Goal: Task Accomplishment & Management: Use online tool/utility

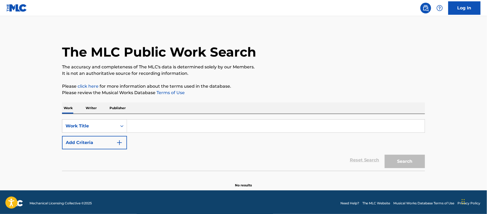
click at [135, 131] on input "Search Form" at bounding box center [276, 126] width 298 height 13
paste input "Entre Copa Y Copa"
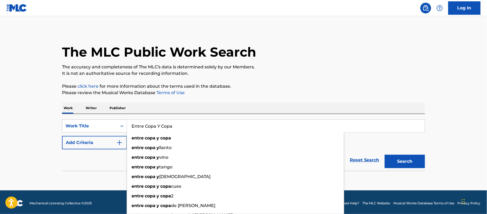
type input "Entre Copa Y Copa"
click at [400, 162] on button "Search" at bounding box center [405, 161] width 40 height 13
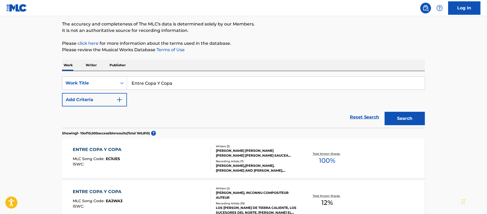
scroll to position [55, 0]
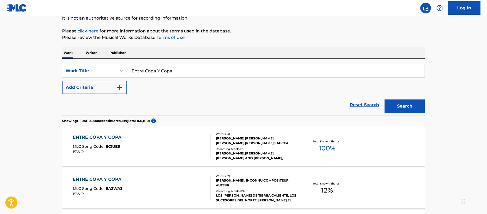
click at [103, 83] on button "Add Criteria" at bounding box center [94, 87] width 65 height 13
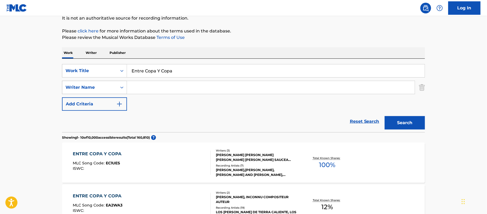
click at [103, 86] on div "Writer Name" at bounding box center [89, 87] width 48 height 6
click at [172, 112] on div "Reset Search Search" at bounding box center [243, 121] width 363 height 21
click at [92, 105] on button "Add Criteria" at bounding box center [94, 103] width 65 height 13
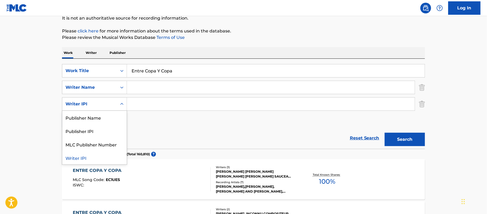
click at [93, 104] on div "Writer IPI" at bounding box center [89, 104] width 48 height 6
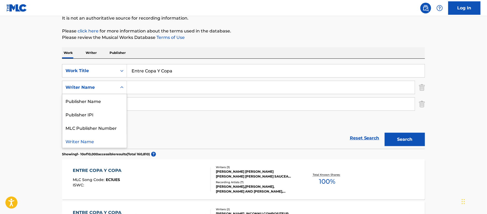
click at [125, 86] on div "Search Form" at bounding box center [122, 88] width 10 height 10
click at [137, 87] on input "Search Form" at bounding box center [271, 87] width 288 height 13
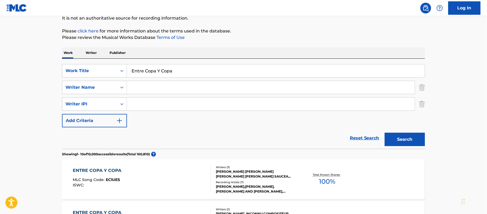
click at [409, 142] on button "Search" at bounding box center [405, 139] width 40 height 13
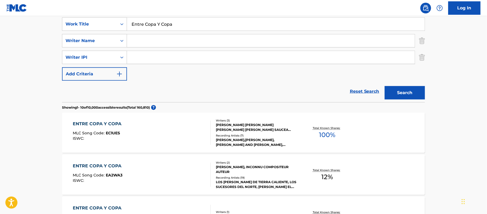
scroll to position [91, 0]
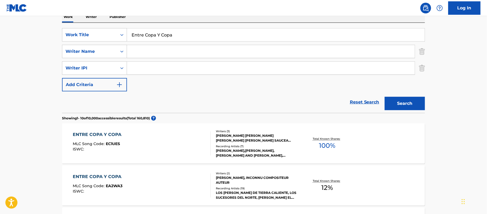
click at [143, 52] on input "Search Form" at bounding box center [271, 51] width 288 height 13
paste input "Juan Jose Renteria Rocha"
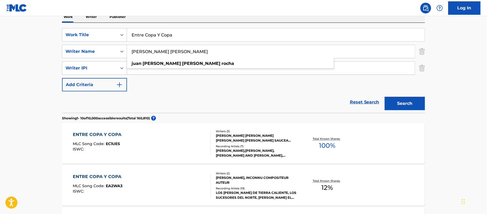
click at [399, 98] on button "Search" at bounding box center [405, 103] width 40 height 13
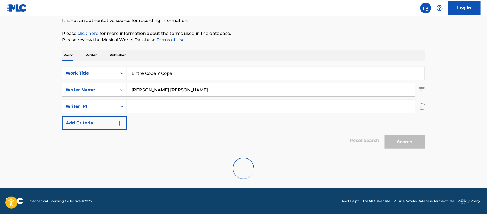
scroll to position [35, 0]
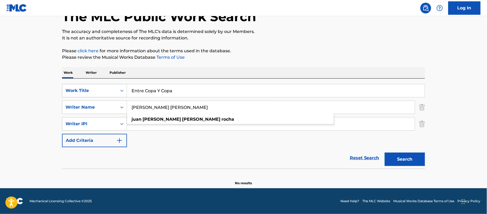
drag, startPoint x: 174, startPoint y: 108, endPoint x: 82, endPoint y: 97, distance: 92.4
click at [82, 97] on div "SearchWithCriteria7d47d29f-9f47-4290-bf2e-e30aa43fd7da Work Title Entre Copa Y …" at bounding box center [243, 115] width 363 height 63
type input "Rocha"
click at [385, 153] on button "Search" at bounding box center [405, 159] width 40 height 13
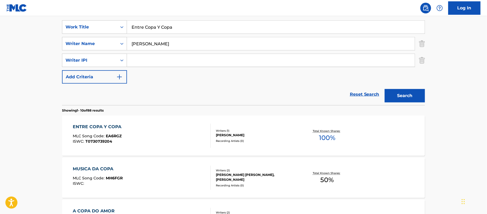
scroll to position [107, 0]
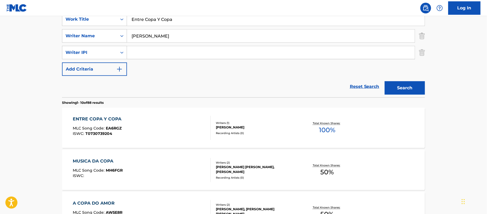
click at [108, 117] on div "ENTRE COPA Y COPA" at bounding box center [98, 119] width 51 height 6
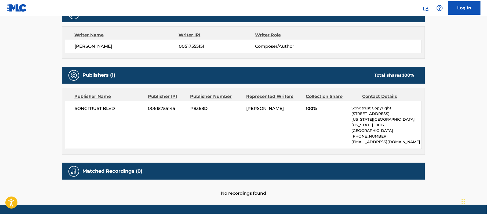
scroll to position [195, 0]
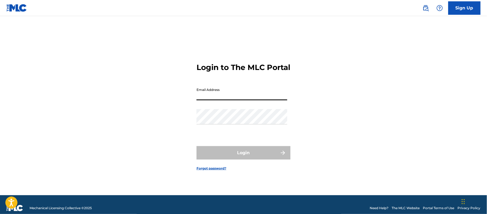
click at [221, 94] on input "Email Address" at bounding box center [241, 92] width 91 height 15
type input "[PERSON_NAME][EMAIL_ADDRESS][DOMAIN_NAME]"
click at [126, 121] on div "Login to The MLC Portal Email Address rosa.catiis@exploration.io Password Login…" at bounding box center [244, 113] width 376 height 166
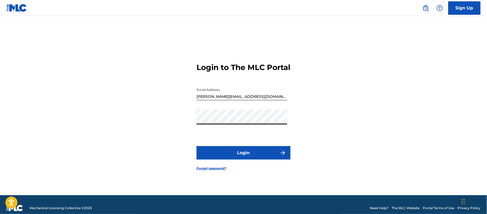
click at [210, 158] on button "Login" at bounding box center [243, 152] width 94 height 13
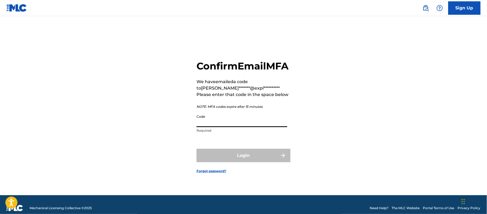
click at [225, 123] on input "Code" at bounding box center [241, 119] width 91 height 15
paste input "607970"
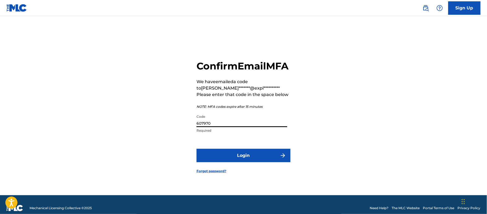
type input "607970"
click at [218, 160] on button "Login" at bounding box center [243, 155] width 94 height 13
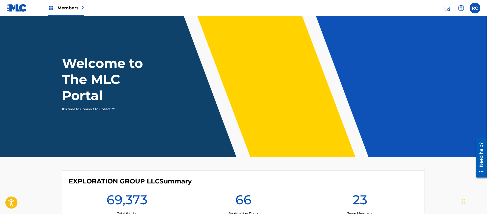
click at [60, 8] on span "Members 2" at bounding box center [70, 8] width 26 height 6
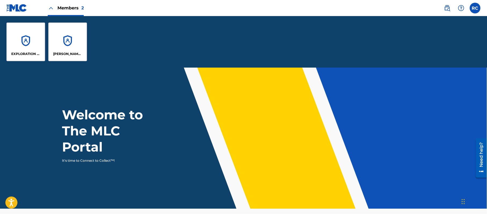
click at [28, 48] on div "EXPLORATION GROUP LLC" at bounding box center [25, 42] width 39 height 39
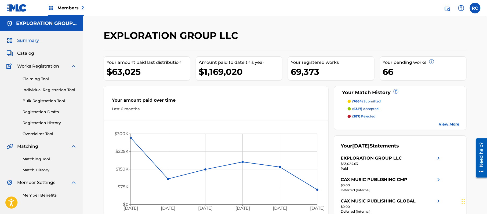
click at [56, 6] on div "Members 2" at bounding box center [66, 8] width 36 height 16
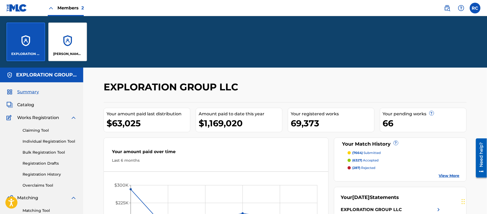
click at [59, 39] on div "[PERSON_NAME] BAY MUSIC" at bounding box center [67, 42] width 39 height 39
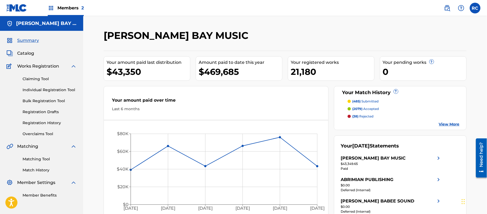
click at [34, 170] on link "Match History" at bounding box center [50, 170] width 54 height 6
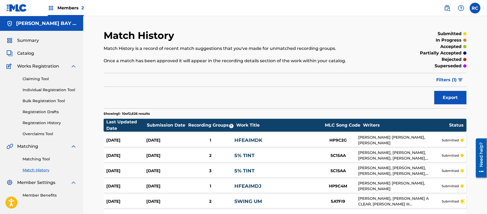
click at [34, 159] on link "Matching Tool" at bounding box center [50, 159] width 54 height 6
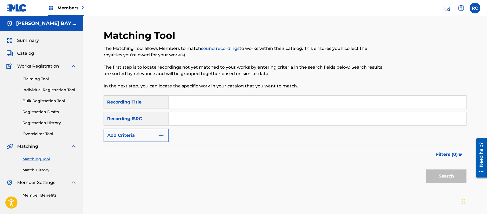
click at [192, 105] on input "Search Form" at bounding box center [318, 102] width 298 height 13
paste input "First Day Out"
type input "First Day Out"
click at [141, 134] on button "Add Criteria" at bounding box center [136, 135] width 65 height 13
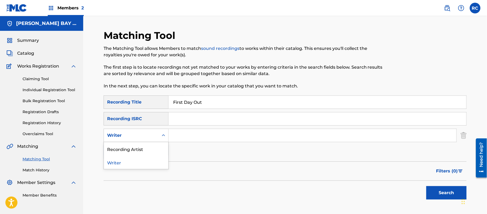
click at [139, 137] on div "Writer" at bounding box center [131, 135] width 48 height 6
click at [129, 152] on div "Recording Artist" at bounding box center [136, 148] width 64 height 13
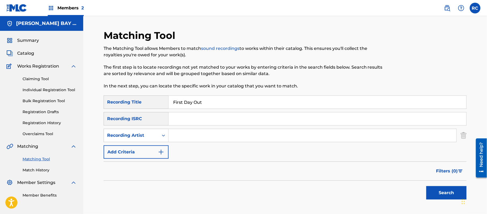
click at [170, 141] on input "Search Form" at bounding box center [313, 135] width 288 height 13
paste input "Tee Grizzley"
type input "Tee Grizzley"
click at [434, 191] on button "Search" at bounding box center [446, 192] width 40 height 13
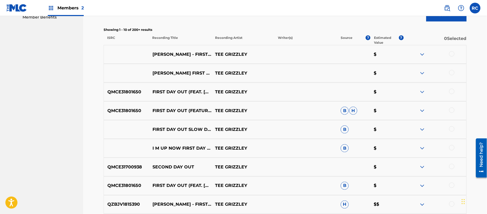
scroll to position [179, 0]
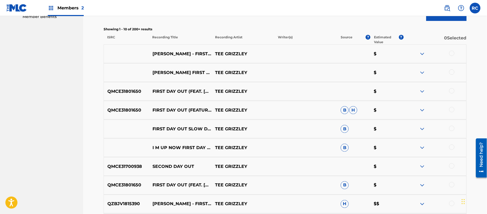
click at [127, 91] on p "QMCE31801650" at bounding box center [126, 91] width 45 height 6
copy p "QMCE31801650"
click at [124, 166] on p "QMCE31700938" at bounding box center [126, 166] width 45 height 6
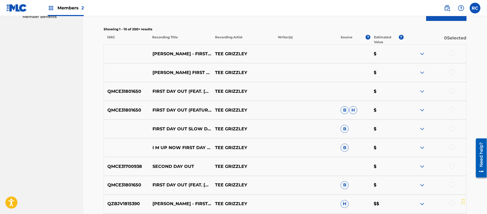
click at [125, 186] on p "QMCE31801650" at bounding box center [126, 185] width 45 height 6
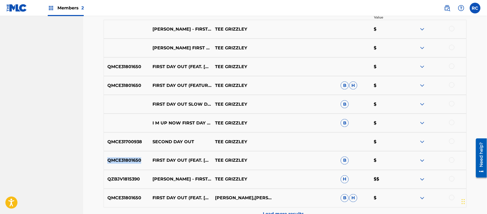
scroll to position [215, 0]
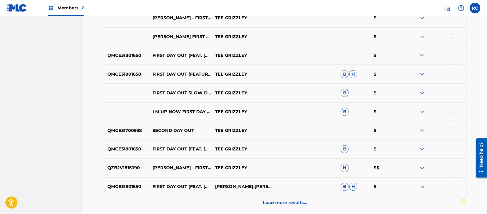
click at [122, 169] on p "QZBJV1815390" at bounding box center [126, 168] width 45 height 6
copy p "QZBJV1815390"
click at [272, 204] on p "Load more results..." at bounding box center [285, 203] width 44 height 6
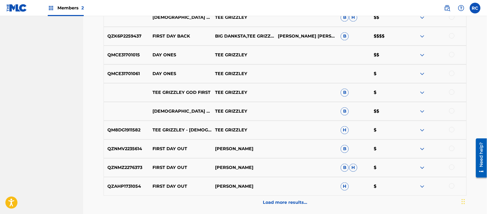
scroll to position [412, 0]
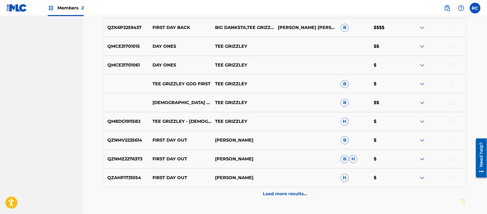
click at [120, 179] on p "QZAHP1731054" at bounding box center [126, 178] width 45 height 6
copy p "QZAHP1731054"
click at [284, 198] on div "Load more results..." at bounding box center [285, 193] width 363 height 13
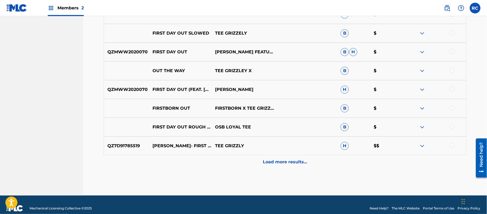
scroll to position [639, 0]
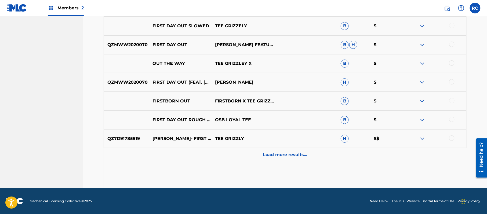
click at [132, 140] on p "QZ7D91785519" at bounding box center [126, 139] width 45 height 6
copy p "QZ7D91785519"
drag, startPoint x: 135, startPoint y: 186, endPoint x: 170, endPoint y: 185, distance: 35.2
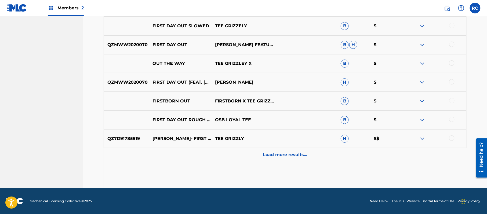
click at [283, 155] on p "Load more results..." at bounding box center [285, 155] width 44 height 6
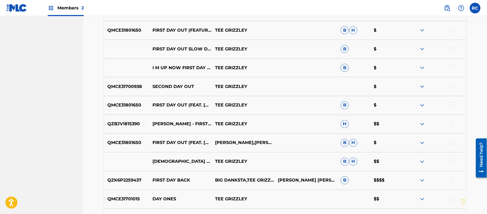
scroll to position [0, 0]
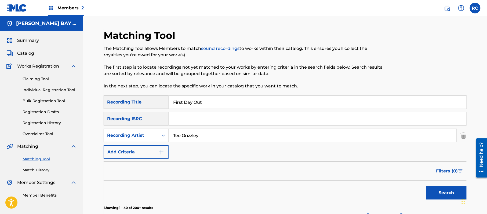
drag, startPoint x: 207, startPoint y: 105, endPoint x: 145, endPoint y: 105, distance: 61.7
click at [145, 105] on div "SearchWithCriteria565e8e9a-7f39-4cfa-bae3-790211254150 Recording Title First Da…" at bounding box center [285, 102] width 363 height 13
drag, startPoint x: 212, startPoint y: 140, endPoint x: 158, endPoint y: 145, distance: 54.3
click at [158, 145] on div "SearchWithCriteria565e8e9a-7f39-4cfa-bae3-790211254150 Recording Title SearchWi…" at bounding box center [285, 127] width 363 height 63
click at [191, 120] on input "Search Form" at bounding box center [318, 118] width 298 height 13
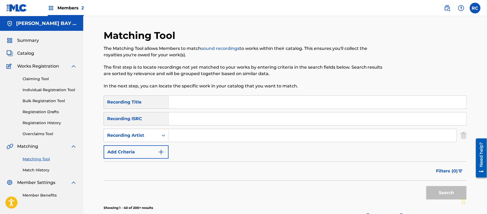
paste input "QMCE31801650"
type input "QMCE31801650"
click at [442, 191] on button "Search" at bounding box center [446, 192] width 40 height 13
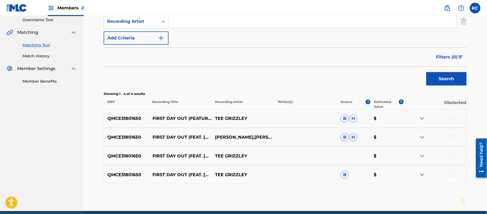
scroll to position [101, 0]
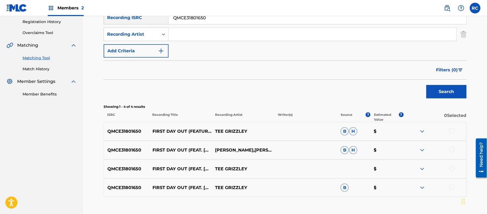
click at [451, 130] on div at bounding box center [451, 130] width 5 height 5
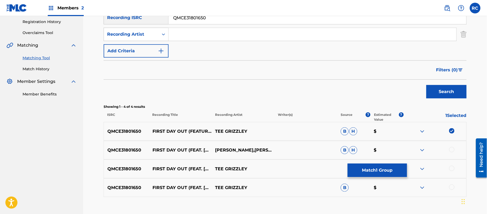
click at [450, 149] on div at bounding box center [451, 149] width 5 height 5
click at [451, 168] on div at bounding box center [451, 168] width 5 height 5
click at [451, 187] on div at bounding box center [451, 187] width 5 height 5
click at [388, 167] on button "Match 4 Groups" at bounding box center [377, 170] width 59 height 13
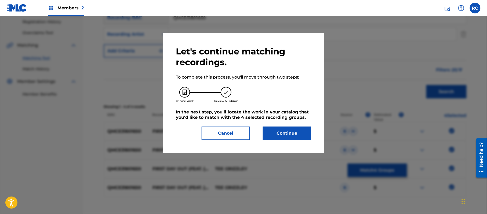
click at [294, 132] on button "Continue" at bounding box center [287, 133] width 48 height 13
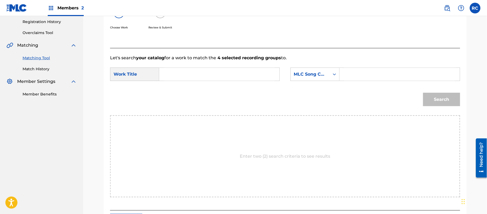
click at [182, 81] on input "Search Form" at bounding box center [219, 74] width 111 height 13
paste input "First Day Out FVACCJ"
click at [209, 77] on input "First Day Out FVACCJ" at bounding box center [219, 74] width 111 height 13
type input "First Day Out"
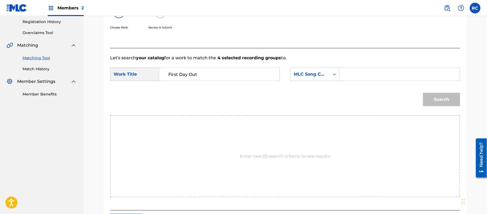
click at [368, 79] on input "Search Form" at bounding box center [399, 74] width 111 height 13
paste input "FVACCJ"
type input "FVACCJ"
click at [435, 100] on button "Search" at bounding box center [441, 99] width 37 height 13
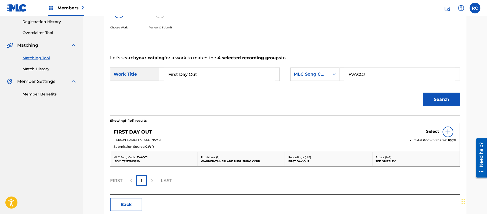
click at [429, 132] on h5 "Select" at bounding box center [432, 131] width 13 height 5
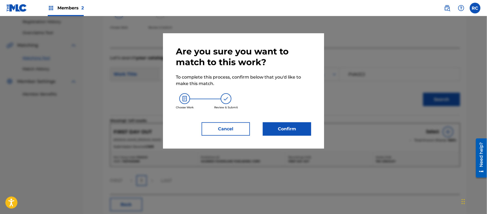
click at [275, 128] on button "Confirm" at bounding box center [287, 128] width 48 height 13
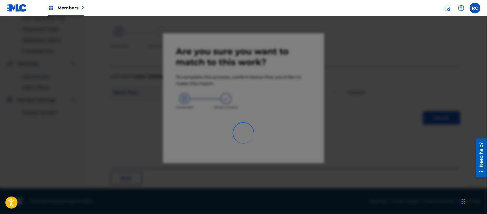
scroll to position [21, 0]
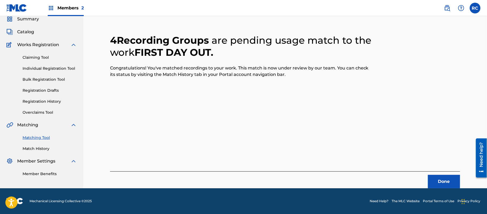
click at [438, 179] on button "Done" at bounding box center [444, 181] width 32 height 13
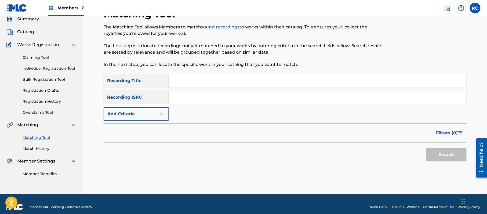
click at [197, 99] on input "Search Form" at bounding box center [318, 97] width 298 height 13
paste input "QZBJV1815390"
type input "QZBJV1815390"
click at [437, 152] on button "Search" at bounding box center [446, 154] width 40 height 13
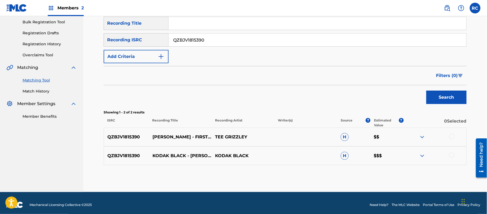
scroll to position [83, 0]
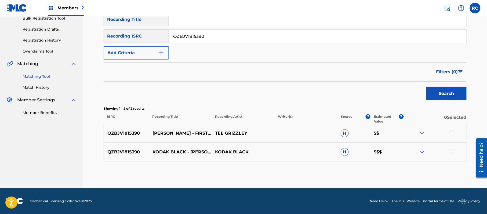
click at [452, 131] on div at bounding box center [451, 132] width 5 height 5
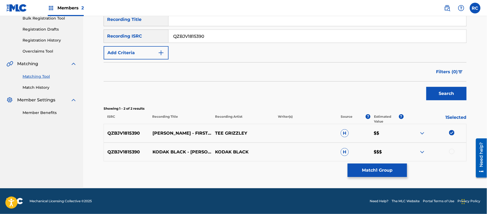
click at [371, 167] on button "Match 1 Group" at bounding box center [377, 170] width 59 height 13
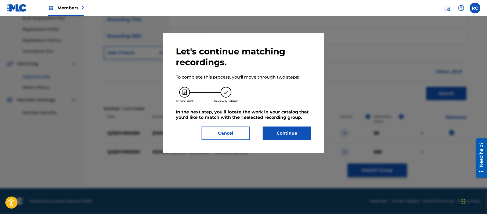
click at [293, 134] on button "Continue" at bounding box center [287, 133] width 48 height 13
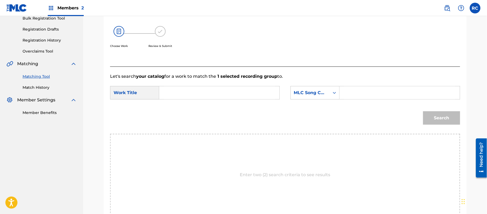
click at [215, 98] on input "Search Form" at bounding box center [219, 92] width 111 height 13
paste input "First Day Out FVACCJ"
click at [211, 94] on input "First Day Out FVACCJ" at bounding box center [219, 92] width 111 height 13
type input "First Day Out"
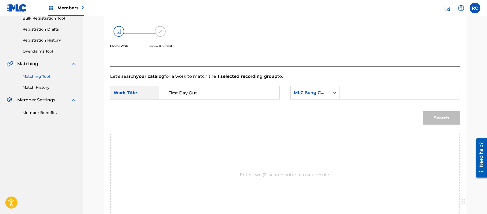
click at [363, 87] on input "Search Form" at bounding box center [399, 92] width 111 height 13
paste input "FVACCJ"
type input "FVACCJ"
click at [448, 117] on button "Search" at bounding box center [441, 117] width 37 height 13
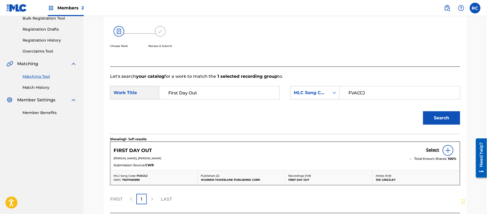
click at [430, 145] on div "Select" at bounding box center [441, 150] width 30 height 11
click at [429, 148] on h5 "Select" at bounding box center [432, 150] width 13 height 5
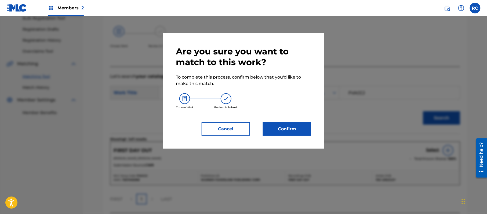
click at [286, 127] on button "Confirm" at bounding box center [287, 128] width 48 height 13
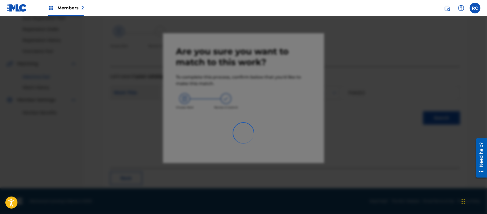
scroll to position [21, 0]
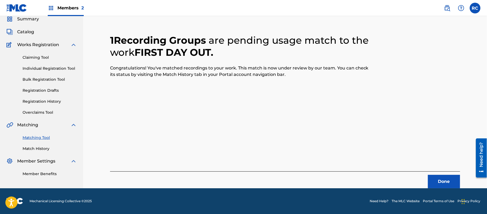
click at [436, 179] on button "Done" at bounding box center [444, 181] width 32 height 13
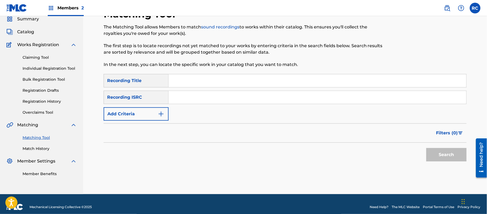
click at [198, 96] on input "Search Form" at bounding box center [318, 97] width 298 height 13
paste input "QZAHP1731054"
type input "QZAHP1731054"
click at [440, 150] on button "Search" at bounding box center [446, 154] width 40 height 13
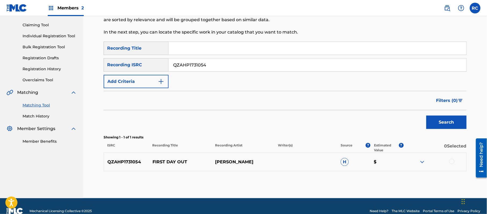
scroll to position [64, 0]
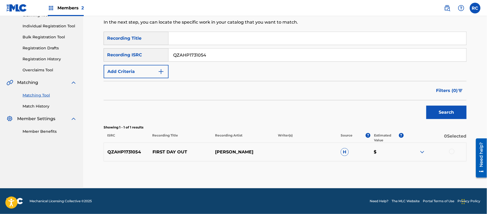
click at [452, 151] on div at bounding box center [451, 151] width 5 height 5
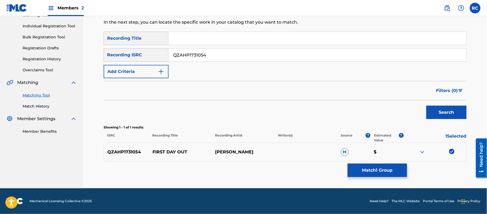
click at [364, 170] on button "Match 1 Group" at bounding box center [377, 170] width 59 height 13
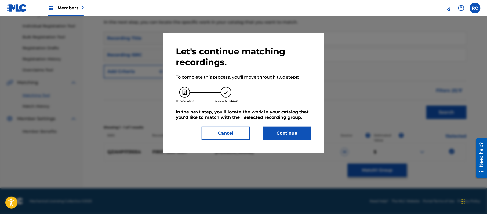
click at [294, 134] on button "Continue" at bounding box center [287, 133] width 48 height 13
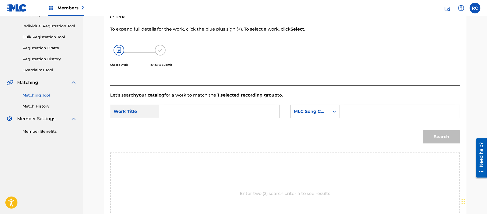
click at [196, 113] on input "Search Form" at bounding box center [219, 111] width 111 height 13
paste input "First Day Out FVACCJ"
click at [213, 109] on input "First Day Out FVACCJ" at bounding box center [219, 111] width 111 height 13
type input "First Day Out"
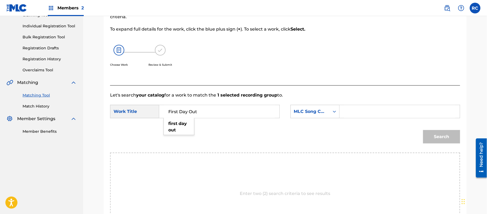
click at [355, 111] on input "Search Form" at bounding box center [399, 111] width 111 height 13
paste input "FVACCJ"
type input "FVACCJ"
drag, startPoint x: 440, startPoint y: 131, endPoint x: 439, endPoint y: 135, distance: 3.4
click at [440, 132] on button "Search" at bounding box center [441, 136] width 37 height 13
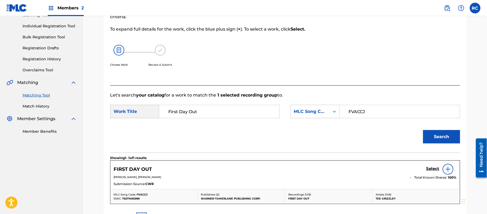
click at [430, 170] on h5 "Select" at bounding box center [432, 168] width 13 height 5
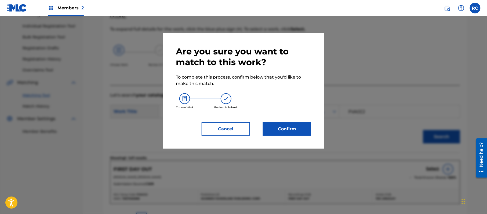
click at [299, 134] on button "Confirm" at bounding box center [287, 128] width 48 height 13
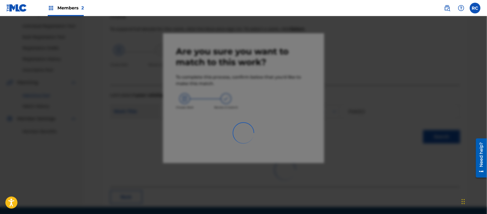
scroll to position [21, 0]
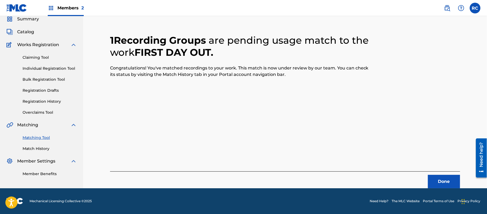
click at [175, 116] on div "1 Recording Groups are pending usage match to the work FIRST DAY OUT . Congratu…" at bounding box center [285, 104] width 350 height 167
click at [442, 181] on button "Done" at bounding box center [444, 181] width 32 height 13
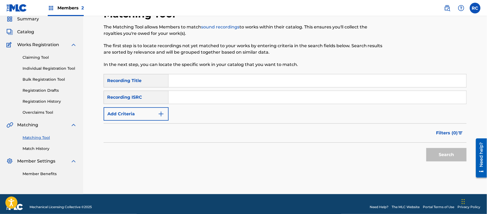
drag, startPoint x: 200, startPoint y: 96, endPoint x: 207, endPoint y: 97, distance: 6.5
click at [200, 96] on input "Search Form" at bounding box center [318, 97] width 298 height 13
paste input "QZ7D91785519"
type input "QZ7D91785519"
click at [432, 152] on button "Search" at bounding box center [446, 154] width 40 height 13
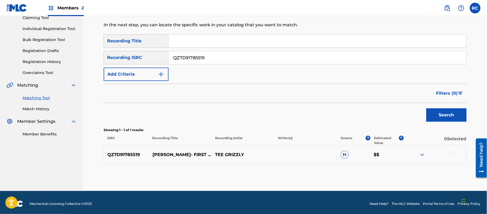
scroll to position [64, 0]
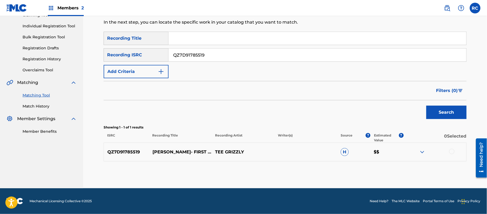
click at [452, 151] on div at bounding box center [451, 151] width 5 height 5
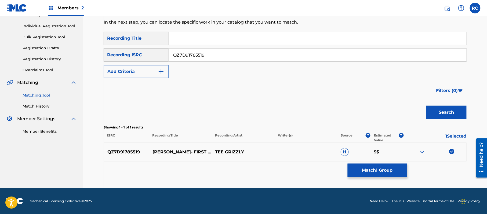
click at [378, 170] on button "Match 1 Group" at bounding box center [377, 170] width 59 height 13
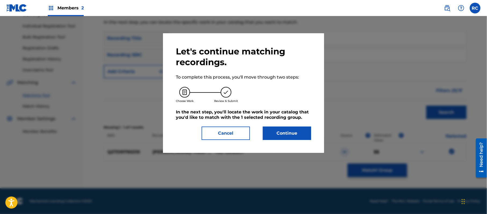
click at [283, 129] on button "Continue" at bounding box center [287, 133] width 48 height 13
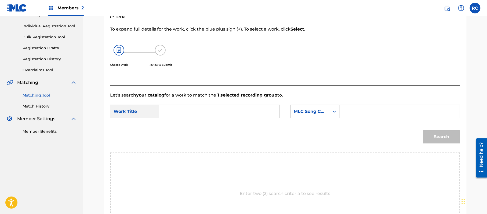
click at [206, 113] on input "Search Form" at bounding box center [219, 111] width 111 height 13
paste input "First Day Out FVACCJ"
click at [213, 114] on input "First Day Out FVACCJ" at bounding box center [219, 111] width 111 height 13
type input "First Day Out"
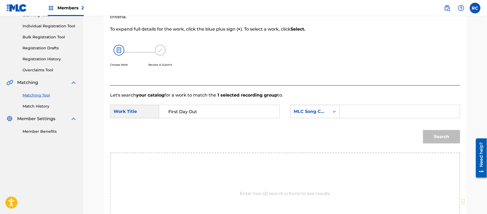
click at [387, 115] on input "Search Form" at bounding box center [399, 111] width 111 height 13
paste input "FVACCJ"
type input "FVACCJ"
click at [445, 135] on button "Search" at bounding box center [441, 136] width 37 height 13
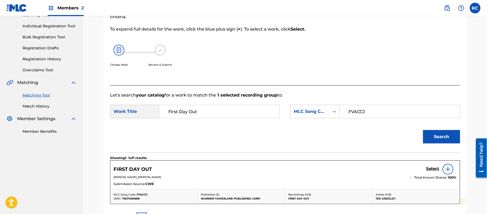
click at [438, 168] on h5 "Select" at bounding box center [432, 168] width 13 height 5
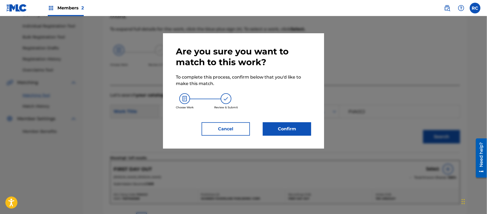
click at [294, 123] on button "Confirm" at bounding box center [287, 128] width 48 height 13
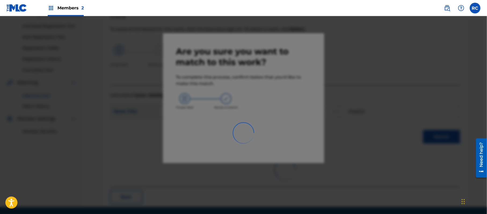
scroll to position [21, 0]
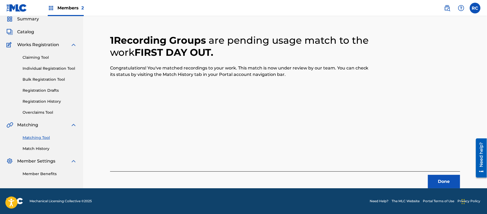
click at [434, 177] on button "Done" at bounding box center [444, 181] width 32 height 13
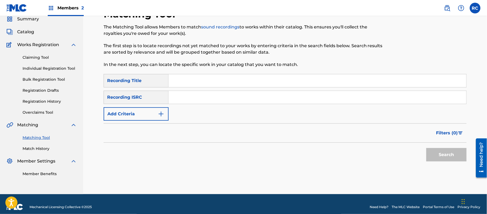
click at [187, 82] on input "Search Form" at bounding box center [318, 80] width 298 height 13
paste input "Toosii - Favorite Song"
drag, startPoint x: 189, startPoint y: 82, endPoint x: 228, endPoint y: 81, distance: 38.7
click at [228, 81] on input "Toosii - Favorite Song" at bounding box center [318, 80] width 298 height 13
click at [189, 82] on input "Toosii - Favorite Song" at bounding box center [318, 80] width 298 height 13
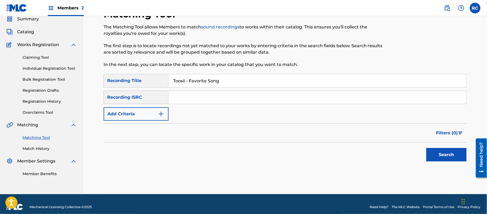
drag, startPoint x: 189, startPoint y: 82, endPoint x: 174, endPoint y: 83, distance: 15.0
click at [174, 83] on input "Toosii - Favorite Song" at bounding box center [318, 80] width 298 height 13
type input "Favorite Song"
click at [172, 98] on input "Search Form" at bounding box center [318, 97] width 298 height 13
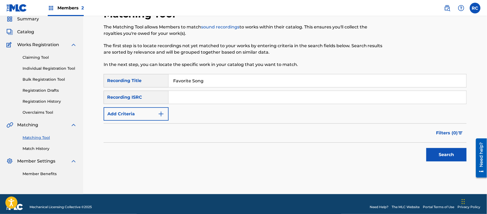
click at [147, 113] on button "Add Criteria" at bounding box center [136, 113] width 65 height 13
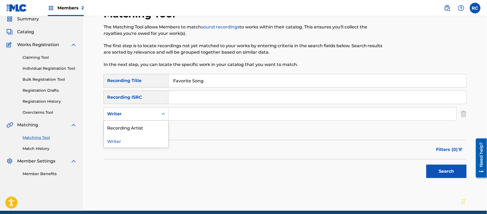
click at [145, 116] on div "Writer" at bounding box center [131, 114] width 48 height 6
drag, startPoint x: 138, startPoint y: 132, endPoint x: 145, endPoint y: 130, distance: 7.9
click at [138, 132] on div "Recording Artist" at bounding box center [136, 127] width 64 height 13
click at [184, 118] on input "Search Form" at bounding box center [313, 114] width 288 height 13
paste input "Toosii -"
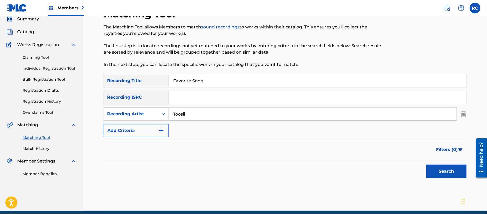
type input "Toosii"
click at [446, 170] on button "Search" at bounding box center [446, 171] width 40 height 13
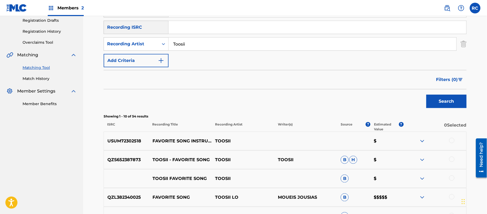
scroll to position [93, 0]
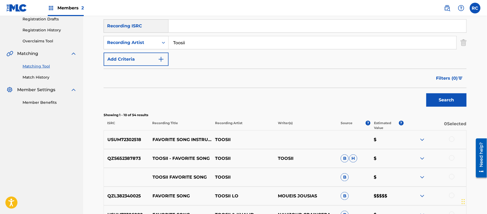
click at [132, 138] on p "USUM72302518" at bounding box center [126, 140] width 45 height 6
copy p "USUM72302518"
click at [131, 157] on p "QZS652387873" at bounding box center [126, 158] width 45 height 6
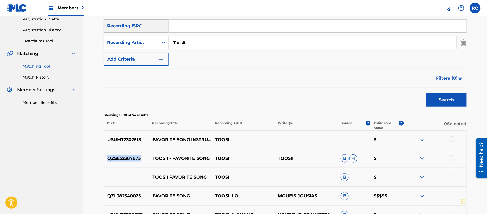
copy p "QZS652387873"
click at [109, 176] on div "TOOSII FAVORITE SONG TOOSII B $" at bounding box center [285, 177] width 363 height 19
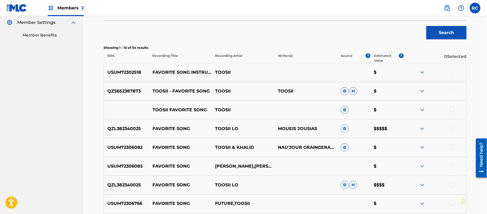
scroll to position [165, 0]
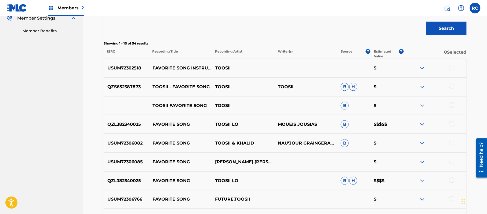
click at [127, 142] on p "USUM72306082" at bounding box center [126, 143] width 45 height 6
copy p "USUM72306082"
click at [125, 159] on p "USUM72306085" at bounding box center [126, 162] width 45 height 6
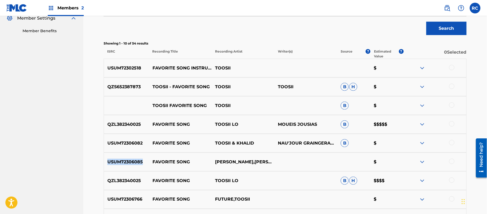
click at [125, 159] on p "USUM72306085" at bounding box center [126, 162] width 45 height 6
copy p "USUM72306085"
click at [125, 182] on p "QZL382340025" at bounding box center [126, 181] width 45 height 6
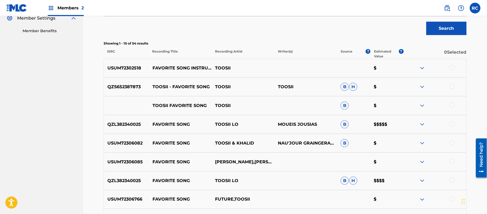
click at [125, 182] on p "QZL382340025" at bounding box center [126, 181] width 45 height 6
click at [131, 197] on p "USUM72306766" at bounding box center [126, 199] width 45 height 6
copy p "USUM72306766"
click at [59, 149] on nav "SHELLY BAY MUSIC Summary Catalog Works Registration Claiming Tool Individual Re…" at bounding box center [41, 69] width 83 height 435
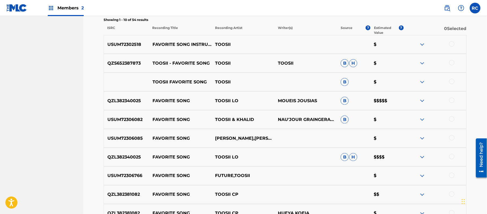
scroll to position [200, 0]
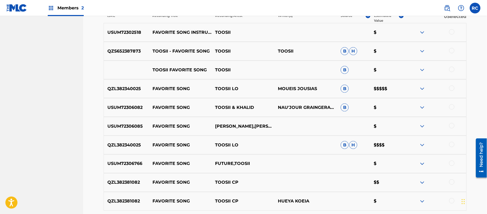
click at [118, 201] on p "QZL382381082" at bounding box center [126, 201] width 45 height 6
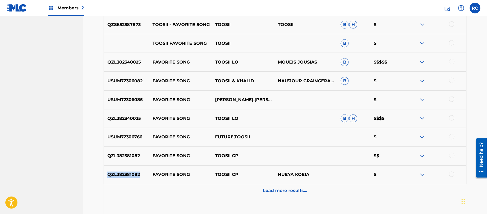
scroll to position [263, 0]
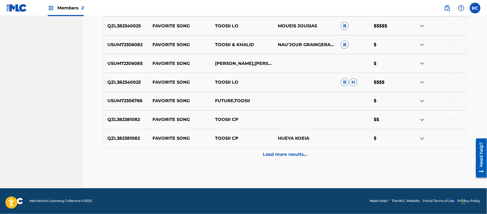
click at [272, 156] on p "Load more results..." at bounding box center [285, 155] width 44 height 6
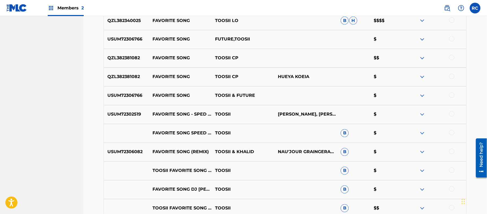
scroll to position [334, 0]
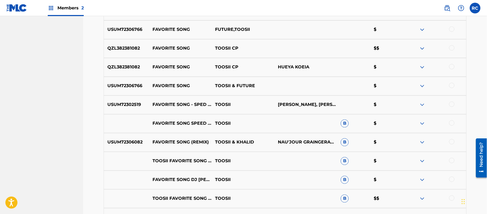
click at [133, 104] on p "USUM72302519" at bounding box center [126, 105] width 45 height 6
copy p "USUM72302519"
click at [115, 144] on p "USUM72306082" at bounding box center [126, 142] width 45 height 6
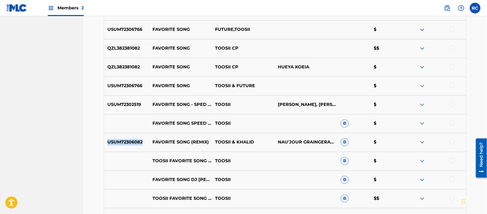
click at [115, 144] on p "USUM72306082" at bounding box center [126, 142] width 45 height 6
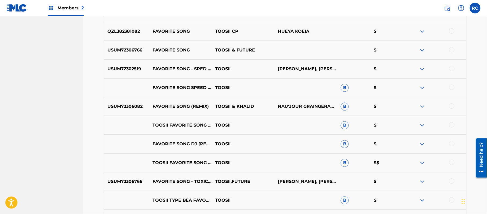
scroll to position [406, 0]
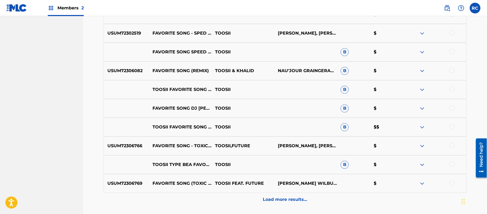
click at [116, 142] on div "USUM72306766 FAVORITE SONG - TOXIC VERSION TOOSII,FUTURE ADELSO SICAJU, NAU'JOU…" at bounding box center [285, 146] width 363 height 19
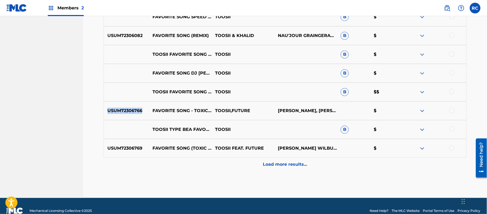
scroll to position [442, 0]
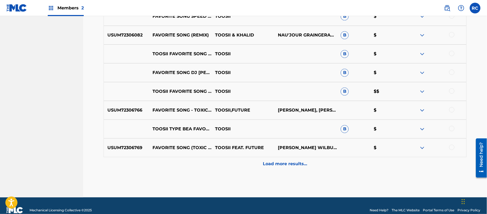
click at [274, 164] on p "Load more results..." at bounding box center [285, 164] width 44 height 6
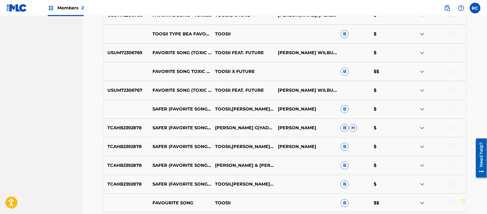
scroll to position [549, 0]
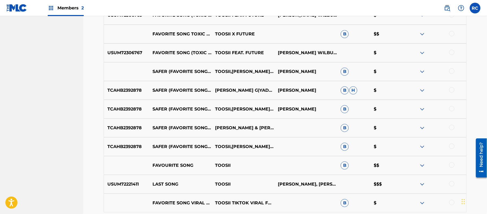
scroll to position [585, 0]
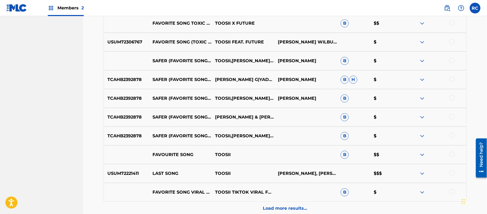
click at [451, 154] on div at bounding box center [451, 154] width 5 height 5
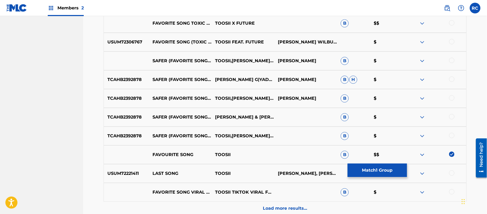
click at [378, 168] on button "Match 1 Group" at bounding box center [377, 170] width 59 height 13
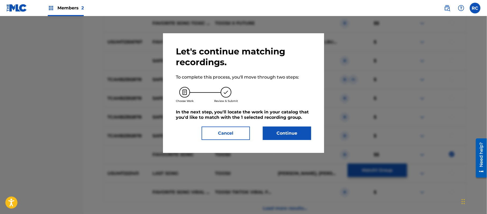
click at [286, 133] on button "Continue" at bounding box center [287, 133] width 48 height 13
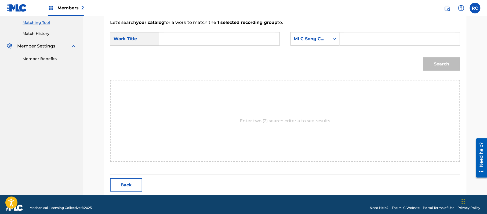
scroll to position [143, 0]
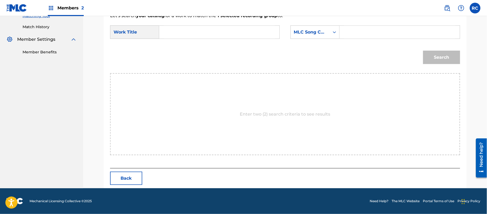
click at [249, 38] on input "Search Form" at bounding box center [219, 32] width 111 height 13
paste input "Favorite Song (With Khalid) Remix FI2ID1"
click at [256, 30] on input "Favorite Song (With Khalid) Remix FI2ID1" at bounding box center [219, 32] width 111 height 13
type input "Favorite Song (With Khalid) Remix"
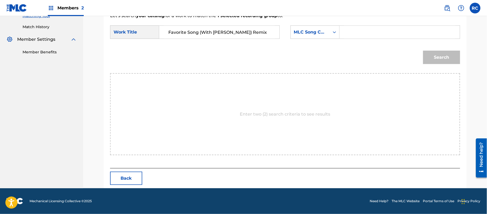
click at [358, 30] on input "Search Form" at bounding box center [399, 32] width 111 height 13
paste input "FI2ID1"
click at [441, 56] on button "Search" at bounding box center [441, 57] width 37 height 13
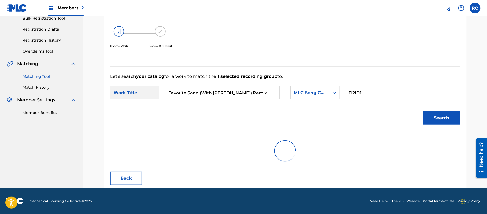
scroll to position [60, 0]
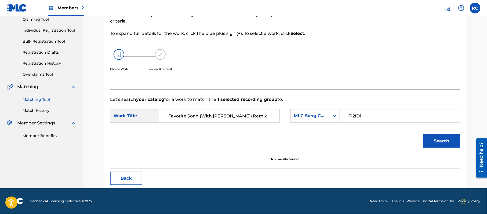
drag, startPoint x: 199, startPoint y: 115, endPoint x: 247, endPoint y: 115, distance: 48.8
click at [247, 115] on input "Favorite Song (With Khalid) Remix" at bounding box center [219, 115] width 111 height 13
click at [188, 112] on input "Favorite Song (With Khalid) Remix" at bounding box center [219, 115] width 111 height 13
drag, startPoint x: 198, startPoint y: 117, endPoint x: 166, endPoint y: 117, distance: 32.5
click at [166, 117] on input "Favorite Song (With Khalid) Remix" at bounding box center [219, 115] width 111 height 13
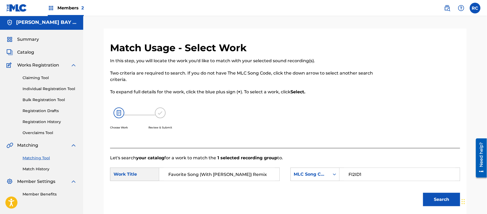
scroll to position [0, 0]
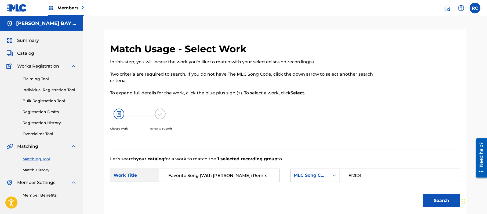
click at [27, 54] on span "Catalog" at bounding box center [25, 53] width 17 height 6
click at [363, 172] on input "FI2ID1" at bounding box center [399, 175] width 111 height 13
paste input "5S14"
type input "FI5S14"
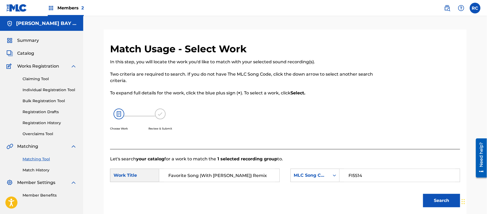
drag, startPoint x: 200, startPoint y: 176, endPoint x: 260, endPoint y: 173, distance: 60.2
click at [260, 173] on input "Favorite Song (With Khalid) Remix" at bounding box center [219, 175] width 111 height 13
type input "Favorite Song"
click at [430, 201] on button "Search" at bounding box center [441, 200] width 37 height 13
click at [436, 201] on button "Search" at bounding box center [441, 200] width 37 height 13
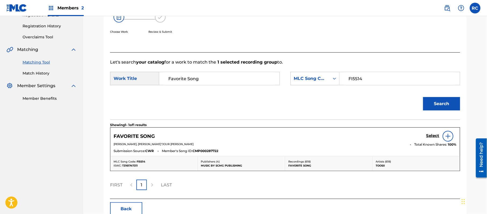
scroll to position [107, 0]
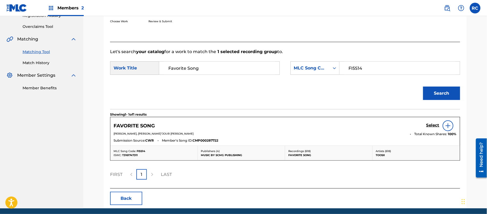
click at [430, 126] on h5 "Select" at bounding box center [432, 125] width 13 height 5
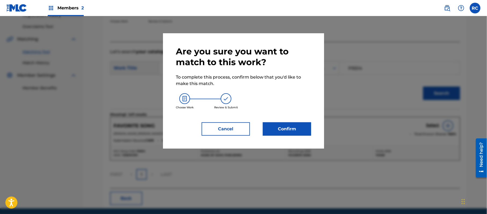
click at [292, 128] on button "Confirm" at bounding box center [287, 128] width 48 height 13
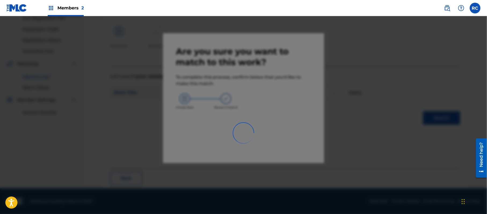
scroll to position [21, 0]
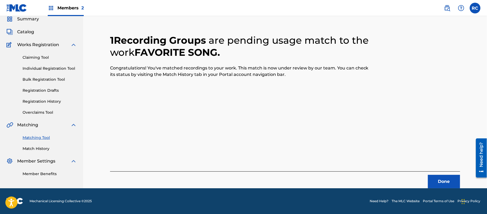
click at [440, 179] on button "Done" at bounding box center [444, 181] width 32 height 13
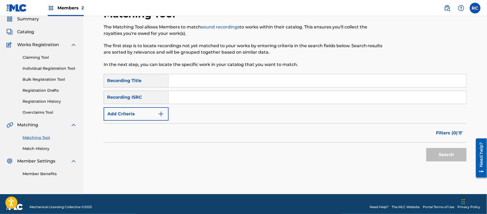
click at [177, 100] on input "Search Form" at bounding box center [318, 97] width 298 height 13
paste input "USUM72302518"
type input "USUM72302518"
click at [434, 159] on button "Search" at bounding box center [446, 154] width 40 height 13
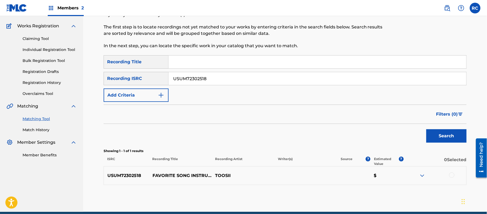
scroll to position [57, 0]
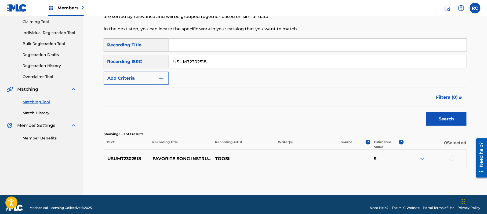
click at [450, 157] on div at bounding box center [451, 158] width 5 height 5
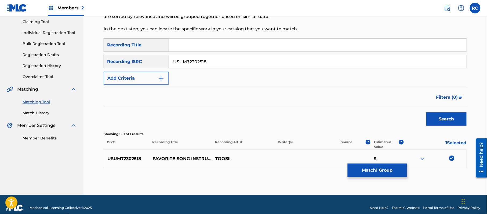
click at [369, 169] on button "Match 1 Group" at bounding box center [377, 170] width 59 height 13
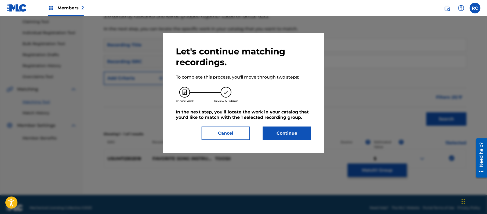
click at [276, 131] on button "Continue" at bounding box center [287, 133] width 48 height 13
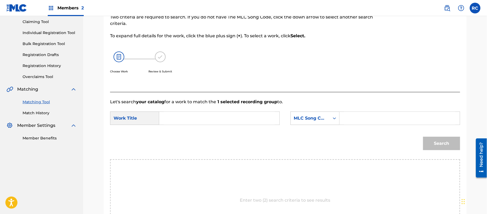
click at [177, 121] on input "Search Form" at bounding box center [219, 118] width 111 height 13
paste input "Favorite Song FI5S14"
click at [206, 121] on input "Favorite Song FI5S14" at bounding box center [219, 118] width 111 height 13
type input "Favorite Song"
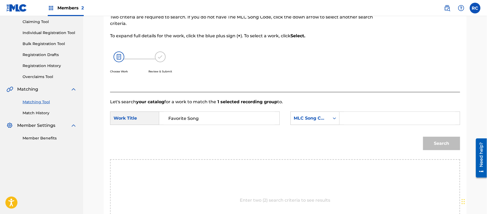
click at [350, 123] on input "Search Form" at bounding box center [399, 118] width 111 height 13
paste input "FI5S14"
type input "FI5S14"
click at [430, 141] on button "Search" at bounding box center [441, 143] width 37 height 13
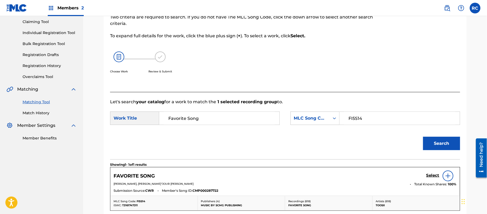
click at [434, 176] on h5 "Select" at bounding box center [432, 175] width 13 height 5
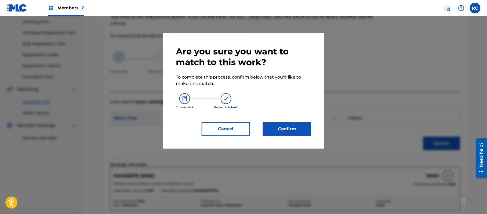
click at [294, 122] on button "Confirm" at bounding box center [287, 128] width 48 height 13
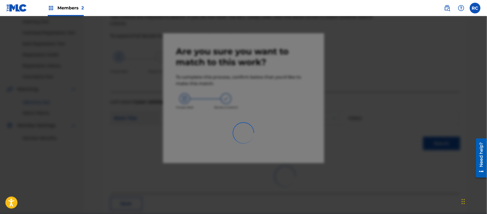
scroll to position [21, 0]
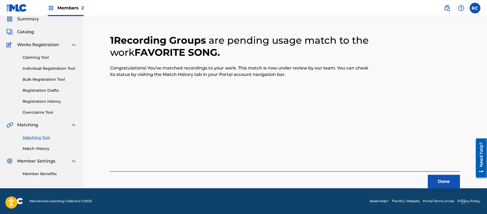
click at [445, 180] on button "Done" at bounding box center [444, 181] width 32 height 13
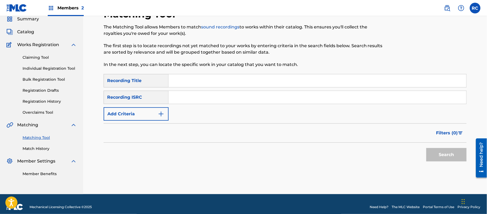
click at [211, 99] on input "Search Form" at bounding box center [318, 97] width 298 height 13
paste input "USUM72302518"
click at [433, 155] on button "Search" at bounding box center [446, 154] width 40 height 13
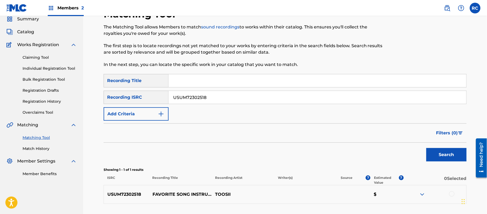
click at [198, 95] on input "USUM72302518" at bounding box center [318, 97] width 298 height 13
paste input "QZS652387873"
type input "QZS652387873"
click at [452, 154] on button "Search" at bounding box center [446, 154] width 40 height 13
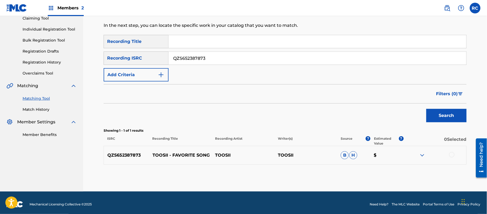
scroll to position [64, 0]
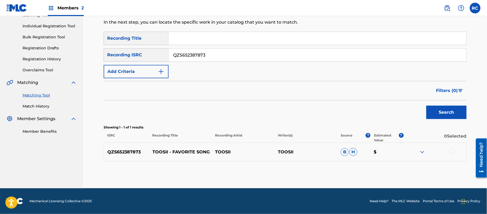
click at [451, 151] on div at bounding box center [451, 151] width 5 height 5
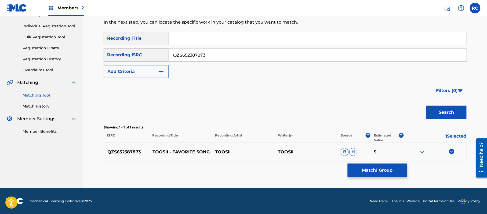
click at [375, 166] on button "Match 1 Group" at bounding box center [377, 170] width 59 height 13
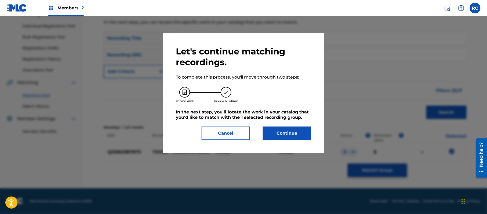
click at [298, 134] on button "Continue" at bounding box center [287, 133] width 48 height 13
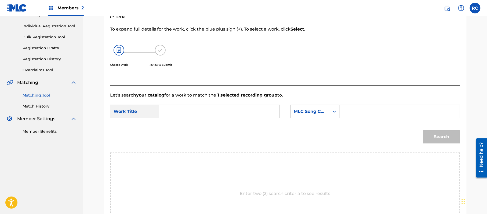
click at [182, 112] on input "Search Form" at bounding box center [219, 111] width 111 height 13
paste input "Favorite Song FI5S14"
click at [201, 110] on input "Favorite Song FI5S14" at bounding box center [219, 111] width 111 height 13
type input "Favorite Song"
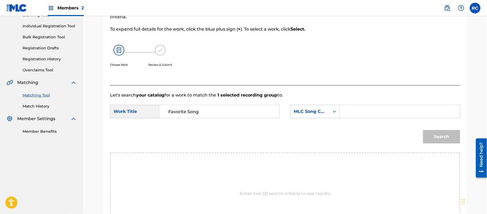
click at [360, 109] on input "Search Form" at bounding box center [399, 111] width 111 height 13
paste input "FI5S14"
type input "FI5S14"
click at [424, 132] on button "Search" at bounding box center [441, 136] width 37 height 13
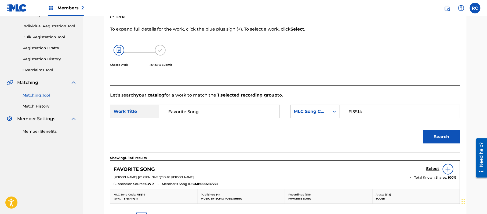
click at [433, 170] on h5 "Select" at bounding box center [432, 168] width 13 height 5
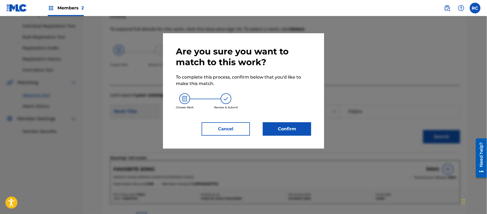
click at [305, 129] on button "Confirm" at bounding box center [287, 128] width 48 height 13
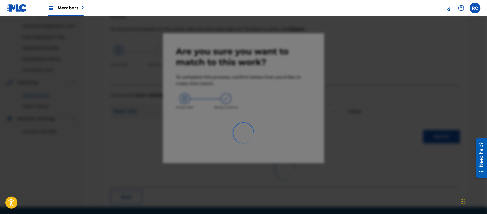
scroll to position [21, 0]
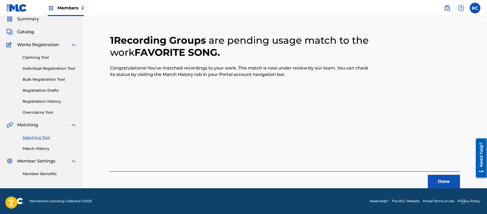
click at [442, 177] on button "Done" at bounding box center [444, 181] width 32 height 13
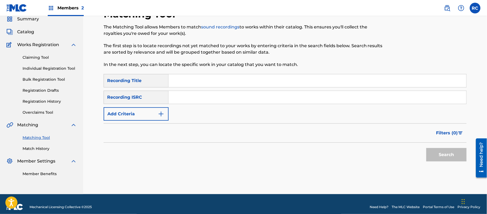
click at [183, 101] on input "Search Form" at bounding box center [318, 97] width 298 height 13
paste input "USUM72306082"
type input "USUM72306082"
click at [438, 160] on button "Search" at bounding box center [446, 154] width 40 height 13
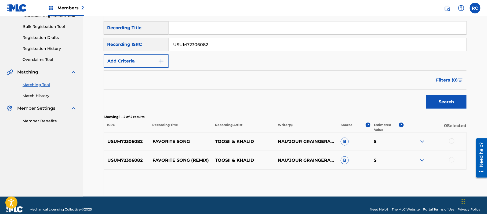
scroll to position [83, 0]
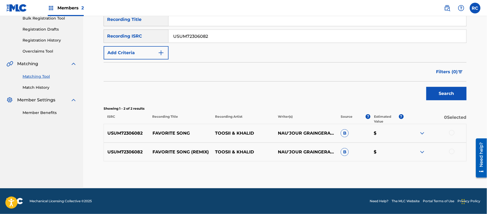
click at [450, 133] on div at bounding box center [451, 132] width 5 height 5
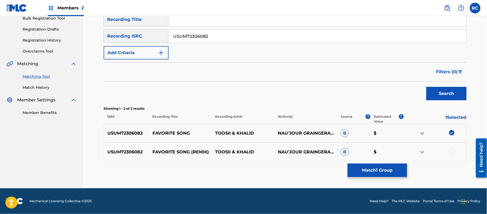
click at [451, 151] on div at bounding box center [451, 151] width 5 height 5
click at [375, 168] on button "Match 2 Groups" at bounding box center [377, 170] width 59 height 13
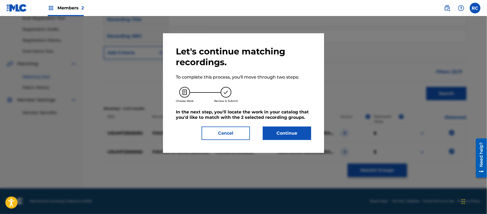
click at [293, 139] on button "Continue" at bounding box center [287, 133] width 48 height 13
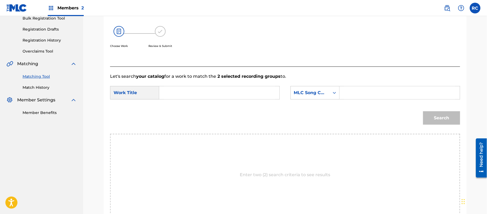
click at [177, 94] on input "Search Form" at bounding box center [219, 92] width 111 height 13
paste input "Favorite Song (With Khalid) Remix FH9EDM"
click at [253, 97] on input "Favorite Song (With Khalid) Remix FH9EDM" at bounding box center [219, 92] width 111 height 13
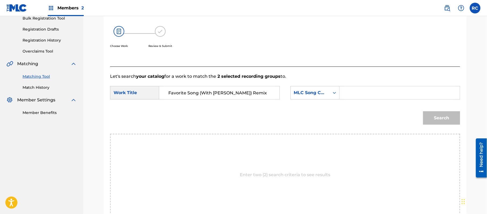
scroll to position [0, 0]
type input "Favorite Song (With Khalid) Remix"
click at [374, 96] on input "Search Form" at bounding box center [399, 92] width 111 height 13
paste input "FH9EDM"
type input "FH9EDM"
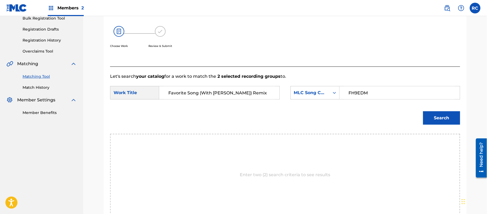
click at [436, 119] on button "Search" at bounding box center [441, 117] width 37 height 13
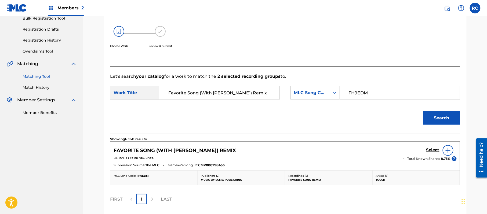
click at [427, 149] on h5 "Select" at bounding box center [432, 150] width 13 height 5
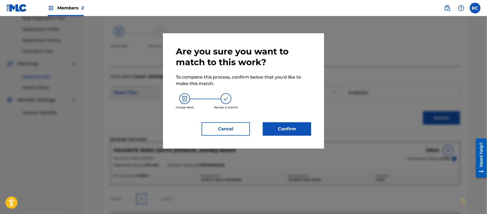
click at [293, 127] on button "Confirm" at bounding box center [287, 128] width 48 height 13
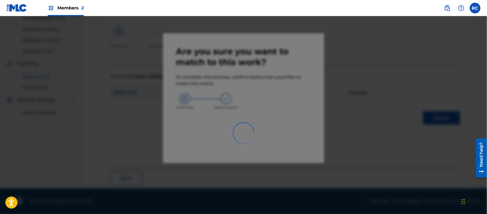
scroll to position [21, 0]
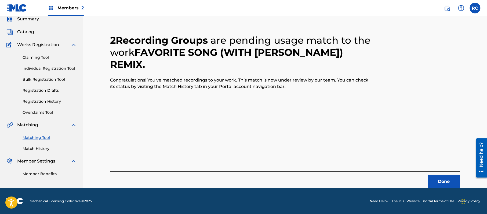
click at [438, 176] on button "Done" at bounding box center [444, 181] width 32 height 13
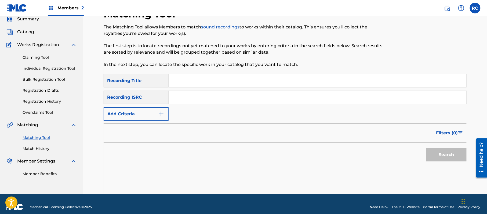
click at [184, 95] on input "Search Form" at bounding box center [318, 97] width 298 height 13
paste input "USUM72306082"
drag, startPoint x: 438, startPoint y: 154, endPoint x: 333, endPoint y: 155, distance: 105.2
click at [438, 154] on button "Search" at bounding box center [446, 154] width 40 height 13
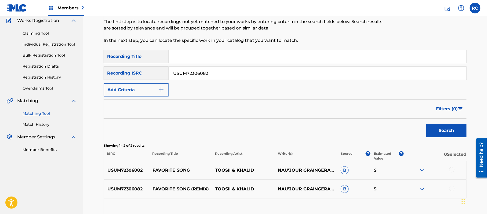
scroll to position [57, 0]
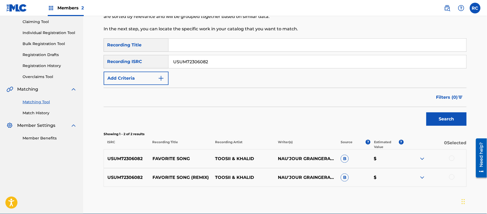
click at [185, 65] on input "USUM72306082" at bounding box center [318, 61] width 298 height 13
paste input "5"
type input "USUM72306085"
click at [436, 118] on button "Search" at bounding box center [446, 118] width 40 height 13
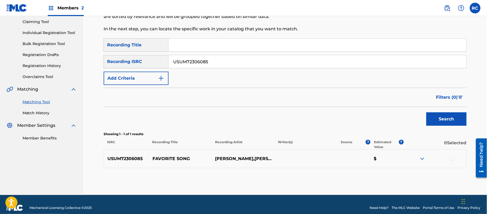
click at [452, 158] on div at bounding box center [451, 158] width 5 height 5
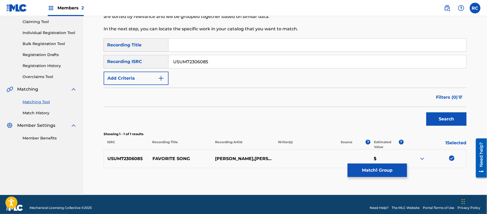
click at [385, 170] on button "Match 1 Group" at bounding box center [377, 170] width 59 height 13
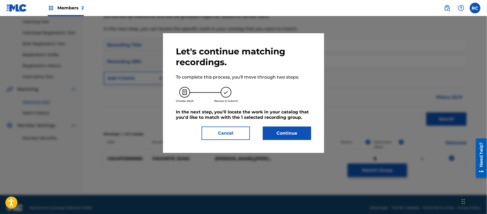
click at [296, 135] on button "Continue" at bounding box center [287, 133] width 48 height 13
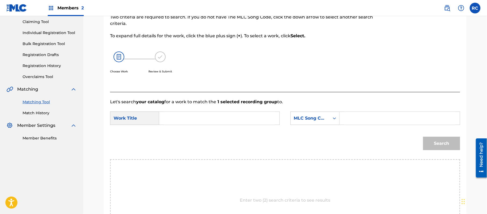
click at [199, 119] on input "Search Form" at bounding box center [219, 118] width 111 height 13
paste input "Favorite Song (With Khalid) Remix FH9EDM"
click at [258, 119] on input "Favorite Song (With Khalid) Remix FH9EDM" at bounding box center [219, 118] width 111 height 13
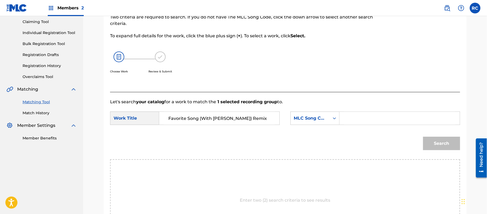
scroll to position [0, 0]
type input "Favorite Song (With Khalid) Remix"
click at [372, 116] on input "Search Form" at bounding box center [399, 118] width 111 height 13
paste input "FH9EDM"
type input "FH9EDM"
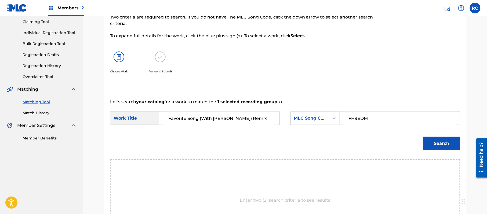
click at [445, 142] on button "Search" at bounding box center [441, 143] width 37 height 13
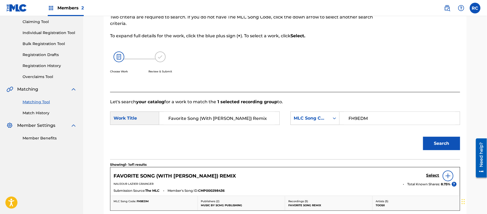
click at [432, 176] on h5 "Select" at bounding box center [432, 175] width 13 height 5
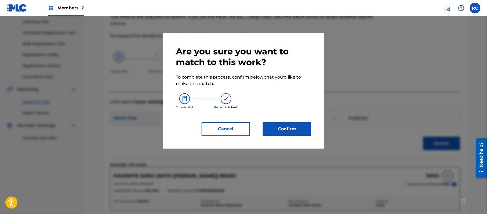
click at [289, 129] on button "Confirm" at bounding box center [287, 128] width 48 height 13
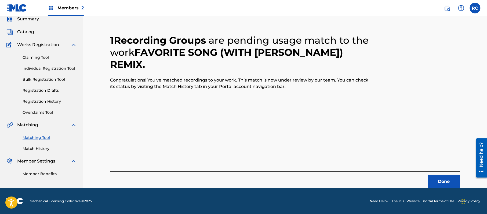
scroll to position [21, 0]
click at [442, 182] on button "Done" at bounding box center [444, 181] width 32 height 13
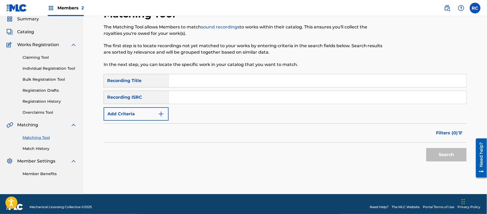
click at [192, 96] on input "Search Form" at bounding box center [318, 97] width 298 height 13
paste input "USUM72306766"
type input "USUM72306766"
click at [447, 159] on button "Search" at bounding box center [446, 154] width 40 height 13
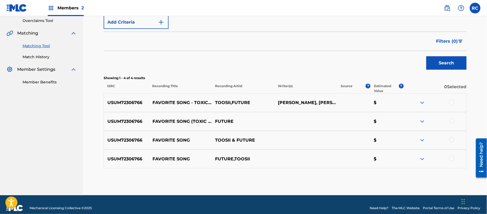
scroll to position [120, 0]
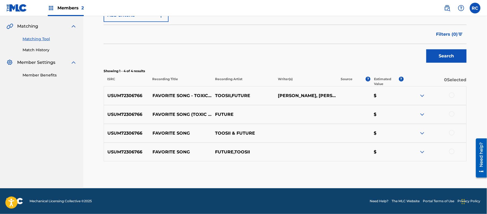
click at [452, 95] on div at bounding box center [451, 95] width 5 height 5
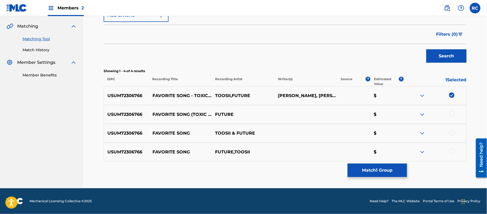
click at [452, 113] on div at bounding box center [451, 113] width 5 height 5
click at [451, 133] on div at bounding box center [451, 132] width 5 height 5
click at [454, 151] on div at bounding box center [451, 151] width 5 height 5
click at [391, 167] on button "Match 4 Groups" at bounding box center [377, 170] width 59 height 13
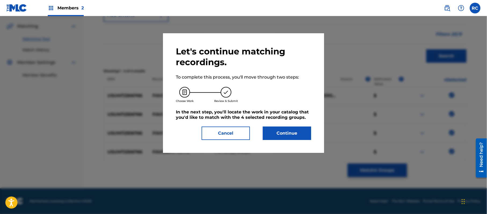
click at [288, 130] on button "Continue" at bounding box center [287, 133] width 48 height 13
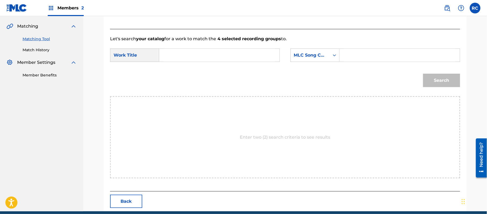
click at [187, 58] on input "Search Form" at bounding box center [219, 55] width 111 height 13
paste input "Favorite Song Feat Future (Toxic Version) FH9ECS"
click at [258, 56] on input "Favorite Song Feat Future (Toxic Version) FH9ECS" at bounding box center [219, 55] width 111 height 13
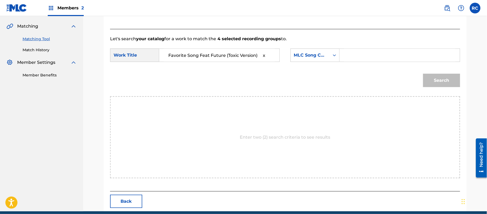
scroll to position [0, 0]
type input "Favorite Song Feat Future (Toxic Version)"
click at [348, 52] on input "Search Form" at bounding box center [399, 55] width 111 height 13
paste input "Favorite Song Feat Future (Toxic Version) FH9ECS"
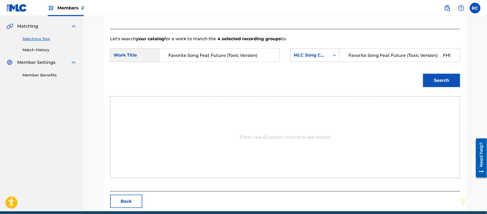
drag, startPoint x: 433, startPoint y: 59, endPoint x: 332, endPoint y: 65, distance: 101.7
click at [332, 65] on form "SearchWithCriteria62f0bc02-6672-4663-a7c0-dd0df631e943 Work Title Favorite Song…" at bounding box center [285, 69] width 350 height 54
type input "FH9ECS"
click at [452, 88] on div "Search" at bounding box center [440, 78] width 40 height 21
drag, startPoint x: 451, startPoint y: 85, endPoint x: 403, endPoint y: 87, distance: 47.8
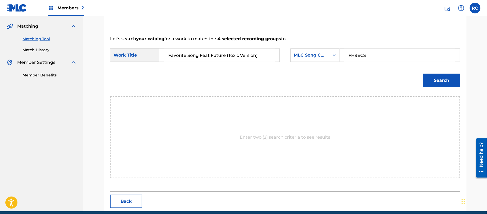
click at [450, 85] on button "Search" at bounding box center [441, 80] width 37 height 13
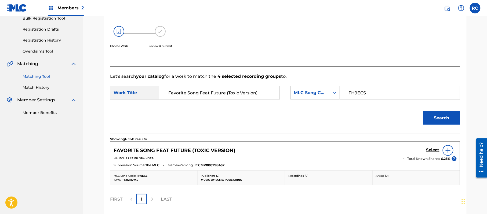
scroll to position [120, 0]
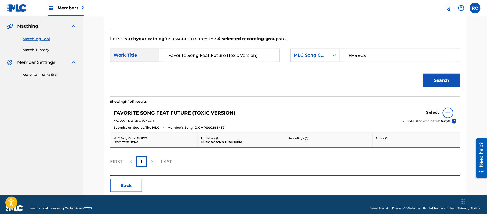
click at [427, 113] on h5 "Select" at bounding box center [432, 112] width 13 height 5
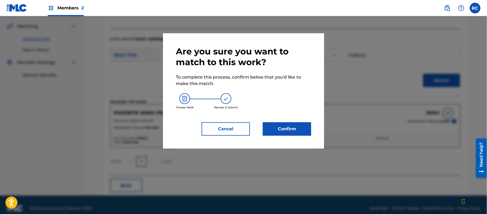
click at [293, 126] on button "Confirm" at bounding box center [287, 128] width 48 height 13
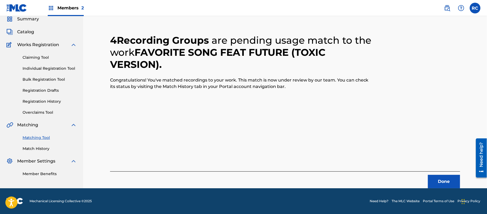
scroll to position [21, 0]
click at [445, 178] on button "Done" at bounding box center [444, 181] width 32 height 13
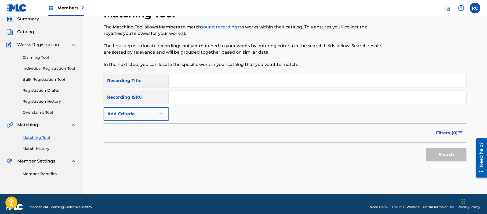
click at [177, 93] on input "Search Form" at bounding box center [318, 97] width 298 height 13
paste input "USUM72302519"
type input "USUM72302519"
click at [448, 154] on button "Search" at bounding box center [446, 154] width 40 height 13
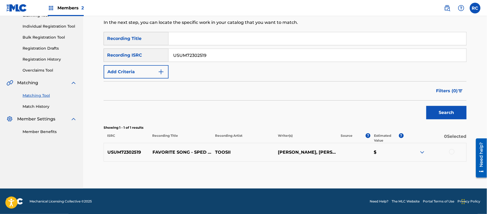
scroll to position [64, 0]
click at [450, 150] on div at bounding box center [451, 151] width 5 height 5
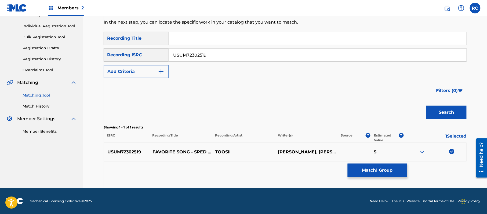
click at [368, 168] on button "Match 1 Group" at bounding box center [377, 170] width 59 height 13
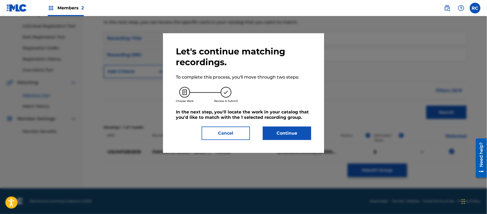
click at [228, 134] on button "Cancel" at bounding box center [226, 133] width 48 height 13
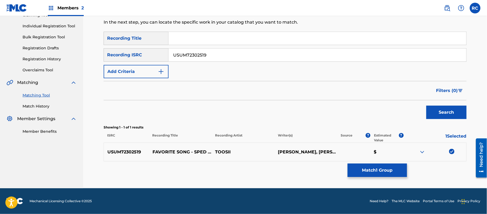
drag, startPoint x: 213, startPoint y: 55, endPoint x: 174, endPoint y: 54, distance: 38.4
click at [174, 54] on input "USUM72302519" at bounding box center [318, 55] width 298 height 13
click at [381, 170] on button "Match 1 Group" at bounding box center [377, 170] width 59 height 13
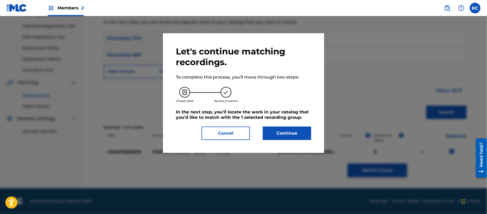
click at [271, 135] on button "Continue" at bounding box center [287, 133] width 48 height 13
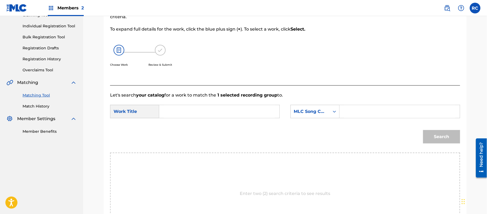
click at [176, 110] on input "Search Form" at bounding box center [219, 111] width 111 height 13
paste input "Favorite Song FI5S14"
click at [211, 111] on input "Favorite Song FI5S14" at bounding box center [219, 111] width 111 height 13
type input "Favorite Song"
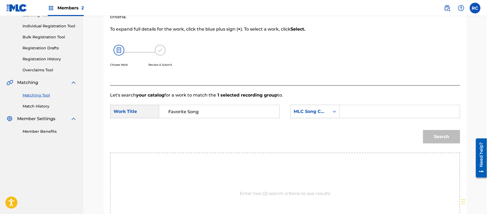
click at [352, 112] on input "Search Form" at bounding box center [399, 111] width 111 height 13
paste input "FI5S14"
type input "FI5S14"
click at [431, 138] on button "Search" at bounding box center [441, 136] width 37 height 13
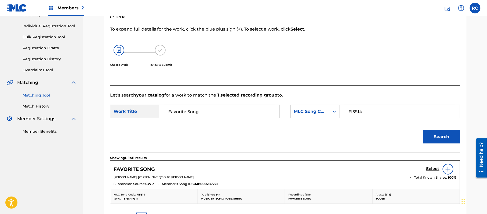
click at [429, 169] on h5 "Select" at bounding box center [432, 168] width 13 height 5
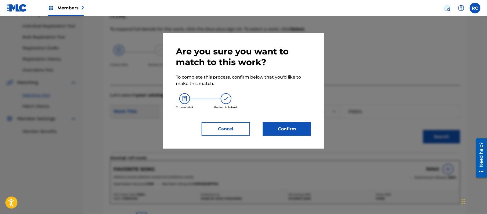
click at [296, 133] on button "Confirm" at bounding box center [287, 128] width 48 height 13
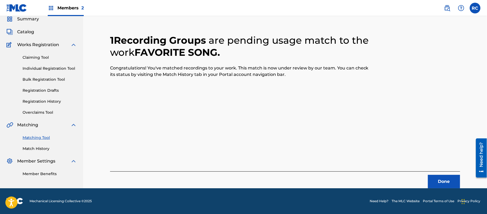
scroll to position [21, 0]
click at [437, 179] on button "Done" at bounding box center [444, 181] width 32 height 13
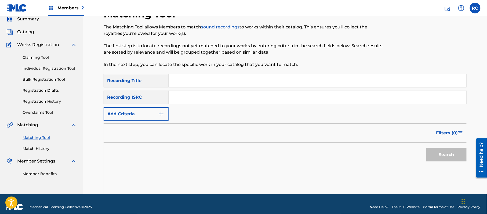
click at [184, 96] on input "Search Form" at bounding box center [318, 97] width 298 height 13
paste input "USUM72306082"
click at [188, 98] on input "USUM72306082" at bounding box center [318, 97] width 298 height 13
paste input "16910"
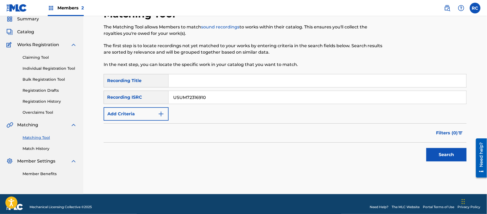
click at [435, 156] on button "Search" at bounding box center [446, 154] width 40 height 13
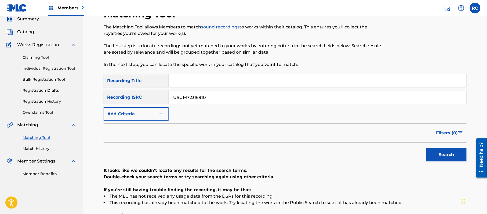
click at [202, 93] on input "USUM72316910" at bounding box center [318, 97] width 298 height 13
paste input "9"
type input "USUM72316919"
click at [431, 153] on button "Search" at bounding box center [446, 154] width 40 height 13
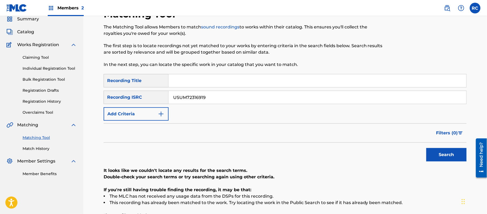
click at [193, 78] on input "Search Form" at bounding box center [318, 80] width 298 height 13
paste input "Idgaf Toosii"
click at [199, 80] on input "Idgaf Toosii" at bounding box center [318, 80] width 298 height 13
type input "Idgaf"
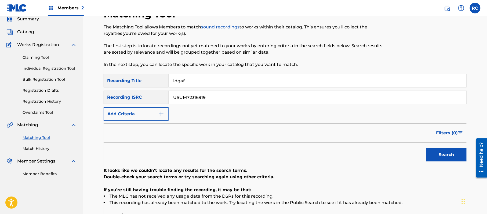
click at [193, 98] on input "USUM72316919" at bounding box center [318, 97] width 298 height 13
click at [150, 113] on button "Add Criteria" at bounding box center [136, 113] width 65 height 13
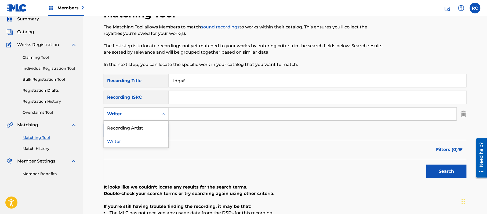
click at [139, 116] on div "Writer" at bounding box center [131, 114] width 48 height 6
drag, startPoint x: 128, startPoint y: 142, endPoint x: 132, endPoint y: 130, distance: 12.4
click at [132, 130] on div "Recording Artist Writer" at bounding box center [136, 134] width 64 height 27
click at [132, 130] on div "Recording Artist" at bounding box center [136, 127] width 64 height 13
click at [183, 117] on input "Search Form" at bounding box center [313, 114] width 288 height 13
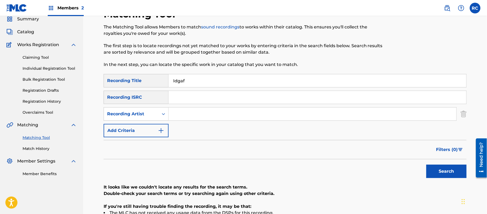
paste input "Toosii"
type input "Toosii"
click at [444, 169] on button "Search" at bounding box center [446, 171] width 40 height 13
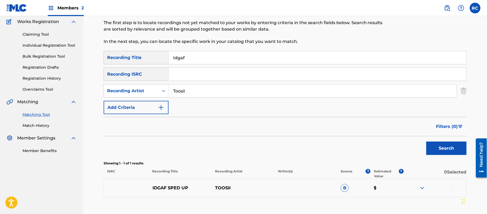
scroll to position [57, 0]
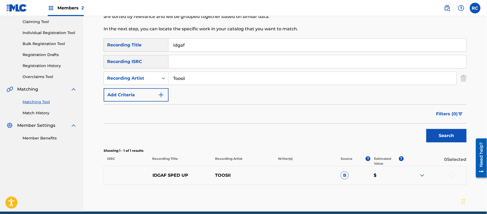
click at [450, 176] on div at bounding box center [451, 174] width 5 height 5
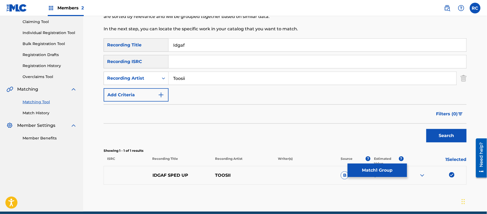
click at [375, 173] on button "Match 1 Group" at bounding box center [377, 170] width 59 height 13
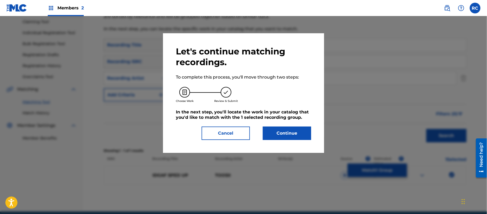
click at [298, 137] on button "Continue" at bounding box center [287, 133] width 48 height 13
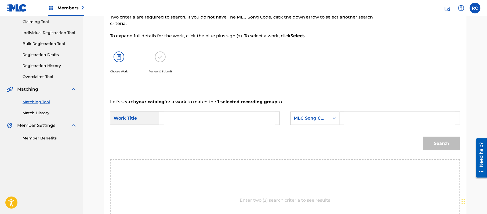
click at [183, 124] on input "Search Form" at bounding box center [219, 118] width 111 height 13
paste input "Idgaf IH09I4"
click at [193, 115] on input "Idgaf IH09I4" at bounding box center [219, 118] width 111 height 13
type input "Idgaf"
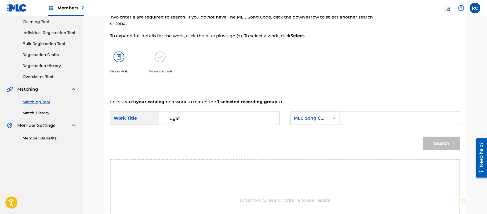
click at [357, 120] on input "Search Form" at bounding box center [399, 118] width 111 height 13
paste input "IH09I4"
type input "IH09I4"
click at [429, 147] on button "Search" at bounding box center [441, 143] width 37 height 13
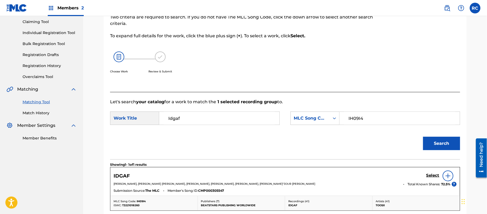
click at [429, 174] on h5 "Select" at bounding box center [432, 175] width 13 height 5
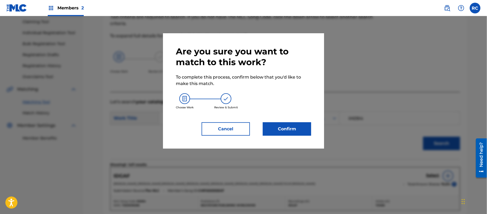
click at [288, 129] on button "Confirm" at bounding box center [287, 128] width 48 height 13
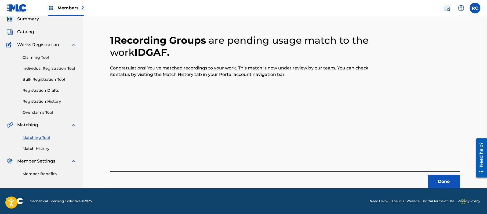
scroll to position [21, 0]
click at [435, 178] on button "Done" at bounding box center [444, 181] width 32 height 13
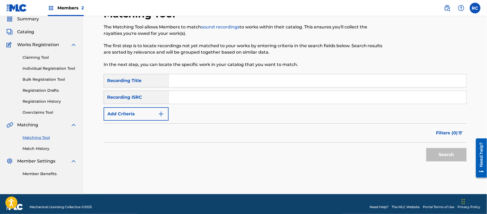
click at [184, 103] on input "Search Form" at bounding box center [318, 97] width 298 height 13
paste input "Wanna Be"
type input "Wanna Be"
click at [187, 88] on div "SearchWithCriteria565e8e9a-7f39-4cfa-bae3-790211254150 Recording Title SearchWi…" at bounding box center [285, 97] width 363 height 47
click at [189, 83] on input "Search Form" at bounding box center [318, 80] width 298 height 13
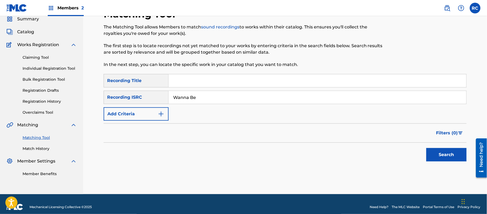
paste input "Wanna Be (With Megan Thee Stallion)"
drag, startPoint x: 198, startPoint y: 81, endPoint x: 278, endPoint y: 82, distance: 80.5
click at [278, 82] on input "Wanna Be (With Megan Thee Stallion)" at bounding box center [318, 80] width 298 height 13
type input "Wanna Be"
click at [174, 99] on input "Wanna Be" at bounding box center [318, 97] width 298 height 13
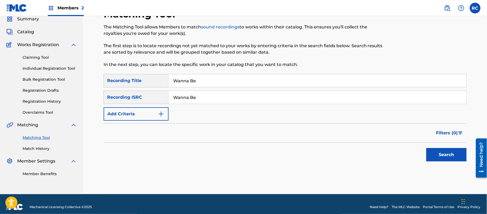
click at [174, 99] on input "Wanna Be" at bounding box center [318, 97] width 298 height 13
type input "Be"
click at [181, 98] on input "Be" at bounding box center [318, 97] width 298 height 13
click at [143, 114] on button "Add Criteria" at bounding box center [136, 113] width 65 height 13
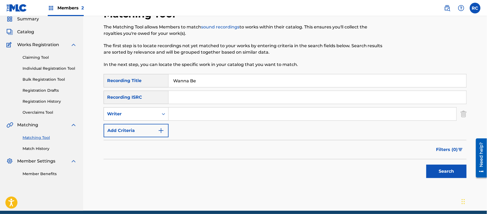
click at [141, 115] on div "Writer" at bounding box center [131, 114] width 48 height 6
drag, startPoint x: 133, startPoint y: 130, endPoint x: 177, endPoint y: 122, distance: 44.6
click at [134, 130] on div "Recording Artist" at bounding box center [136, 127] width 64 height 13
drag, startPoint x: 177, startPoint y: 122, endPoint x: 193, endPoint y: 118, distance: 15.9
click at [193, 118] on input "Search Form" at bounding box center [313, 114] width 288 height 13
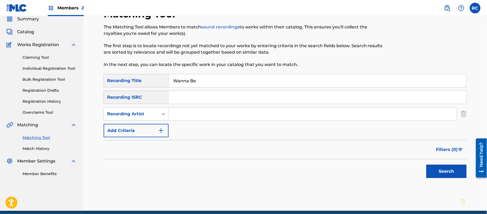
paste input "With Megan Thee Stallion)"
type input "With Megan Thee Stallion"
click at [437, 170] on button "Search" at bounding box center [446, 171] width 40 height 13
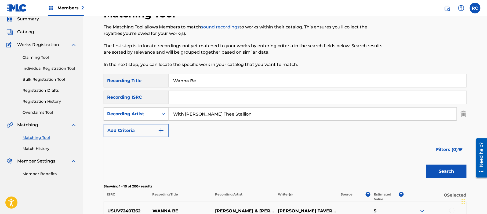
drag, startPoint x: 184, startPoint y: 114, endPoint x: 166, endPoint y: 111, distance: 18.2
click at [166, 111] on div "SearchWithCriteria78af4c98-50e3-4d75-8026-eec2c7d4b6b0 Recording Artist With Me…" at bounding box center [285, 113] width 363 height 13
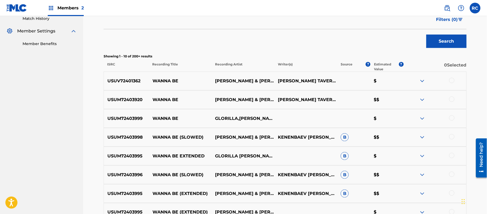
scroll to position [165, 0]
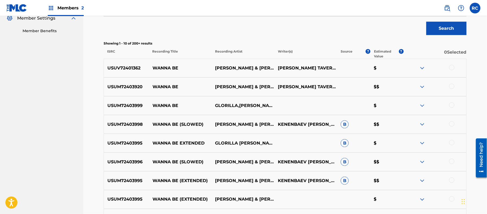
click at [125, 65] on p "USUV72401362" at bounding box center [126, 68] width 45 height 6
click at [122, 85] on p "USUM72403920" at bounding box center [126, 87] width 45 height 6
click at [132, 108] on p "USUM72403999" at bounding box center [126, 106] width 45 height 6
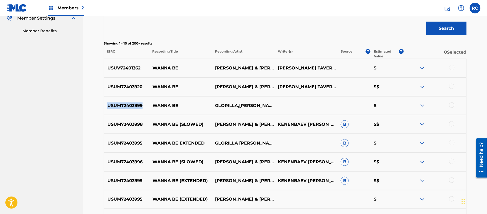
click at [132, 108] on p "USUM72403999" at bounding box center [126, 106] width 45 height 6
click at [121, 123] on p "USUM72403998" at bounding box center [126, 124] width 45 height 6
click at [122, 145] on p "USUM72403995" at bounding box center [126, 143] width 45 height 6
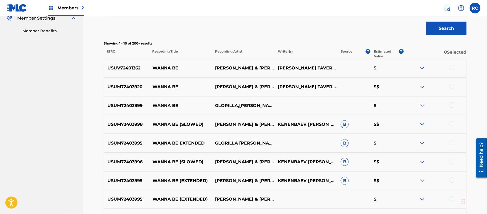
click at [119, 160] on p "USUM72403996" at bounding box center [126, 162] width 45 height 6
click at [129, 200] on p "USUM72403995" at bounding box center [126, 199] width 45 height 6
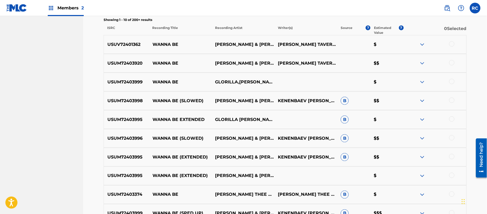
scroll to position [200, 0]
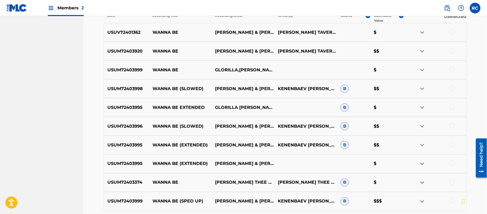
click at [125, 182] on p "USUM72403374" at bounding box center [126, 183] width 45 height 6
click at [127, 201] on p "USUM72403999" at bounding box center [126, 201] width 45 height 6
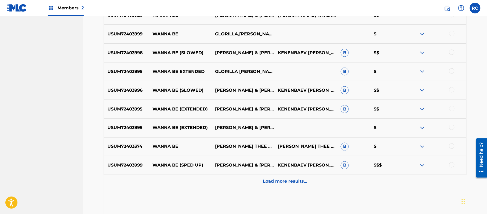
click at [280, 180] on p "Load more results..." at bounding box center [285, 181] width 44 height 6
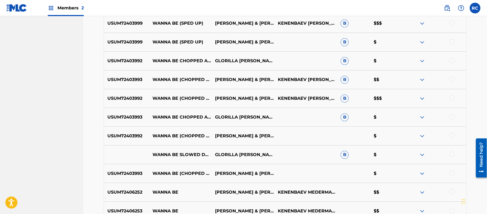
scroll to position [379, 0]
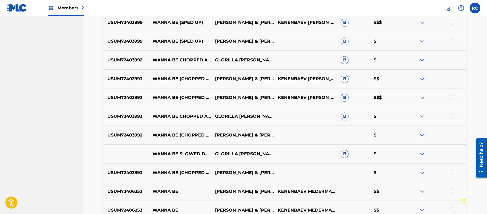
click at [120, 113] on div "USUM72403993 WANNA BE CHOPPED AND SCREWED GLORILLA MEGAN THEE STALLION B $" at bounding box center [285, 116] width 363 height 19
click at [124, 170] on p "USUM72403993" at bounding box center [126, 173] width 45 height 6
click at [123, 190] on p "USUM72406252" at bounding box center [126, 191] width 45 height 6
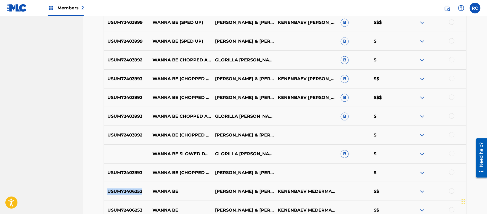
click at [123, 190] on p "USUM72406252" at bounding box center [126, 191] width 45 height 6
click at [127, 207] on p "USUM72406253" at bounding box center [126, 210] width 45 height 6
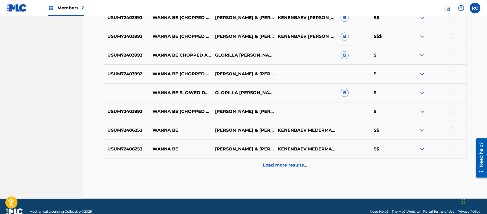
scroll to position [451, 0]
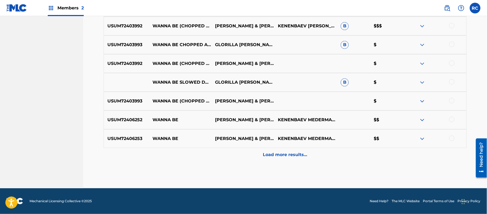
click at [278, 156] on p "Load more results..." at bounding box center [285, 155] width 44 height 6
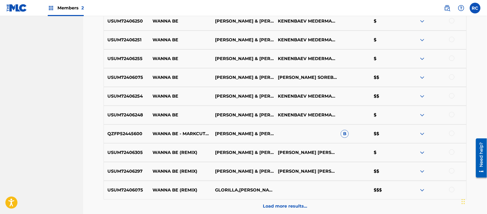
scroll to position [630, 0]
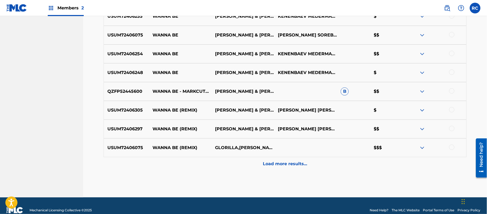
click at [114, 130] on p "USUM72406297" at bounding box center [126, 129] width 45 height 6
click at [125, 146] on p "USUM72406075" at bounding box center [126, 148] width 45 height 6
click at [120, 127] on p "USUM72406297" at bounding box center [126, 129] width 45 height 6
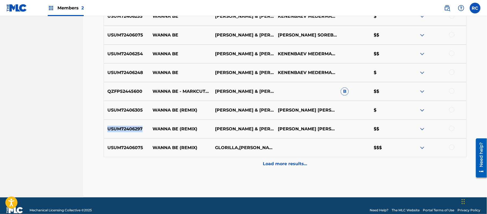
click at [120, 127] on p "USUM72406297" at bounding box center [126, 129] width 45 height 6
click at [133, 92] on p "QZFP52445600" at bounding box center [126, 91] width 45 height 6
click at [115, 71] on p "USUM72406248" at bounding box center [126, 73] width 45 height 6
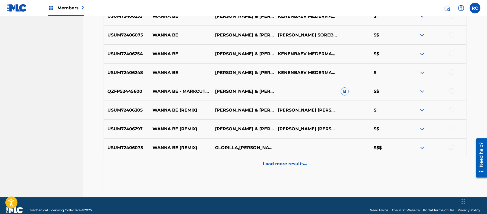
click at [121, 33] on p "USUM72406075" at bounding box center [126, 35] width 45 height 6
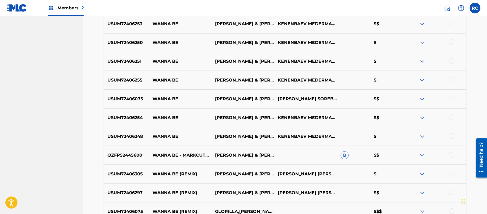
scroll to position [558, 0]
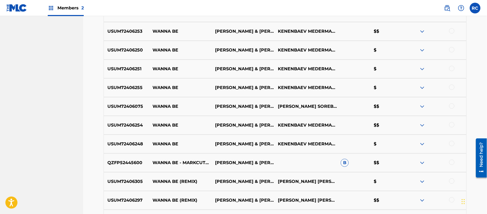
click at [114, 67] on p "USUM72406251" at bounding box center [126, 69] width 45 height 6
click at [130, 89] on p "USUM72406255" at bounding box center [126, 88] width 45 height 6
click at [131, 125] on p "USUM72406254" at bounding box center [126, 125] width 45 height 6
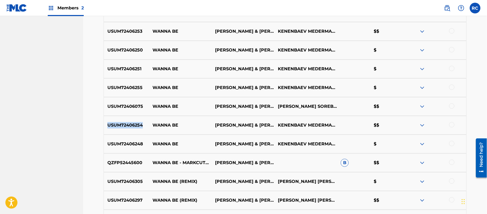
click at [131, 125] on p "USUM72406254" at bounding box center [126, 125] width 45 height 6
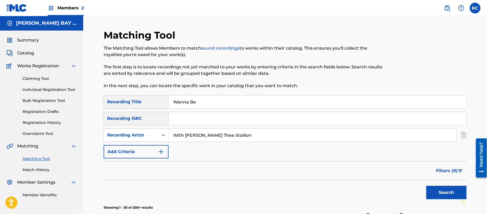
scroll to position [0, 0]
drag, startPoint x: 204, startPoint y: 100, endPoint x: 127, endPoint y: 102, distance: 77.9
click at [127, 102] on div "SearchWithCriteria565e8e9a-7f39-4cfa-bae3-790211254150 Recording Title Wanna Be" at bounding box center [285, 102] width 363 height 13
drag, startPoint x: 232, startPoint y: 136, endPoint x: 134, endPoint y: 133, distance: 97.5
click at [134, 134] on div "SearchWithCriteria78af4c98-50e3-4d75-8026-eec2c7d4b6b0 Recording Artist" at bounding box center [285, 135] width 363 height 13
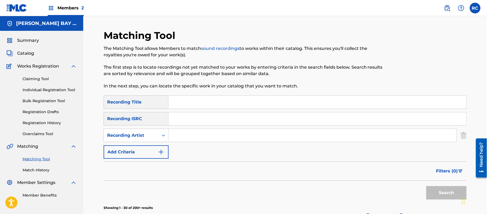
click at [188, 116] on input "Search Form" at bounding box center [318, 118] width 298 height 13
paste input "USUV72401362"
type input "USUV72401362"
click at [441, 190] on button "Search" at bounding box center [446, 192] width 40 height 13
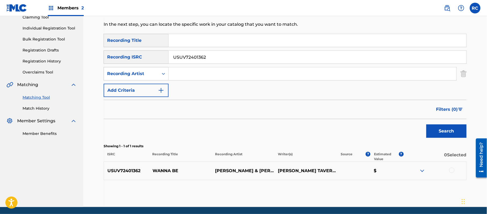
scroll to position [71, 0]
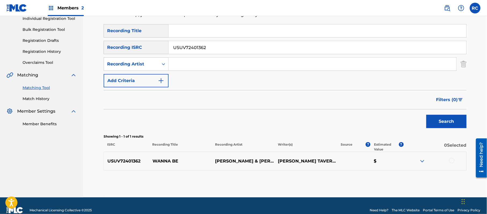
click at [451, 160] on div at bounding box center [451, 160] width 5 height 5
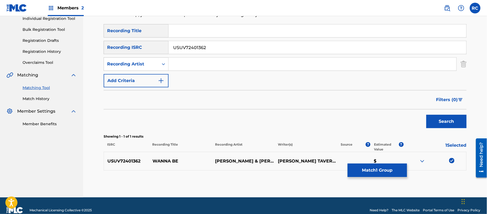
click at [365, 173] on button "Match 1 Group" at bounding box center [377, 170] width 59 height 13
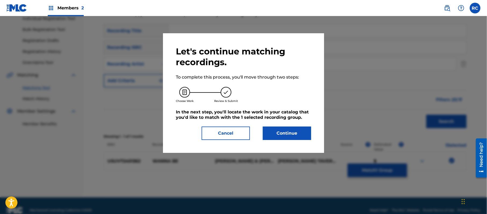
click at [294, 138] on button "Continue" at bounding box center [287, 133] width 48 height 13
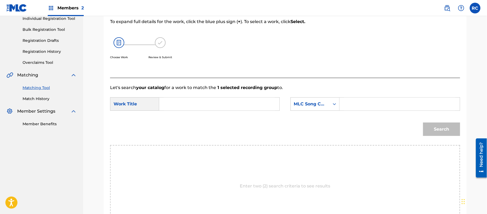
click at [221, 106] on input "Search Form" at bounding box center [219, 104] width 111 height 13
paste input "Wanna Be (With Megan Thee Stallion) W47TWX"
click at [260, 105] on input "Wanna Be (With Megan Thee Stallion) W47TWX" at bounding box center [219, 104] width 111 height 13
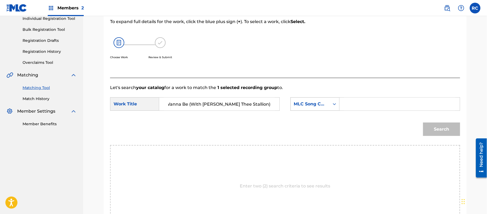
scroll to position [0, 0]
type input "Wanna Be (With Megan Thee Stallion)"
click at [365, 105] on input "Search Form" at bounding box center [399, 104] width 111 height 13
paste input "W47TWX"
type input "W47TWX"
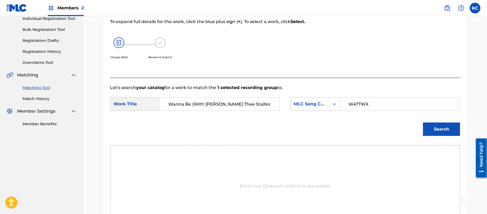
drag, startPoint x: 430, startPoint y: 129, endPoint x: 382, endPoint y: 129, distance: 48.8
click at [431, 129] on button "Search" at bounding box center [441, 129] width 37 height 13
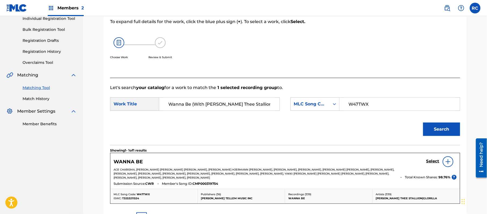
click at [426, 162] on h5 "Select" at bounding box center [432, 161] width 13 height 5
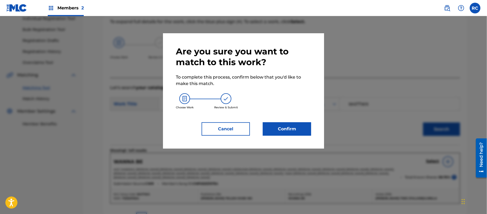
click at [277, 128] on button "Confirm" at bounding box center [287, 128] width 48 height 13
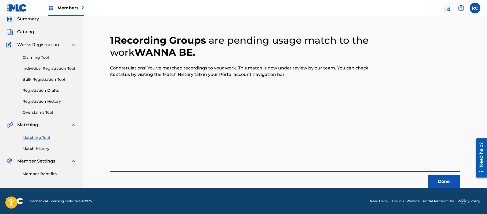
scroll to position [21, 0]
click at [440, 182] on button "Done" at bounding box center [444, 181] width 32 height 13
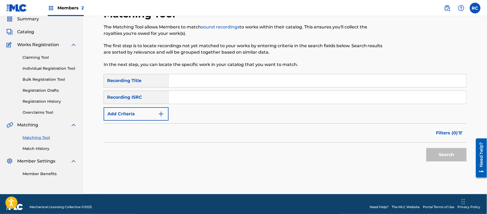
click at [199, 99] on input "Search Form" at bounding box center [318, 97] width 298 height 13
click at [199, 94] on input "Search Form" at bounding box center [318, 97] width 298 height 13
paste input "USUM72403920"
type input "USUM72403920"
click at [435, 152] on button "Search" at bounding box center [446, 154] width 40 height 13
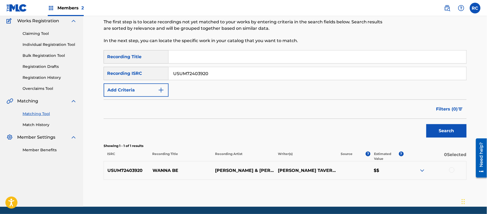
scroll to position [57, 0]
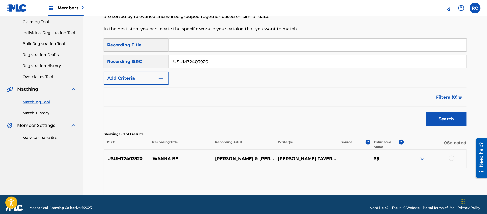
click at [453, 158] on div at bounding box center [451, 158] width 5 height 5
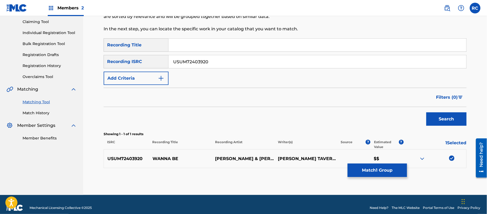
click at [357, 172] on button "Match 1 Group" at bounding box center [377, 170] width 59 height 13
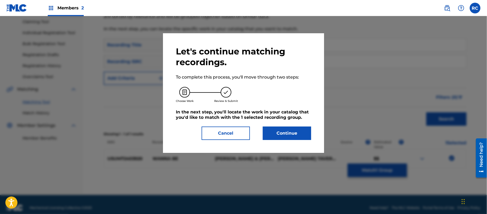
click at [286, 128] on button "Continue" at bounding box center [287, 133] width 48 height 13
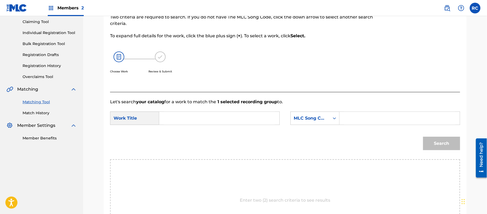
click at [187, 118] on input "Search Form" at bounding box center [219, 118] width 111 height 13
paste input "Wanna Be (With Megan Thee Stallion) W47TWX"
click at [249, 116] on input "Wanna Be (With Megan Thee Stallion) W47TWX" at bounding box center [219, 118] width 111 height 13
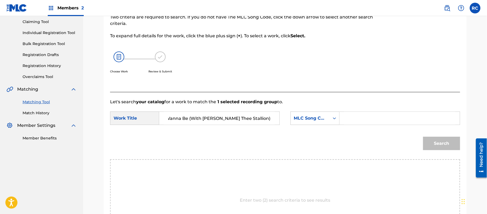
scroll to position [0, 0]
type input "Wanna Be (With Megan Thee Stallion)"
click at [369, 122] on input "Search Form" at bounding box center [399, 118] width 111 height 13
paste input "W47TWX"
type input "W47TWX"
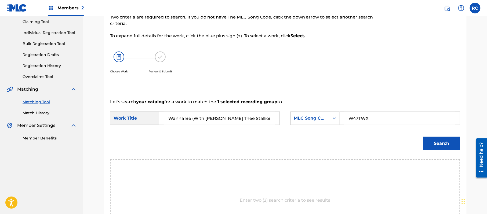
drag, startPoint x: 436, startPoint y: 140, endPoint x: 410, endPoint y: 157, distance: 31.3
click at [436, 140] on button "Search" at bounding box center [441, 143] width 37 height 13
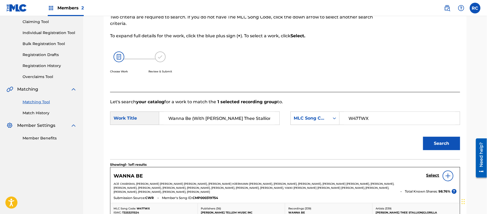
click at [429, 173] on h5 "Select" at bounding box center [432, 175] width 13 height 5
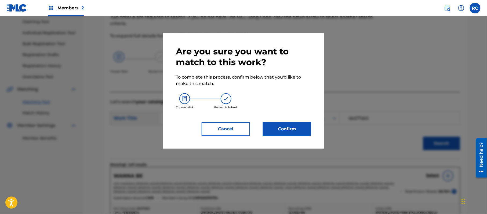
click at [300, 127] on button "Confirm" at bounding box center [287, 128] width 48 height 13
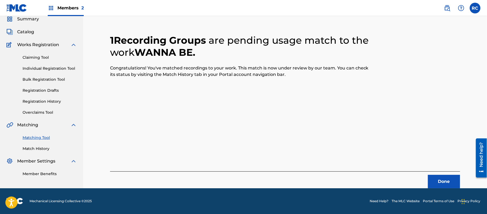
scroll to position [21, 0]
click at [443, 181] on button "Done" at bounding box center [444, 181] width 32 height 13
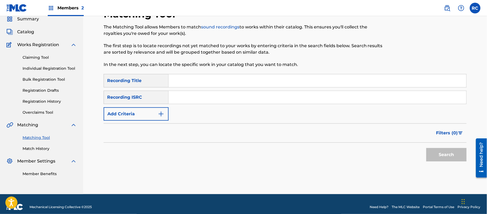
drag, startPoint x: 197, startPoint y: 94, endPoint x: 224, endPoint y: 99, distance: 27.4
click at [197, 94] on input "Search Form" at bounding box center [318, 97] width 298 height 13
paste input "USUM72403999"
type input "USUM72403999"
click at [435, 153] on button "Search" at bounding box center [446, 154] width 40 height 13
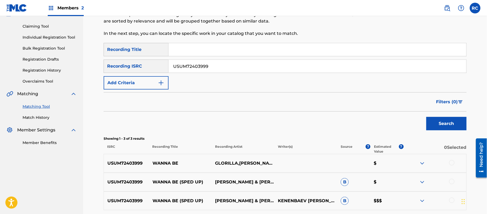
scroll to position [93, 0]
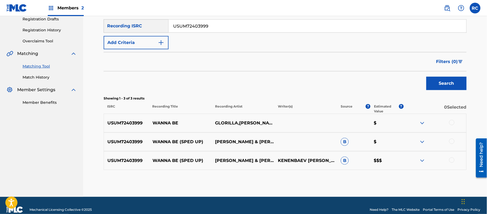
click at [450, 122] on div at bounding box center [451, 122] width 5 height 5
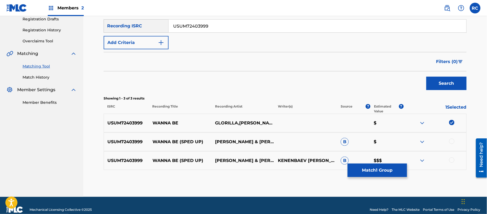
click at [453, 142] on div at bounding box center [451, 141] width 5 height 5
click at [452, 160] on div at bounding box center [451, 160] width 5 height 5
click at [387, 169] on button "Match 3 Groups" at bounding box center [377, 170] width 59 height 13
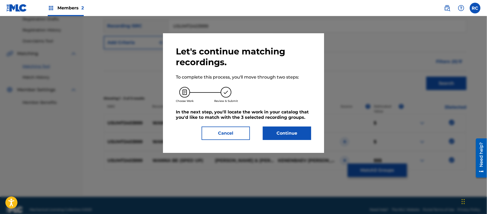
click at [305, 137] on button "Continue" at bounding box center [287, 133] width 48 height 13
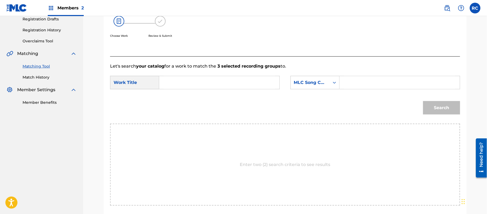
click at [181, 83] on input "Search Form" at bounding box center [219, 82] width 111 height 13
paste input "Wanna Be (With Megan Thee Stallion) W47TWX"
click at [255, 83] on input "Wanna Be (With Megan Thee Stallion) W47TWX" at bounding box center [219, 82] width 111 height 13
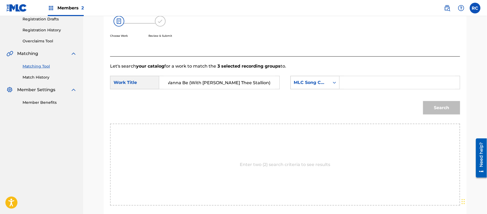
scroll to position [0, 0]
type input "Wanna Be (With Megan Thee Stallion)"
click at [374, 88] on input "Search Form" at bounding box center [399, 82] width 111 height 13
paste input "W47TWX"
type input "W47TWX"
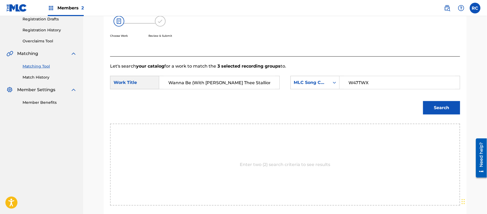
click at [430, 101] on button "Search" at bounding box center [441, 107] width 37 height 13
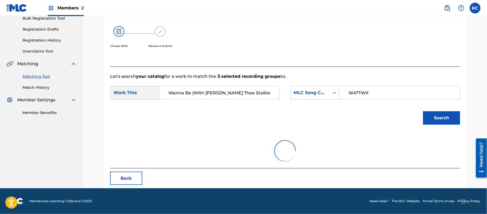
scroll to position [93, 0]
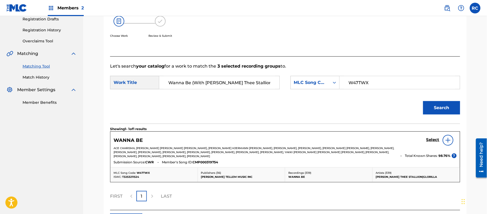
click at [436, 141] on h5 "Select" at bounding box center [432, 139] width 13 height 5
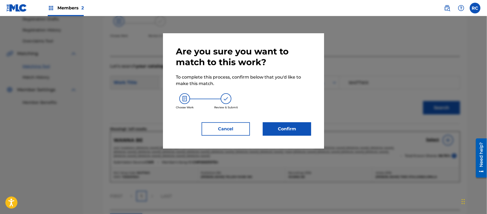
click at [302, 128] on button "Confirm" at bounding box center [287, 128] width 48 height 13
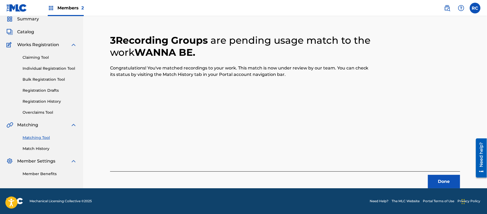
scroll to position [21, 0]
drag, startPoint x: 211, startPoint y: 115, endPoint x: 217, endPoint y: 115, distance: 5.9
click at [211, 115] on div "3 Recording Groups are pending usage match to the work WANNA BE . Congratulatio…" at bounding box center [285, 104] width 350 height 167
click at [440, 181] on button "Done" at bounding box center [444, 181] width 32 height 13
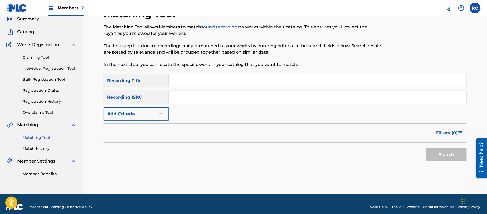
drag, startPoint x: 202, startPoint y: 98, endPoint x: 224, endPoint y: 103, distance: 22.3
click at [202, 98] on input "Search Form" at bounding box center [318, 97] width 298 height 13
paste input "USUM72403998"
type input "USUM72403998"
click at [439, 157] on button "Search" at bounding box center [446, 154] width 40 height 13
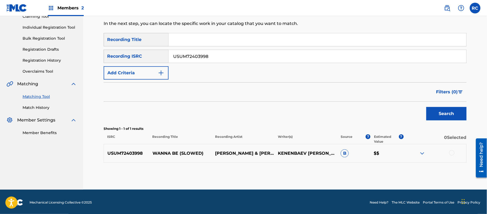
scroll to position [64, 0]
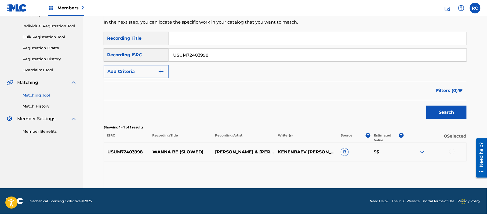
drag, startPoint x: 453, startPoint y: 152, endPoint x: 444, endPoint y: 153, distance: 9.2
click at [452, 152] on div at bounding box center [451, 151] width 5 height 5
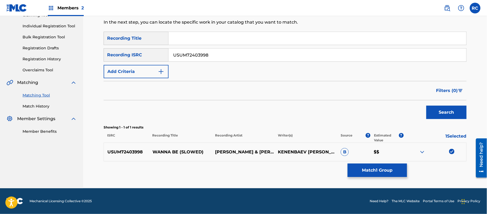
click at [368, 171] on button "Match 1 Group" at bounding box center [377, 170] width 59 height 13
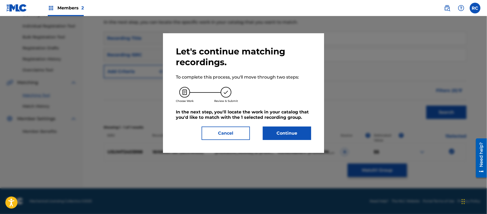
click at [287, 136] on button "Continue" at bounding box center [287, 133] width 48 height 13
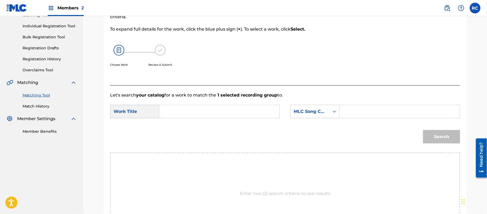
click at [232, 109] on input "Search Form" at bounding box center [219, 111] width 111 height 13
paste input "Wanna Be (With Megan Thee Stallion) W47TWX"
click at [247, 113] on input "Wanna Be (With Megan Thee Stallion) W47TWX" at bounding box center [219, 111] width 111 height 13
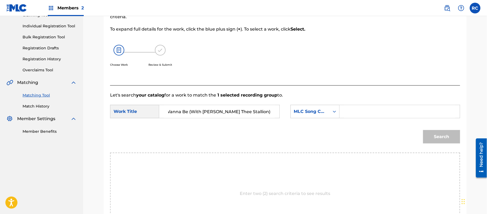
scroll to position [0, 0]
type input "Wanna Be (With Megan Thee Stallion)"
click at [364, 113] on input "Search Form" at bounding box center [399, 111] width 111 height 13
paste input "W47TWX"
type input "W47TWX"
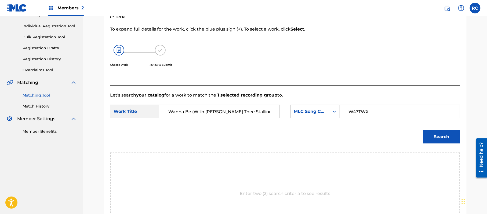
click at [437, 137] on button "Search" at bounding box center [441, 136] width 37 height 13
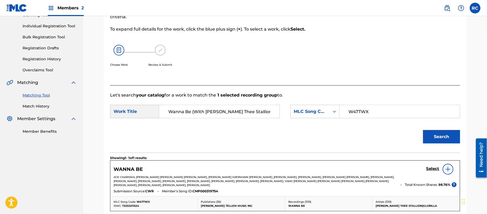
click at [430, 170] on h5 "Select" at bounding box center [432, 168] width 13 height 5
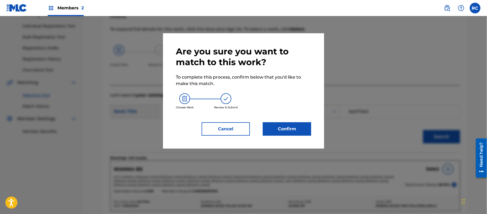
click at [296, 126] on button "Confirm" at bounding box center [287, 128] width 48 height 13
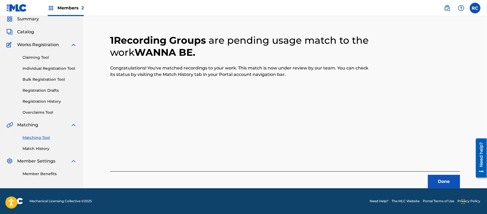
scroll to position [21, 0]
click at [432, 180] on button "Done" at bounding box center [444, 181] width 32 height 13
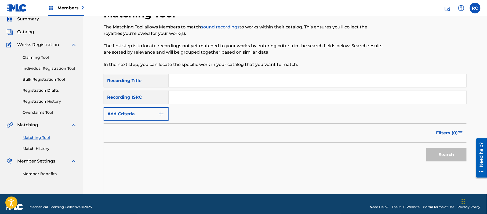
click at [213, 96] on input "Search Form" at bounding box center [318, 97] width 298 height 13
paste input "USUM72403995"
type input "USUM72403995"
click at [443, 155] on button "Search" at bounding box center [446, 154] width 40 height 13
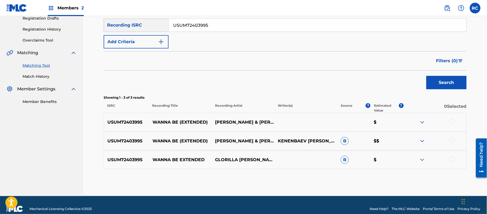
scroll to position [101, 0]
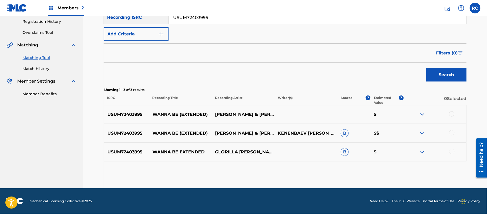
click at [448, 112] on div at bounding box center [434, 114] width 63 height 6
click at [452, 113] on div at bounding box center [451, 113] width 5 height 5
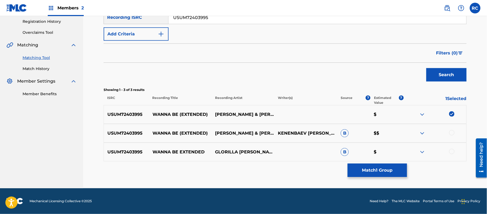
drag, startPoint x: 453, startPoint y: 130, endPoint x: 453, endPoint y: 136, distance: 5.6
click at [453, 130] on div at bounding box center [451, 132] width 5 height 5
click at [454, 153] on div at bounding box center [451, 151] width 5 height 5
click at [379, 174] on button "Match 3 Groups" at bounding box center [377, 170] width 59 height 13
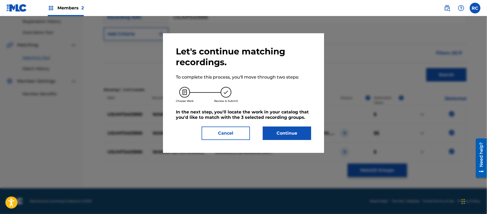
click at [296, 137] on button "Continue" at bounding box center [287, 133] width 48 height 13
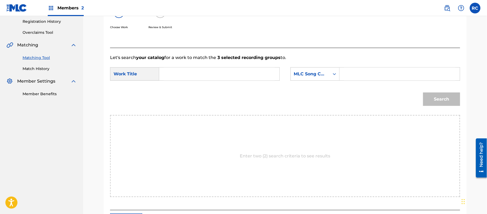
click at [228, 78] on input "Search Form" at bounding box center [219, 74] width 111 height 13
paste input "Wanna Be (With Megan Thee Stallion) W47TWX"
click at [254, 77] on input "Wanna Be (With Megan Thee Stallion) W47TWX" at bounding box center [219, 74] width 111 height 13
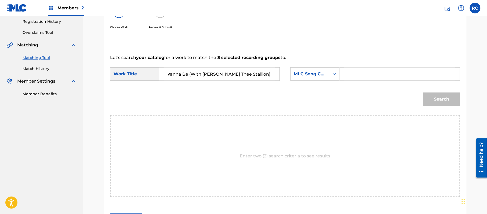
scroll to position [0, 0]
type input "Wanna Be (With Megan Thee Stallion)"
click at [376, 78] on input "Search Form" at bounding box center [399, 74] width 111 height 13
paste input "W47TWX"
type input "W47TWX"
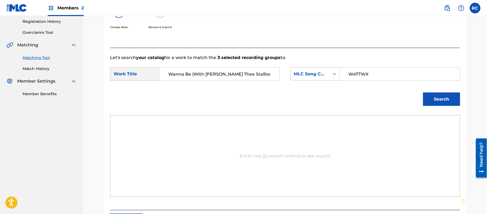
click at [435, 98] on button "Search" at bounding box center [441, 99] width 37 height 13
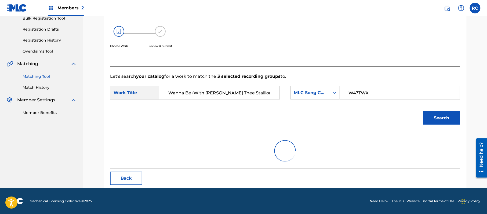
scroll to position [101, 0]
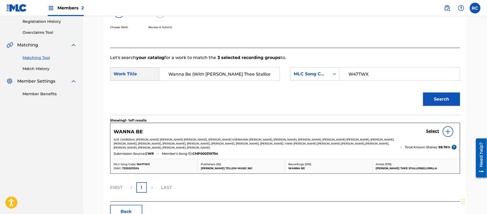
click at [434, 132] on h5 "Select" at bounding box center [432, 131] width 13 height 5
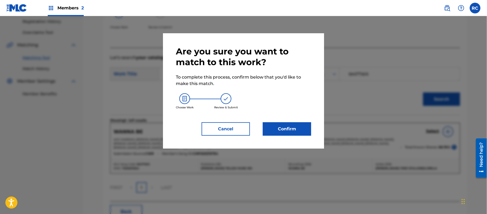
click at [294, 127] on button "Confirm" at bounding box center [287, 128] width 48 height 13
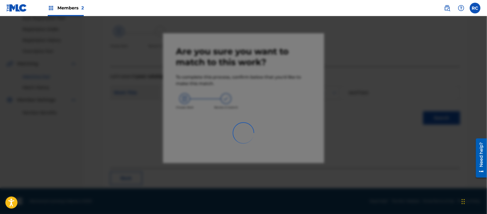
scroll to position [21, 0]
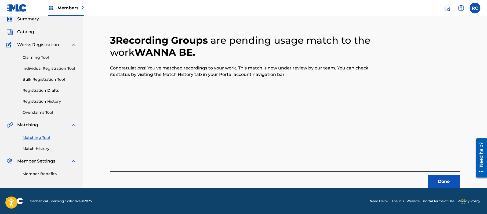
click at [440, 181] on button "Done" at bounding box center [444, 181] width 32 height 13
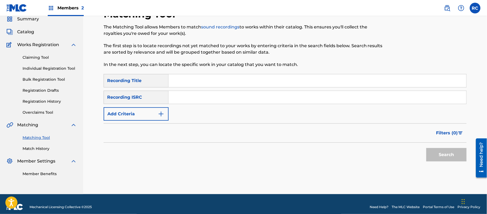
click at [198, 99] on input "Search Form" at bounding box center [318, 97] width 298 height 13
paste input "USUM72403996"
type input "USUM72403996"
drag, startPoint x: 434, startPoint y: 154, endPoint x: 429, endPoint y: 154, distance: 5.6
click at [435, 154] on button "Search" at bounding box center [446, 154] width 40 height 13
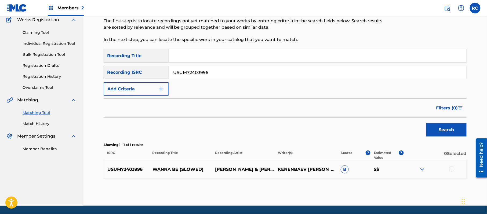
scroll to position [57, 0]
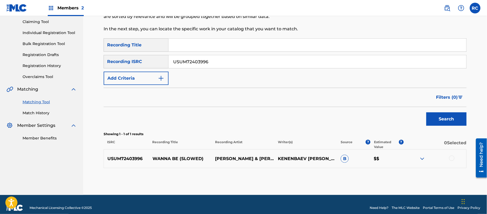
click at [453, 158] on div at bounding box center [451, 158] width 5 height 5
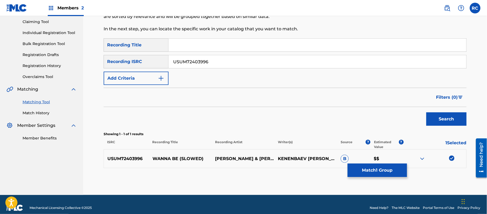
click at [393, 170] on button "Match 1 Group" at bounding box center [377, 170] width 59 height 13
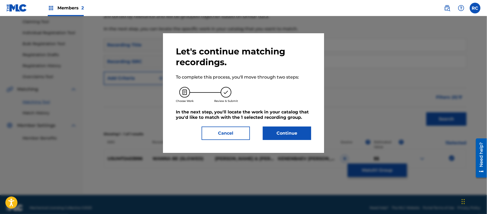
click at [296, 130] on button "Continue" at bounding box center [287, 133] width 48 height 13
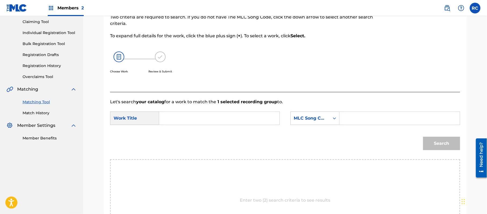
click at [183, 114] on input "Search Form" at bounding box center [219, 118] width 111 height 13
paste input "Wanna Be (With Megan Thee Stallion) W47TWX"
click at [264, 120] on input "Wanna Be (With Megan Thee Stallion) W47TWX" at bounding box center [219, 118] width 111 height 13
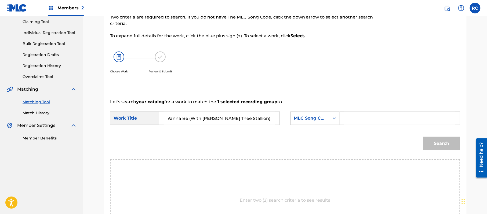
scroll to position [0, 0]
type input "Wanna Be (With Megan Thee Stallion)"
click at [378, 117] on input "Search Form" at bounding box center [399, 118] width 111 height 13
paste input "W47TWX"
type input "W47TWX"
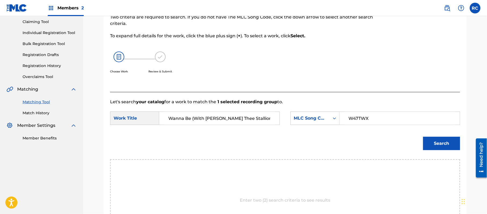
click at [456, 146] on button "Search" at bounding box center [441, 143] width 37 height 13
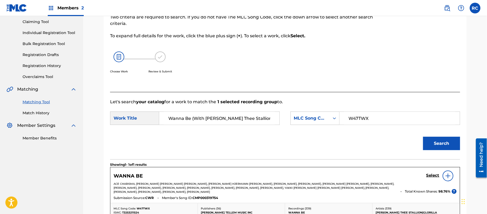
click at [428, 178] on h5 "Select" at bounding box center [432, 175] width 13 height 5
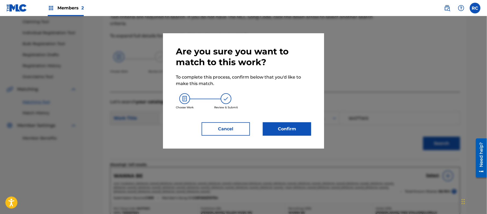
click at [296, 128] on button "Confirm" at bounding box center [287, 128] width 48 height 13
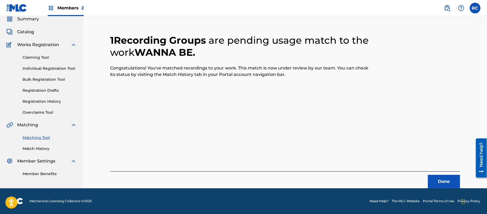
scroll to position [21, 0]
click at [433, 180] on button "Done" at bounding box center [444, 181] width 32 height 13
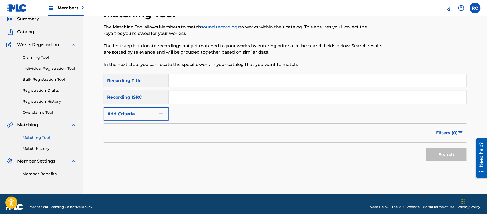
click at [199, 95] on input "Search Form" at bounding box center [318, 97] width 298 height 13
paste input "USUM72403374"
type input "USUM72403374"
click at [449, 155] on button "Search" at bounding box center [446, 154] width 40 height 13
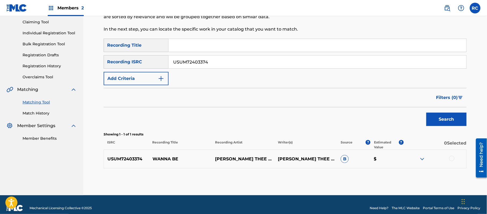
scroll to position [64, 0]
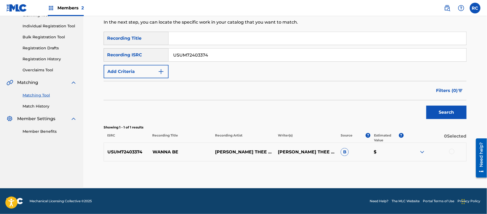
click at [452, 150] on div at bounding box center [451, 151] width 5 height 5
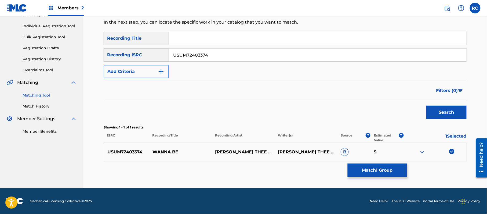
click at [380, 167] on button "Match 1 Group" at bounding box center [377, 170] width 59 height 13
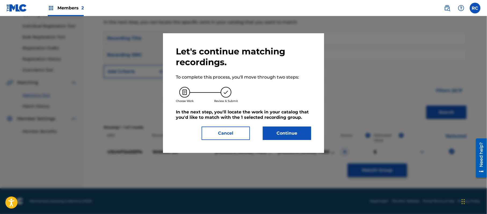
click at [304, 135] on button "Continue" at bounding box center [287, 133] width 48 height 13
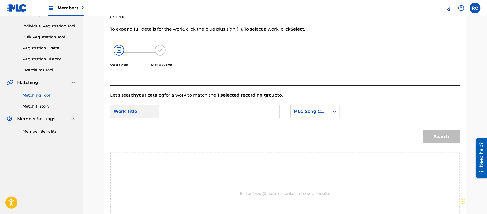
click at [186, 112] on input "Search Form" at bounding box center [219, 111] width 111 height 13
paste input "Wanna Be (With Megan Thee Stallion) W47TWX"
click at [256, 112] on input "Wanna Be (With Megan Thee Stallion) W47TWX" at bounding box center [219, 111] width 111 height 13
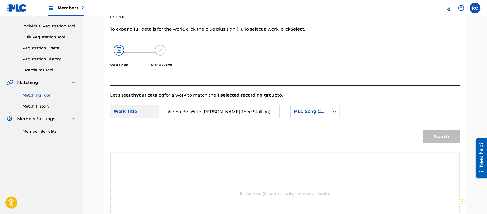
scroll to position [0, 0]
type input "Wanna Be (With Megan Thee Stallion)"
click at [372, 113] on input "Search Form" at bounding box center [399, 111] width 111 height 13
paste input "W47TWX"
type input "W47TWX"
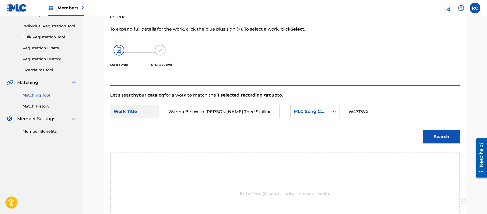
click at [434, 131] on button "Search" at bounding box center [441, 136] width 37 height 13
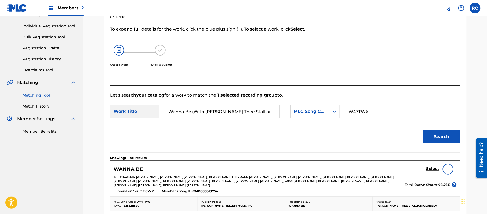
click at [431, 168] on h5 "Select" at bounding box center [432, 168] width 13 height 5
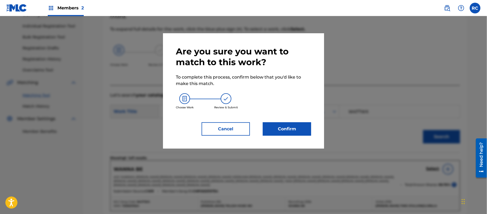
click at [297, 132] on button "Confirm" at bounding box center [287, 128] width 48 height 13
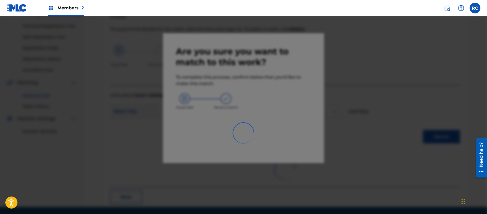
scroll to position [21, 0]
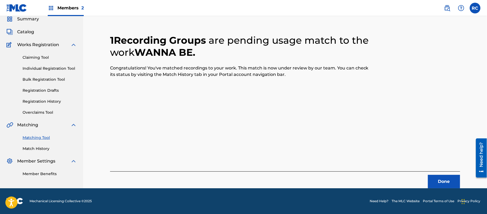
click at [213, 127] on div "1 Recording Groups are pending usage match to the work WANNA BE . Congratulatio…" at bounding box center [285, 104] width 350 height 167
click at [440, 183] on button "Done" at bounding box center [444, 181] width 32 height 13
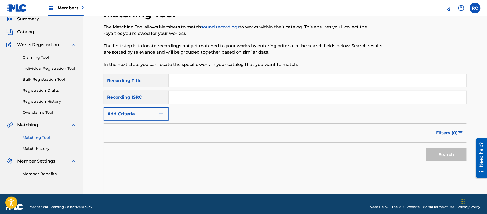
drag, startPoint x: 244, startPoint y: 96, endPoint x: 261, endPoint y: 101, distance: 17.8
click at [244, 96] on input "Search Form" at bounding box center [318, 97] width 298 height 13
paste input "USUM72403993"
type input "USUM72403993"
click at [445, 152] on button "Search" at bounding box center [446, 154] width 40 height 13
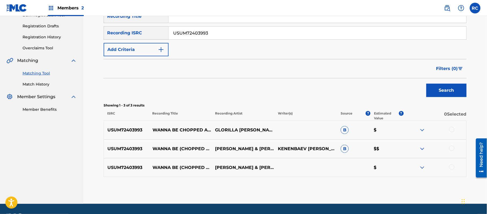
scroll to position [93, 0]
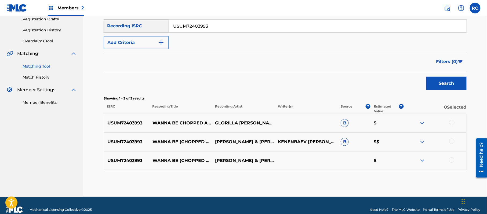
click at [453, 123] on div at bounding box center [451, 122] width 5 height 5
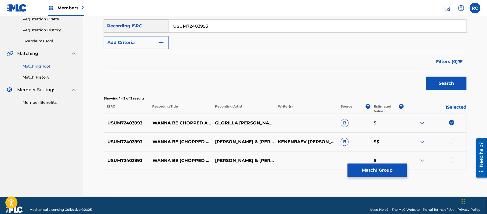
click at [452, 140] on div at bounding box center [451, 141] width 5 height 5
drag, startPoint x: 451, startPoint y: 159, endPoint x: 398, endPoint y: 166, distance: 53.9
click at [451, 159] on div at bounding box center [451, 160] width 5 height 5
click at [391, 169] on button "Match 3 Groups" at bounding box center [377, 170] width 59 height 13
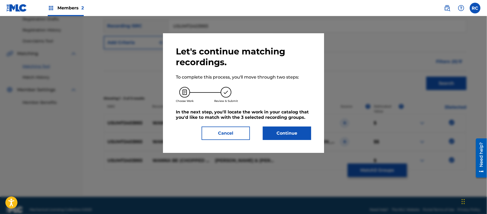
click at [298, 131] on button "Continue" at bounding box center [287, 133] width 48 height 13
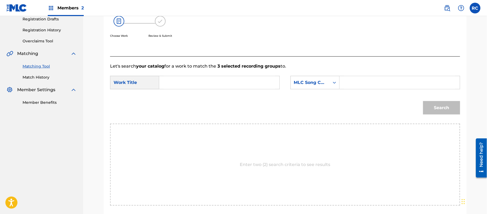
click at [217, 86] on input "Search Form" at bounding box center [219, 82] width 111 height 13
paste input "Wanna Be (With Megan Thee Stallion) W47TWX"
click at [255, 85] on input "Wanna Be (With Megan Thee Stallion) W47TWX" at bounding box center [219, 82] width 111 height 13
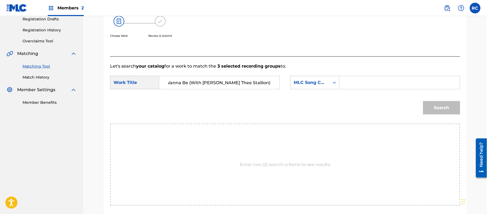
scroll to position [0, 0]
type input "Wanna Be (With Megan Thee Stallion)"
click at [360, 84] on input "Search Form" at bounding box center [399, 82] width 111 height 13
paste input "W47TWX"
type input "W47TWX"
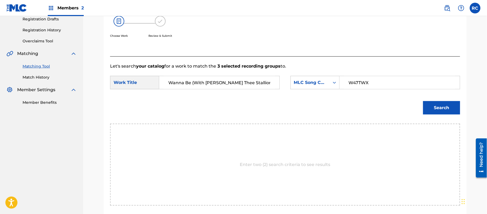
click at [436, 106] on button "Search" at bounding box center [441, 107] width 37 height 13
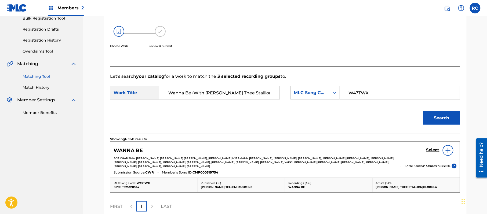
scroll to position [93, 0]
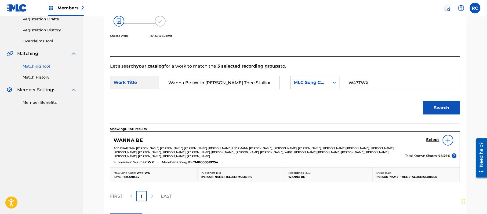
click at [431, 141] on h5 "Select" at bounding box center [432, 139] width 13 height 5
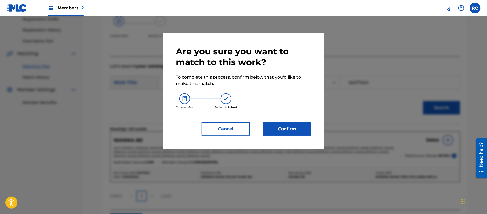
click at [300, 123] on button "Confirm" at bounding box center [287, 128] width 48 height 13
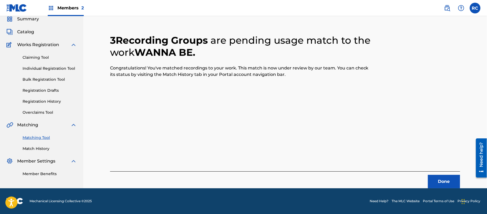
scroll to position [21, 0]
drag, startPoint x: 186, startPoint y: 124, endPoint x: 248, endPoint y: 136, distance: 63.0
click at [186, 124] on div "3 Recording Groups are pending usage match to the work WANNA BE . Congratulatio…" at bounding box center [285, 104] width 350 height 167
click at [451, 179] on button "Done" at bounding box center [444, 181] width 32 height 13
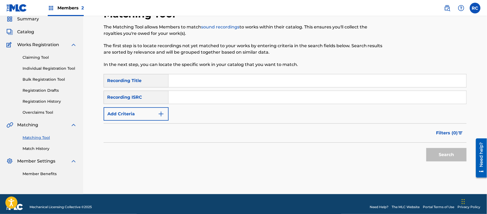
click at [235, 97] on input "Search Form" at bounding box center [318, 97] width 298 height 13
paste input "USUM72406252"
type input "USUM72406252"
click at [444, 152] on button "Search" at bounding box center [446, 154] width 40 height 13
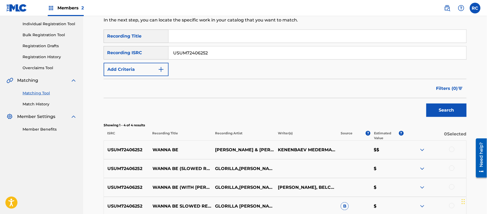
scroll to position [107, 0]
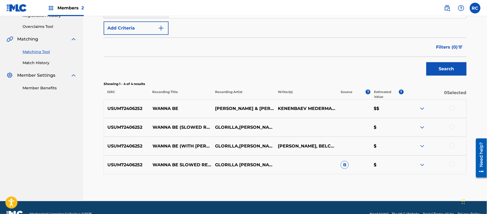
click at [452, 109] on div at bounding box center [451, 107] width 5 height 5
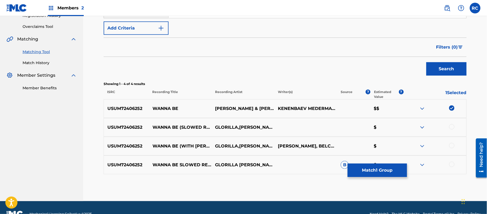
click at [450, 125] on div at bounding box center [451, 126] width 5 height 5
click at [453, 144] on div at bounding box center [451, 145] width 5 height 5
click at [451, 164] on div at bounding box center [451, 164] width 5 height 5
click at [382, 171] on button "Match 4 Groups" at bounding box center [377, 170] width 59 height 13
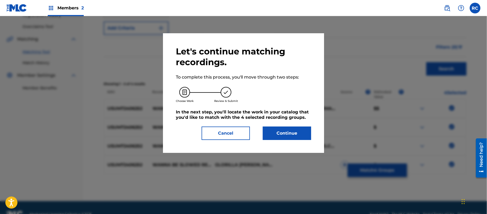
click at [277, 131] on button "Continue" at bounding box center [287, 133] width 48 height 13
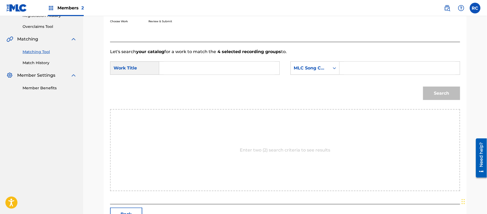
click at [208, 71] on input "Search Form" at bounding box center [219, 68] width 111 height 13
paste input "Wanna Be (With Megan Thee Stallion) W47TWX"
click at [255, 67] on input "Wanna Be (With Megan Thee Stallion) W47TWX" at bounding box center [219, 68] width 111 height 13
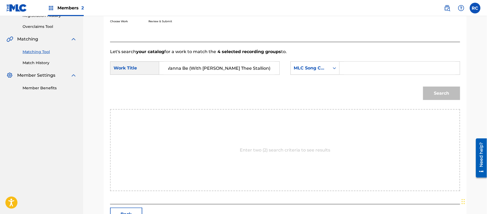
scroll to position [0, 0]
type input "Wanna Be (With Megan Thee Stallion)"
click at [374, 70] on input "Search Form" at bounding box center [399, 68] width 111 height 13
paste input "W47TWX"
type input "W47TWX"
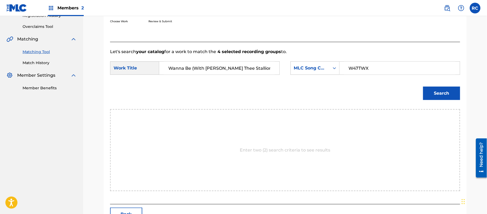
click at [448, 92] on button "Search" at bounding box center [441, 93] width 37 height 13
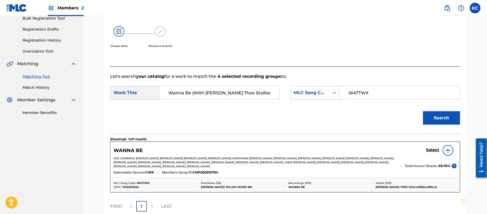
scroll to position [107, 0]
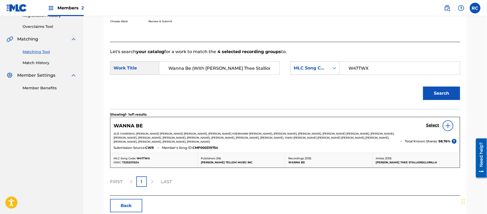
click at [426, 126] on h5 "Select" at bounding box center [432, 125] width 13 height 5
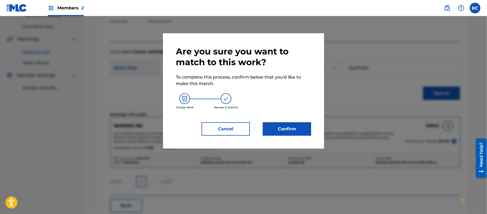
click at [299, 128] on button "Confirm" at bounding box center [287, 128] width 48 height 13
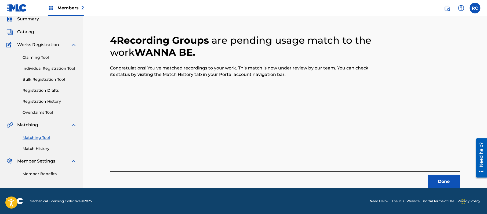
scroll to position [21, 0]
click at [186, 122] on div "4 Recording Groups are pending usage match to the work WANNA BE . Congratulatio…" at bounding box center [285, 104] width 350 height 167
click at [437, 183] on button "Done" at bounding box center [444, 181] width 32 height 13
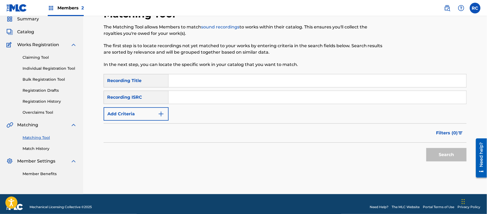
click at [233, 99] on input "Search Form" at bounding box center [318, 97] width 298 height 13
paste input "USUM72406253"
type input "USUM72406253"
click at [443, 153] on button "Search" at bounding box center [446, 154] width 40 height 13
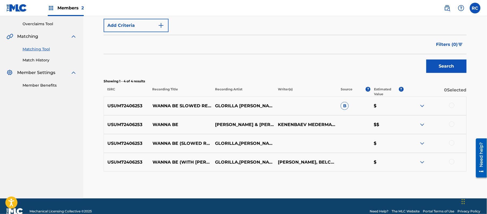
scroll to position [120, 0]
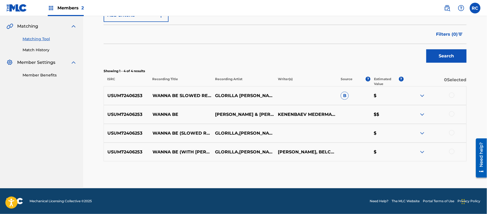
click at [450, 95] on div at bounding box center [451, 95] width 5 height 5
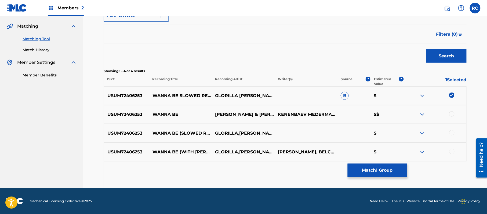
click at [454, 114] on div at bounding box center [451, 113] width 5 height 5
click at [454, 133] on div at bounding box center [451, 132] width 5 height 5
click at [452, 152] on div at bounding box center [451, 151] width 5 height 5
click at [379, 170] on button "Match 4 Groups" at bounding box center [377, 170] width 59 height 13
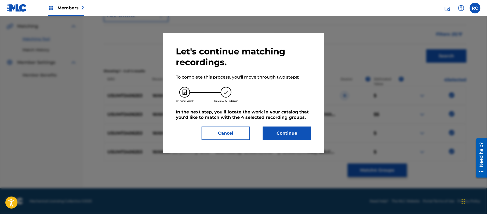
click at [291, 131] on button "Continue" at bounding box center [287, 133] width 48 height 13
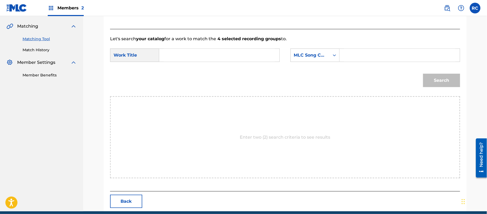
click at [189, 52] on input "Search Form" at bounding box center [219, 55] width 111 height 13
paste input "Wanna Be (With Megan Thee Stallion) W47TWX"
click at [253, 58] on input "Wanna Be (With Megan Thee Stallion) W47TWX" at bounding box center [219, 55] width 111 height 13
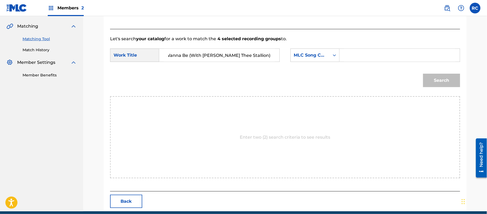
scroll to position [0, 0]
type input "Wanna Be (With Megan Thee Stallion)"
click at [355, 56] on input "Search Form" at bounding box center [399, 55] width 111 height 13
paste input "W47TWX"
type input "W47TWX"
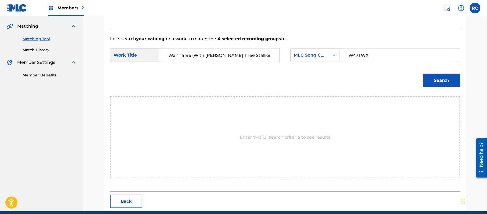
drag, startPoint x: 443, startPoint y: 80, endPoint x: 423, endPoint y: 81, distance: 20.1
click at [443, 81] on button "Search" at bounding box center [441, 80] width 37 height 13
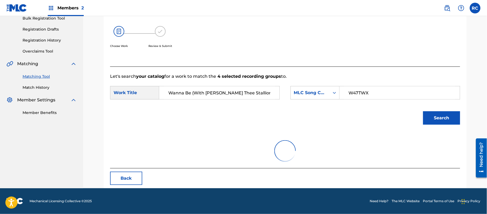
scroll to position [120, 0]
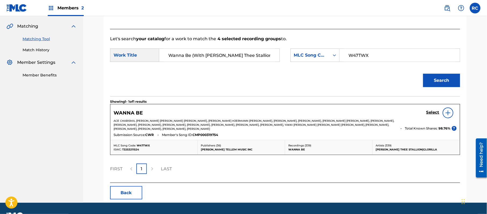
click at [429, 114] on h5 "Select" at bounding box center [432, 112] width 13 height 5
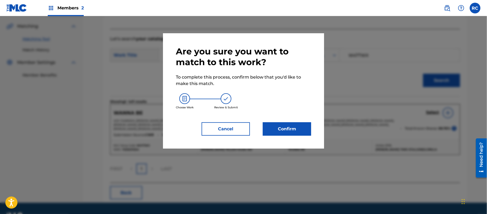
click at [275, 132] on button "Confirm" at bounding box center [287, 128] width 48 height 13
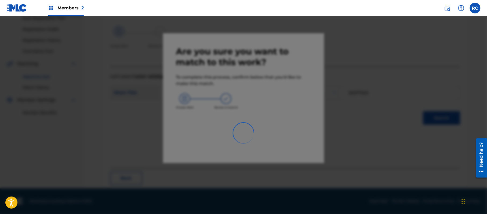
scroll to position [21, 0]
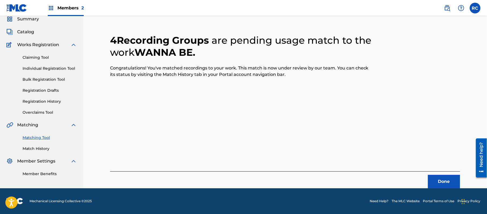
click at [438, 179] on button "Done" at bounding box center [444, 181] width 32 height 13
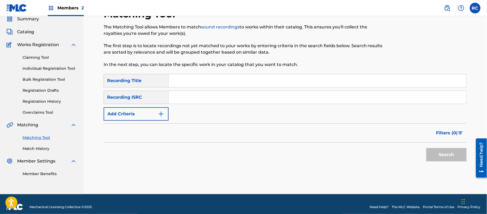
drag, startPoint x: 209, startPoint y: 98, endPoint x: 220, endPoint y: 100, distance: 11.5
click at [209, 98] on input "Search Form" at bounding box center [318, 97] width 298 height 13
paste input "USUM72406075"
type input "USUM72406075"
click at [443, 154] on button "Search" at bounding box center [446, 154] width 40 height 13
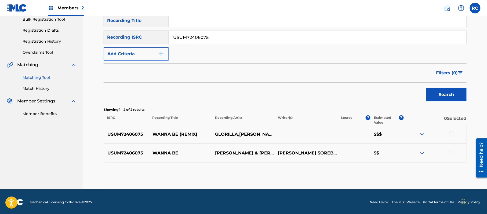
scroll to position [83, 0]
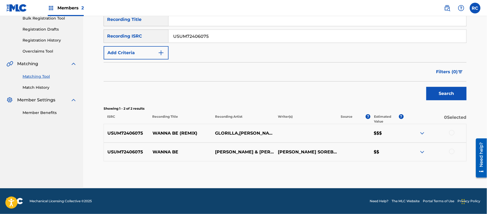
click at [451, 131] on div at bounding box center [451, 132] width 5 height 5
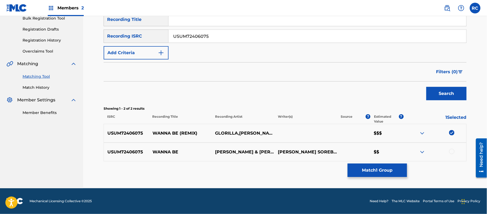
click at [452, 151] on div at bounding box center [451, 151] width 5 height 5
click at [363, 171] on button "Match 2 Groups" at bounding box center [377, 170] width 59 height 13
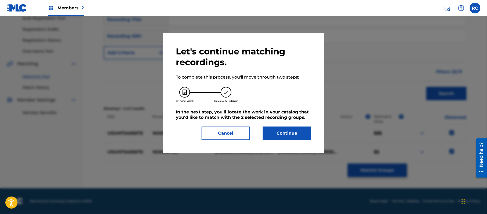
click at [281, 133] on button "Continue" at bounding box center [287, 133] width 48 height 13
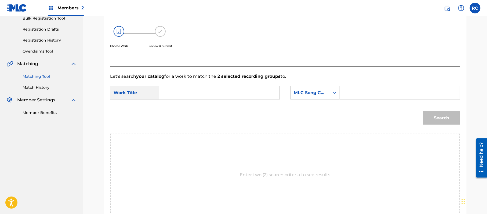
click at [226, 94] on input "Search Form" at bounding box center [219, 92] width 111 height 13
paste input "Wanna Be (With Megan Thee Stallion) W47TWX"
click at [254, 95] on input "Wanna Be (With Megan Thee Stallion) W47TWX" at bounding box center [219, 92] width 111 height 13
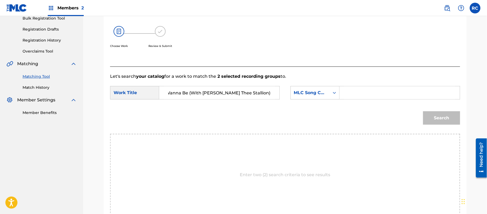
scroll to position [0, 0]
type input "Wanna Be (With Megan Thee Stallion)"
click at [362, 92] on input "Search Form" at bounding box center [399, 92] width 111 height 13
paste input "W47TWX"
type input "W47TWX"
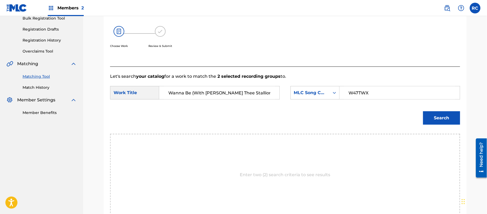
click at [426, 119] on button "Search" at bounding box center [441, 117] width 37 height 13
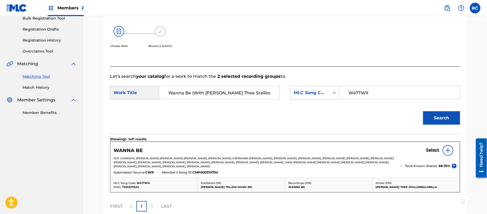
click at [433, 152] on h5 "Select" at bounding box center [432, 150] width 13 height 5
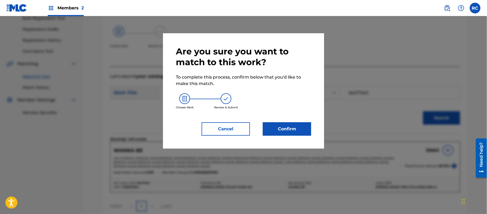
click at [286, 127] on button "Confirm" at bounding box center [287, 128] width 48 height 13
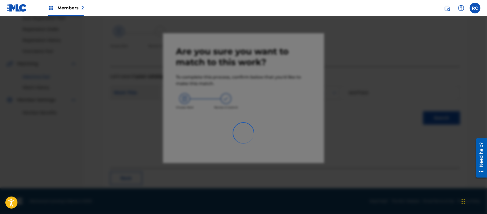
scroll to position [21, 0]
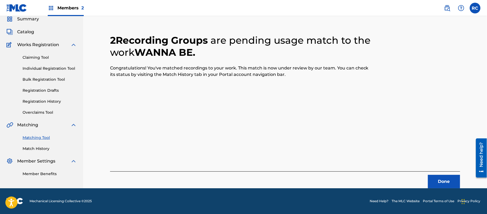
click at [437, 177] on button "Done" at bounding box center [444, 181] width 32 height 13
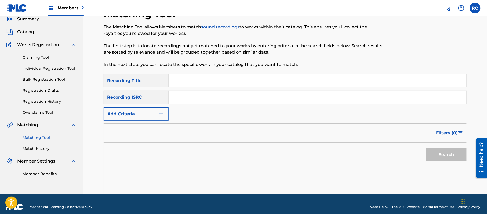
drag, startPoint x: 209, startPoint y: 95, endPoint x: 219, endPoint y: 100, distance: 11.4
click at [209, 96] on input "Search Form" at bounding box center [318, 97] width 298 height 13
paste input "USUM72406297"
type input "USUM72406297"
click at [438, 154] on button "Search" at bounding box center [446, 154] width 40 height 13
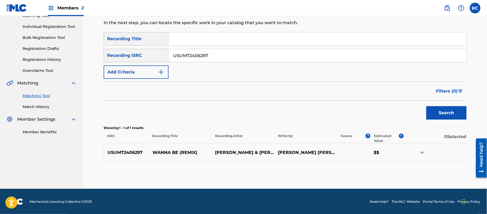
scroll to position [64, 0]
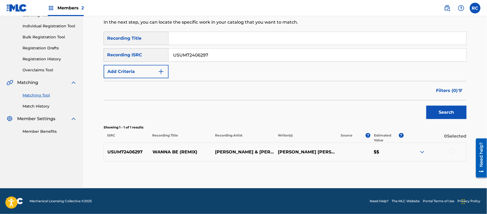
click at [453, 152] on div at bounding box center [451, 151] width 5 height 5
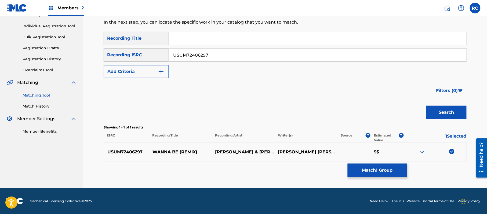
click at [366, 173] on button "Match 1 Group" at bounding box center [377, 170] width 59 height 13
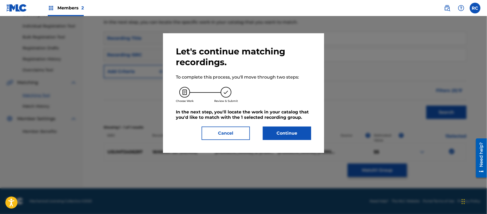
click at [290, 136] on button "Continue" at bounding box center [287, 133] width 48 height 13
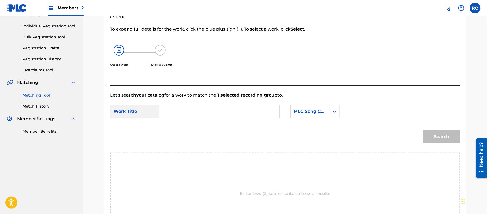
click at [182, 111] on input "Search Form" at bounding box center [219, 111] width 111 height 13
paste input "Wanna Be (With Megan Thee Stallion) W47TWX"
click at [260, 113] on input "Wanna Be (With Megan Thee Stallion) W47TWX" at bounding box center [219, 111] width 111 height 13
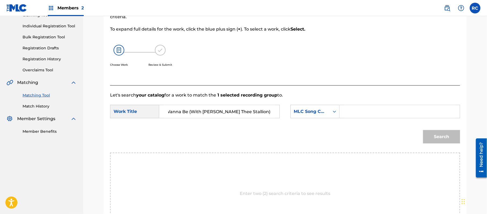
scroll to position [0, 0]
type input "Wanna Be (With Megan Thee Stallion)"
click at [367, 113] on input "Search Form" at bounding box center [399, 111] width 111 height 13
paste input "W47TWX"
type input "W47TWX"
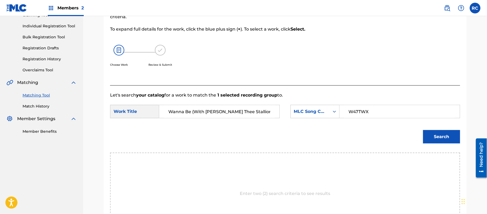
click at [433, 135] on button "Search" at bounding box center [441, 136] width 37 height 13
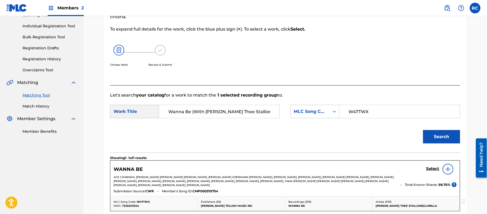
click at [433, 170] on h5 "Select" at bounding box center [432, 168] width 13 height 5
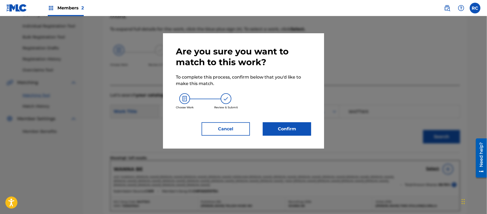
click at [298, 129] on button "Confirm" at bounding box center [287, 128] width 48 height 13
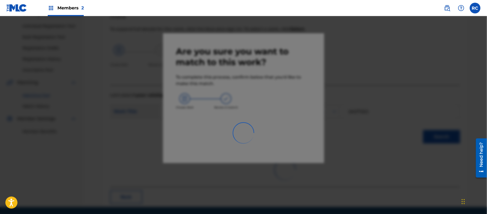
scroll to position [21, 0]
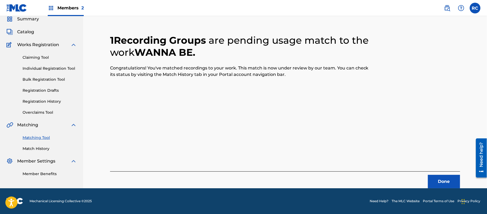
drag, startPoint x: 221, startPoint y: 119, endPoint x: 226, endPoint y: 122, distance: 6.3
click at [221, 119] on div "1 Recording Groups are pending usage match to the work WANNA BE . Congratulatio…" at bounding box center [285, 104] width 350 height 167
click at [441, 182] on button "Done" at bounding box center [444, 181] width 32 height 13
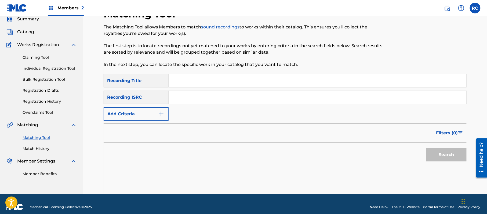
drag, startPoint x: 213, startPoint y: 102, endPoint x: 225, endPoint y: 104, distance: 12.4
click at [213, 102] on input "Search Form" at bounding box center [318, 97] width 298 height 13
paste input "QZFP52445600"
type input "QZFP52445600"
click at [431, 155] on button "Search" at bounding box center [446, 154] width 40 height 13
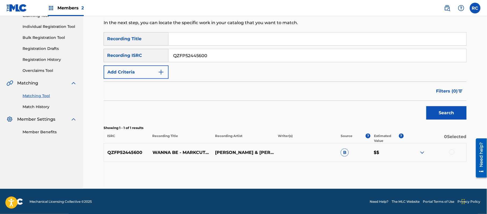
scroll to position [64, 0]
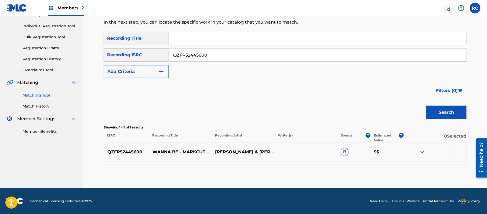
drag, startPoint x: 451, startPoint y: 151, endPoint x: 415, endPoint y: 152, distance: 35.7
click at [451, 152] on div at bounding box center [451, 151] width 5 height 5
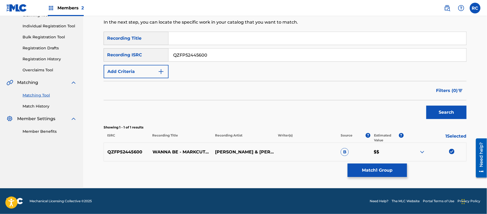
click at [366, 171] on button "Match 1 Group" at bounding box center [377, 170] width 59 height 13
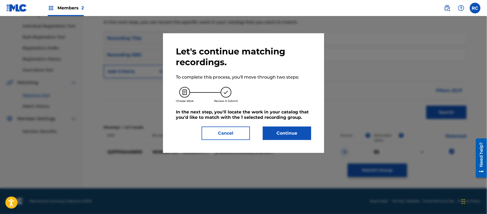
click at [292, 128] on button "Continue" at bounding box center [287, 133] width 48 height 13
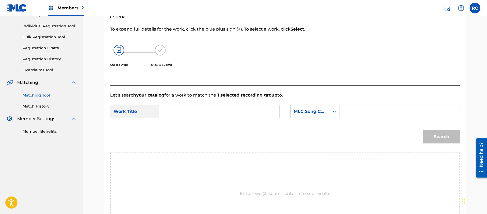
click at [203, 114] on input "Search Form" at bounding box center [219, 111] width 111 height 13
paste input "Wanna Be (With Megan Thee Stallion) W47TWX"
click at [261, 114] on input "Wanna Be (With Megan Thee Stallion) W47TWX" at bounding box center [219, 111] width 111 height 13
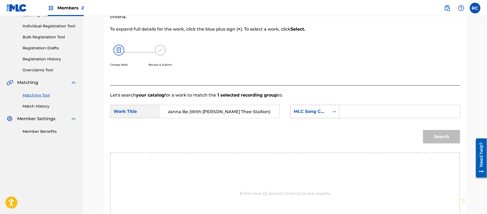
scroll to position [0, 0]
type input "Wanna Be (With Megan Thee Stallion)"
click at [367, 114] on input "Search Form" at bounding box center [399, 111] width 111 height 13
paste input "W47TWX"
type input "W47TWX"
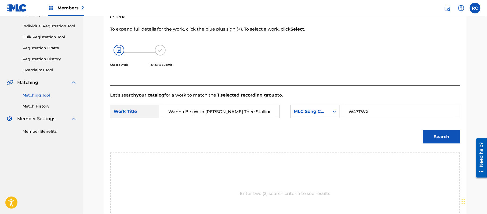
click at [432, 133] on button "Search" at bounding box center [441, 136] width 37 height 13
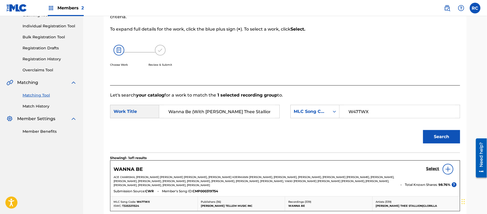
click at [431, 170] on h5 "Select" at bounding box center [432, 168] width 13 height 5
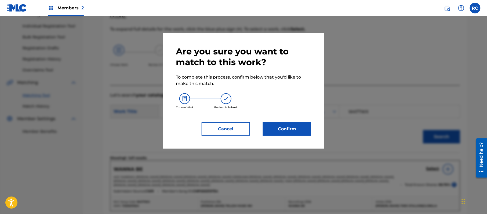
click at [297, 129] on button "Confirm" at bounding box center [287, 128] width 48 height 13
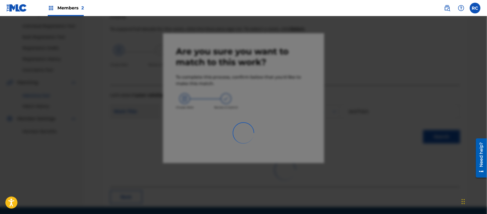
scroll to position [21, 0]
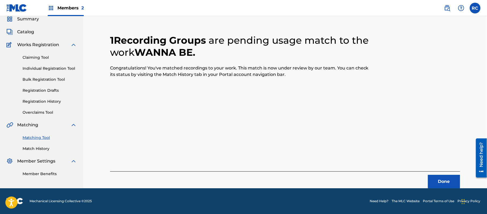
click at [222, 119] on div "1 Recording Groups are pending usage match to the work WANNA BE . Congratulatio…" at bounding box center [285, 104] width 350 height 167
click at [454, 185] on button "Done" at bounding box center [444, 181] width 32 height 13
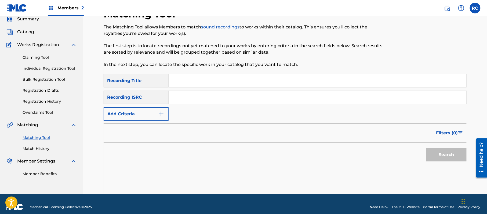
click at [218, 94] on input "Search Form" at bounding box center [318, 97] width 298 height 13
paste input "USUM72406248"
type input "USUM72406248"
click at [450, 154] on button "Search" at bounding box center [446, 154] width 40 height 13
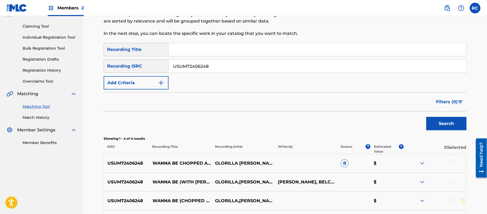
scroll to position [93, 0]
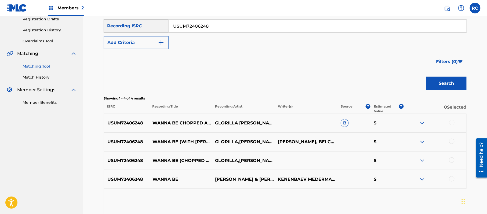
click at [453, 122] on div at bounding box center [451, 122] width 5 height 5
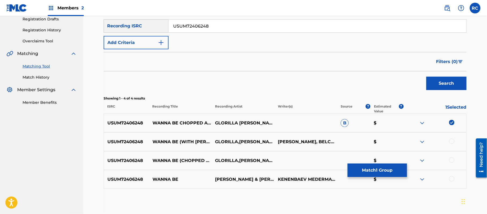
click at [452, 142] on div at bounding box center [451, 141] width 5 height 5
click at [452, 159] on div at bounding box center [451, 160] width 5 height 5
click at [452, 180] on div at bounding box center [451, 178] width 5 height 5
click at [380, 171] on button "Match 4 Groups" at bounding box center [377, 170] width 59 height 13
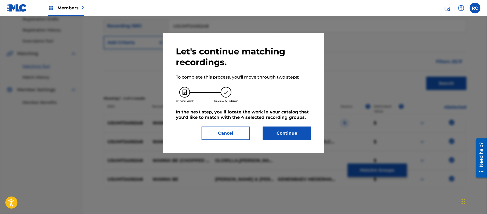
click at [276, 128] on button "Continue" at bounding box center [287, 133] width 48 height 13
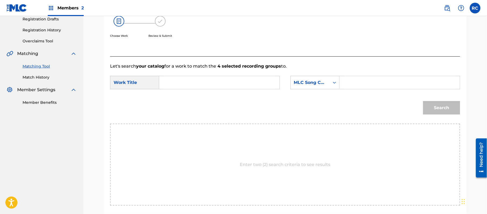
click at [177, 78] on input "Search Form" at bounding box center [219, 82] width 111 height 13
paste input "Wanna Be (With Megan Thee Stallion) W47TWX"
click at [251, 86] on input "Wanna Be (With Megan Thee Stallion) W47TWX" at bounding box center [219, 82] width 111 height 13
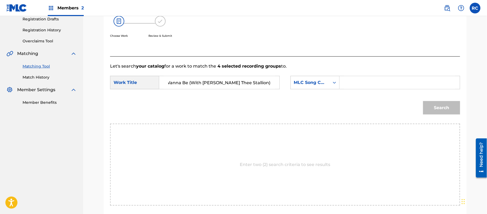
scroll to position [0, 0]
type input "Wanna Be (With Megan Thee Stallion)"
click at [352, 84] on input "Search Form" at bounding box center [399, 82] width 111 height 13
paste input "W47TWX"
type input "W47TWX"
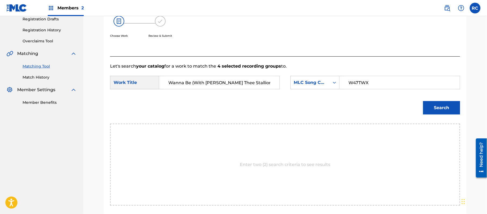
click at [445, 106] on button "Search" at bounding box center [441, 107] width 37 height 13
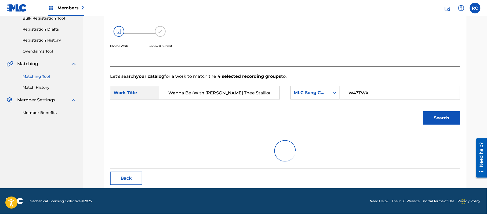
scroll to position [93, 0]
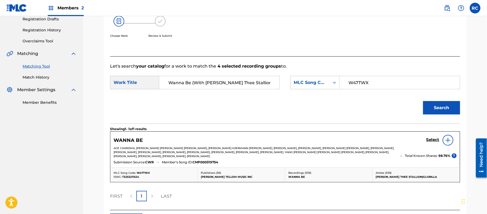
click at [431, 144] on div "Select" at bounding box center [441, 140] width 30 height 11
click at [431, 140] on h5 "Select" at bounding box center [432, 139] width 13 height 5
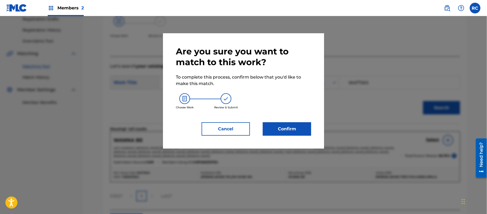
click at [294, 130] on button "Confirm" at bounding box center [287, 128] width 48 height 13
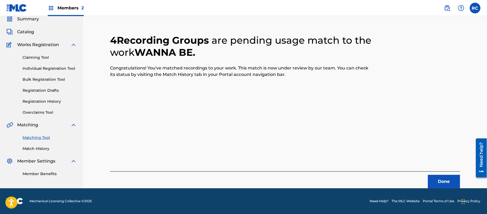
scroll to position [21, 0]
click at [438, 182] on button "Done" at bounding box center [444, 181] width 32 height 13
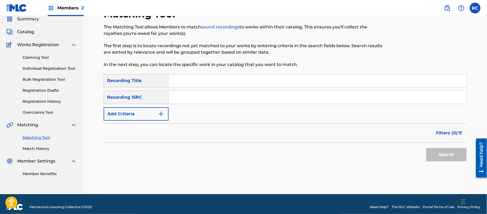
drag, startPoint x: 200, startPoint y: 96, endPoint x: 204, endPoint y: 96, distance: 4.3
click at [200, 96] on input "Search Form" at bounding box center [318, 97] width 298 height 13
paste input "USUM72406075"
type input "USUM72406075"
click at [444, 151] on button "Search" at bounding box center [446, 154] width 40 height 13
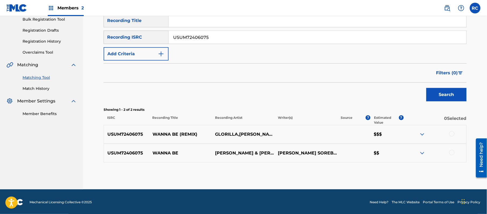
scroll to position [83, 0]
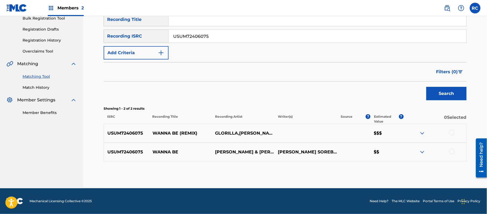
click at [450, 133] on div at bounding box center [451, 132] width 5 height 5
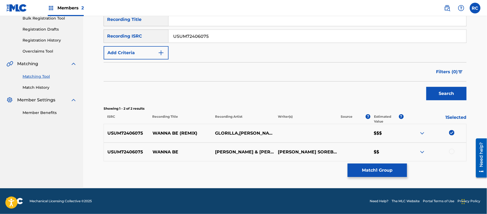
click at [450, 151] on div at bounding box center [451, 151] width 5 height 5
click at [370, 170] on button "Match 2 Groups" at bounding box center [377, 170] width 59 height 13
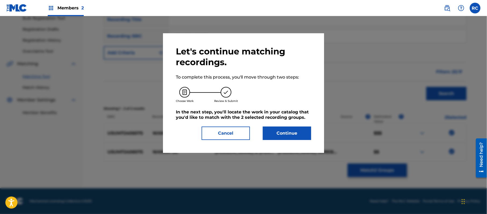
click at [296, 131] on button "Continue" at bounding box center [287, 133] width 48 height 13
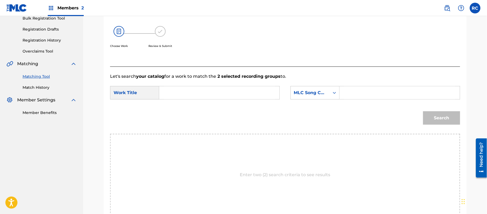
click at [177, 91] on input "Search Form" at bounding box center [219, 92] width 111 height 13
paste input "Wanna Be (With Megan Thee Stallion) W47TWX"
click at [257, 95] on input "Wanna Be (With Megan Thee Stallion) W47TWX" at bounding box center [219, 92] width 111 height 13
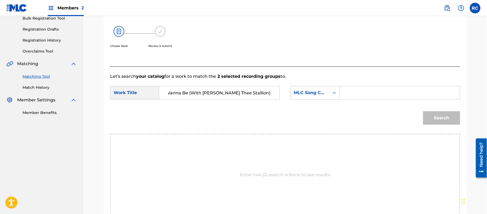
scroll to position [0, 0]
type input "Wanna Be (With Megan Thee Stallion)"
click at [383, 92] on input "Search Form" at bounding box center [399, 92] width 111 height 13
paste input "W47TWX"
type input "W47TWX"
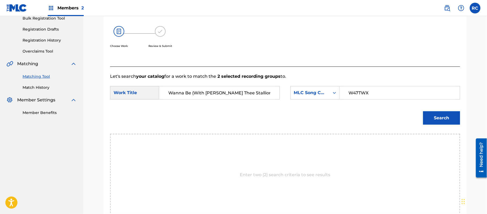
click at [440, 118] on button "Search" at bounding box center [441, 117] width 37 height 13
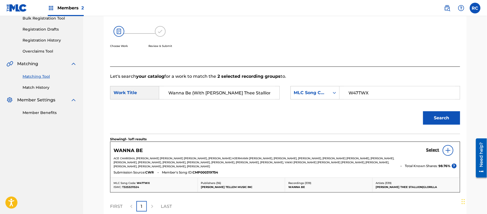
click at [430, 151] on h5 "Select" at bounding box center [432, 150] width 13 height 5
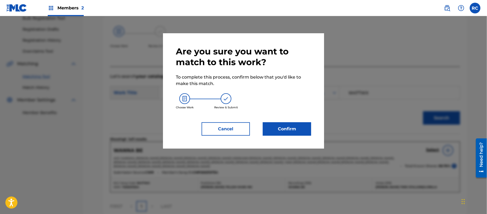
click at [300, 128] on button "Confirm" at bounding box center [287, 128] width 48 height 13
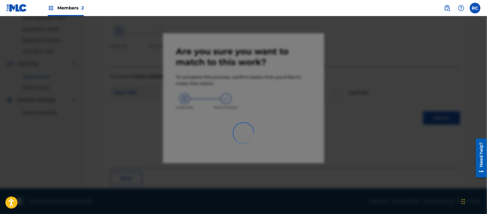
scroll to position [21, 0]
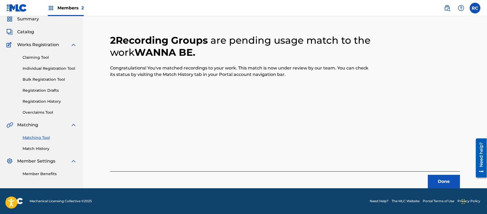
drag, startPoint x: 437, startPoint y: 179, endPoint x: 429, endPoint y: 176, distance: 9.2
click at [429, 176] on button "Done" at bounding box center [444, 181] width 32 height 13
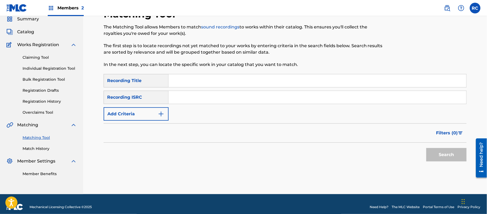
drag, startPoint x: 196, startPoint y: 98, endPoint x: 204, endPoint y: 99, distance: 8.9
click at [196, 98] on input "Search Form" at bounding box center [318, 97] width 298 height 13
paste input "USUM72406251"
type input "USUM72406251"
drag, startPoint x: 432, startPoint y: 154, endPoint x: 423, endPoint y: 155, distance: 8.3
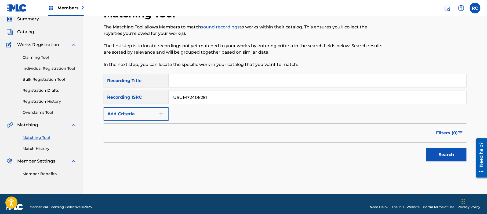
click at [432, 155] on button "Search" at bounding box center [446, 154] width 40 height 13
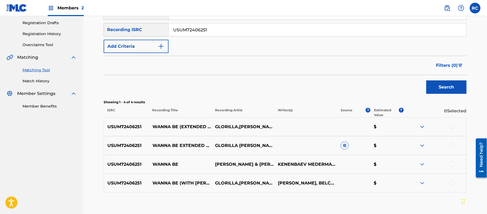
scroll to position [120, 0]
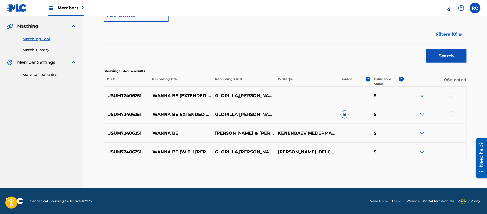
drag, startPoint x: 453, startPoint y: 95, endPoint x: 452, endPoint y: 105, distance: 10.5
click at [453, 95] on div at bounding box center [451, 95] width 5 height 5
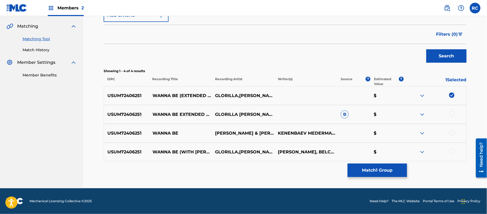
drag, startPoint x: 451, startPoint y: 113, endPoint x: 451, endPoint y: 124, distance: 11.3
click at [451, 113] on div at bounding box center [451, 113] width 5 height 5
click at [452, 134] on div at bounding box center [451, 132] width 5 height 5
click at [452, 151] on div at bounding box center [451, 151] width 5 height 5
click at [374, 173] on button "Match 4 Groups" at bounding box center [377, 170] width 59 height 13
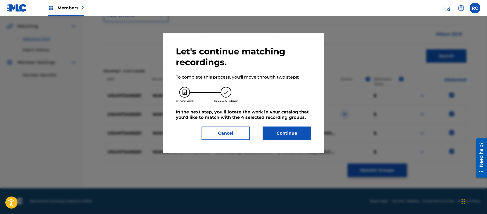
click at [293, 131] on button "Continue" at bounding box center [287, 133] width 48 height 13
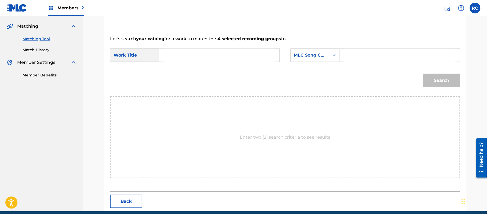
click at [211, 55] on input "Search Form" at bounding box center [219, 55] width 111 height 13
paste input "Wanna Be (With Megan Thee Stallion) W47TWX"
click at [254, 54] on input "Wanna Be (With Megan Thee Stallion) W47TWX" at bounding box center [219, 55] width 111 height 13
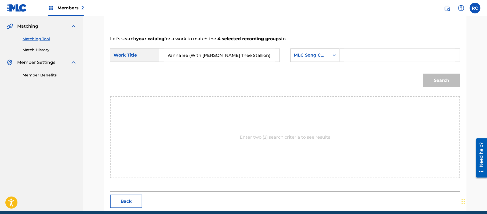
scroll to position [0, 0]
type input "Wanna Be (With Megan Thee Stallion)"
click at [356, 51] on input "Search Form" at bounding box center [399, 55] width 111 height 13
paste input "W47TWX"
type input "W47TWX"
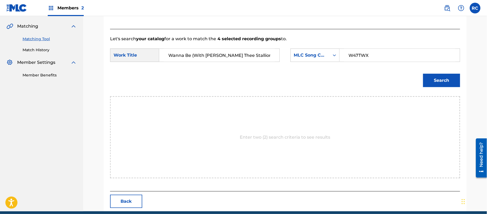
click at [430, 78] on button "Search" at bounding box center [441, 80] width 37 height 13
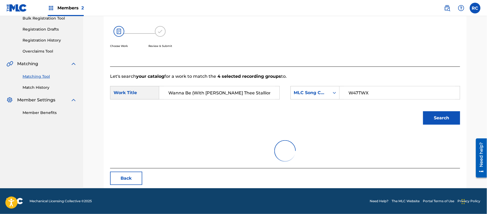
scroll to position [120, 0]
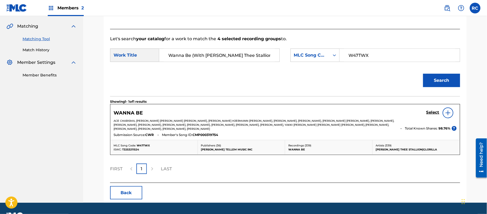
click at [432, 111] on h5 "Select" at bounding box center [432, 112] width 13 height 5
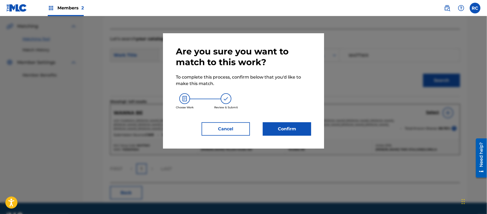
click at [293, 129] on button "Confirm" at bounding box center [287, 128] width 48 height 13
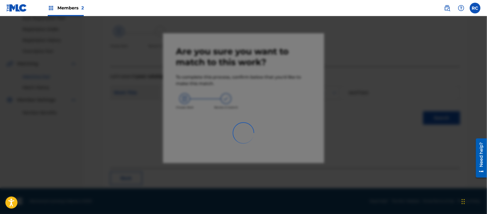
scroll to position [21, 0]
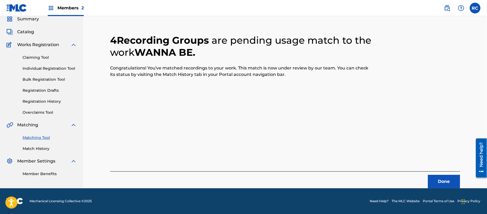
click at [209, 122] on div "4 Recording Groups are pending usage match to the work WANNA BE . Congratulatio…" at bounding box center [285, 104] width 350 height 167
click at [447, 179] on button "Done" at bounding box center [444, 181] width 32 height 13
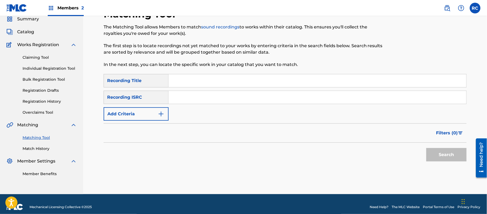
paste input "USUM72406255"
click at [216, 100] on input "Search Form" at bounding box center [318, 97] width 298 height 13
type input "USUM72406255"
drag, startPoint x: 436, startPoint y: 155, endPoint x: 70, endPoint y: 70, distance: 376.3
click at [436, 155] on button "Search" at bounding box center [446, 154] width 40 height 13
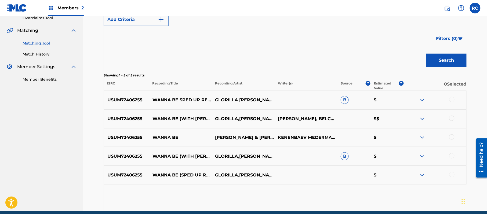
scroll to position [139, 0]
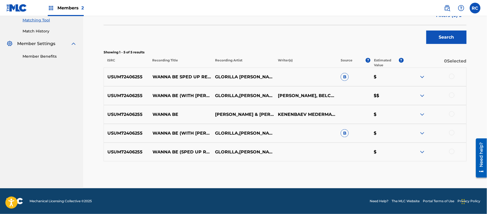
click at [451, 75] on div at bounding box center [451, 76] width 5 height 5
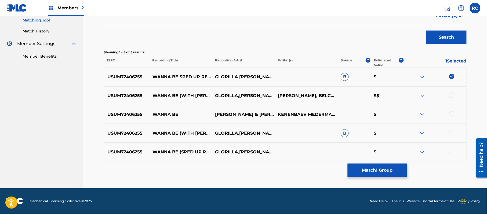
click at [452, 95] on div at bounding box center [451, 95] width 5 height 5
click at [452, 114] on div at bounding box center [451, 113] width 5 height 5
click at [452, 134] on div at bounding box center [451, 132] width 5 height 5
click at [452, 154] on div at bounding box center [451, 151] width 5 height 5
click at [362, 171] on button "Match 5 Groups" at bounding box center [377, 170] width 59 height 13
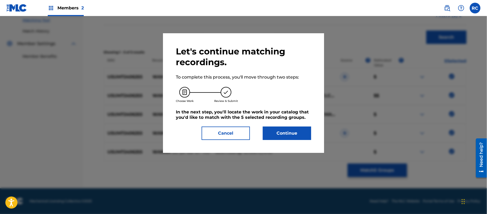
click at [294, 128] on button "Continue" at bounding box center [287, 133] width 48 height 13
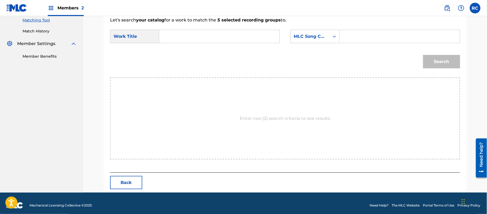
click at [173, 39] on input "Search Form" at bounding box center [219, 36] width 111 height 13
paste input "Wanna Be (With Megan Thee Stallion) W47TWX"
click at [259, 39] on input "Wanna Be (With Megan Thee Stallion) W47TWX" at bounding box center [219, 36] width 111 height 13
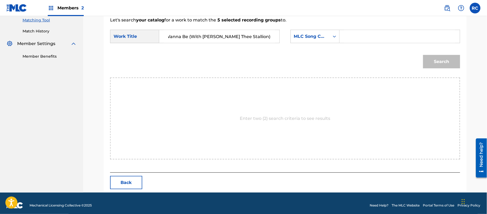
scroll to position [0, 0]
type input "Wanna Be (With Megan Thee Stallion)"
click at [375, 38] on input "Search Form" at bounding box center [399, 36] width 111 height 13
paste
type input "W47TWX"
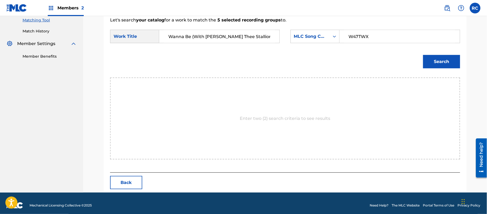
click at [450, 67] on button "Search" at bounding box center [441, 61] width 37 height 13
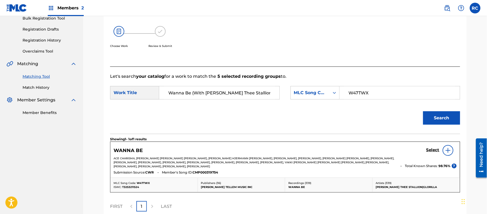
scroll to position [135, 0]
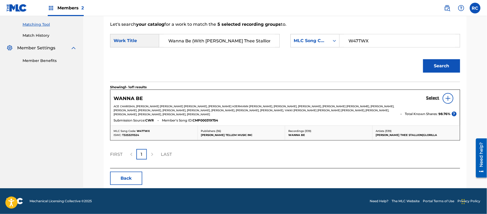
click at [433, 97] on h5 "Select" at bounding box center [432, 98] width 13 height 5
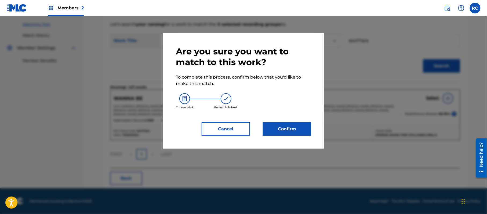
click at [298, 130] on button "Confirm" at bounding box center [287, 128] width 48 height 13
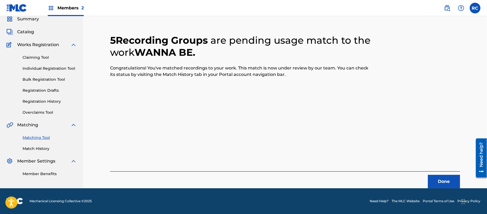
scroll to position [21, 0]
click at [436, 178] on button "Done" at bounding box center [444, 181] width 32 height 13
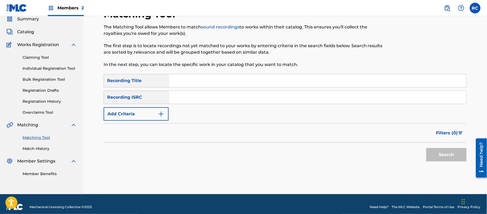
click at [217, 101] on input "Search Form" at bounding box center [318, 97] width 298 height 13
type input "USUM72406254"
click at [449, 156] on button "Search" at bounding box center [446, 154] width 40 height 13
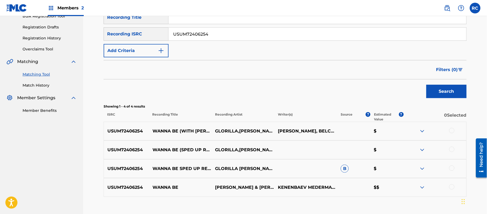
scroll to position [120, 0]
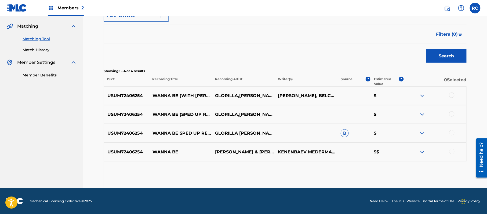
click at [451, 96] on div at bounding box center [451, 95] width 5 height 5
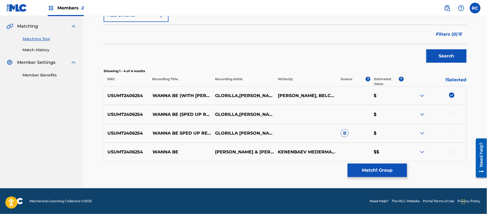
click at [453, 113] on div at bounding box center [451, 113] width 5 height 5
click at [453, 133] on div at bounding box center [451, 132] width 5 height 5
click at [449, 153] on div at bounding box center [451, 151] width 5 height 5
click at [387, 168] on button "Match 4 Groups" at bounding box center [377, 170] width 59 height 13
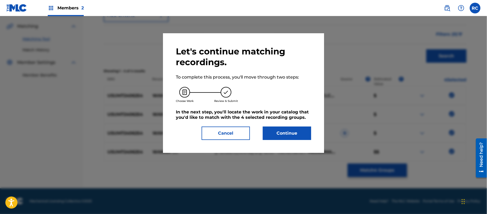
click at [294, 131] on button "Continue" at bounding box center [287, 133] width 48 height 13
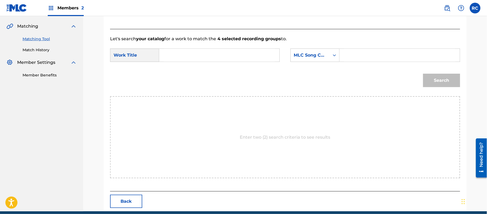
click at [188, 58] on input "Search Form" at bounding box center [219, 55] width 111 height 13
click at [255, 58] on input "Wanna Be (With Megan Thee Stallion) W47TWX" at bounding box center [219, 55] width 111 height 13
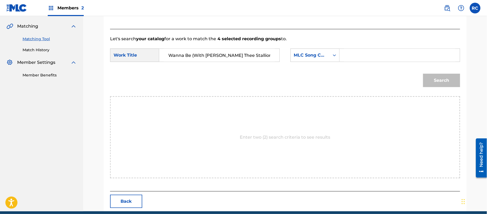
type input "Wanna Be (With Megan Thee Stallion)"
click at [377, 57] on input "Search Form" at bounding box center [399, 55] width 111 height 13
type input "W47TWX"
click at [431, 83] on button "Search" at bounding box center [441, 80] width 37 height 13
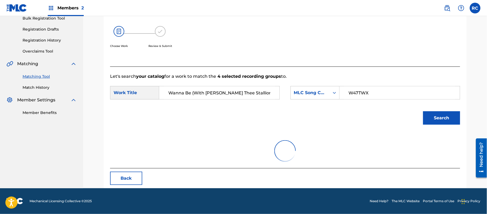
scroll to position [120, 0]
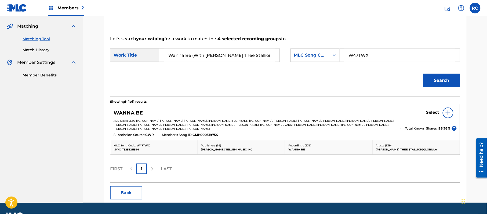
click at [429, 114] on h5 "Select" at bounding box center [432, 112] width 13 height 5
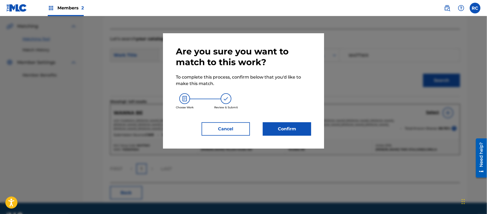
drag, startPoint x: 294, startPoint y: 119, endPoint x: 293, endPoint y: 122, distance: 3.4
click at [293, 119] on div "Are you sure you want to match to this work? To complete this process, confirm …" at bounding box center [243, 91] width 135 height 90
click at [290, 127] on button "Confirm" at bounding box center [287, 128] width 48 height 13
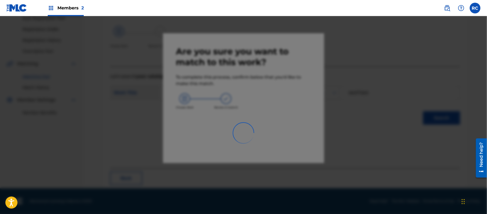
scroll to position [21, 0]
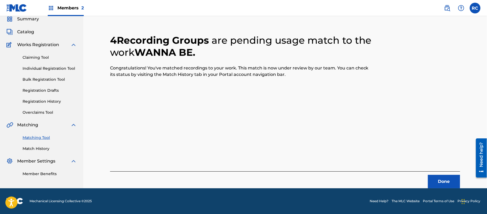
click at [444, 184] on button "Done" at bounding box center [444, 181] width 32 height 13
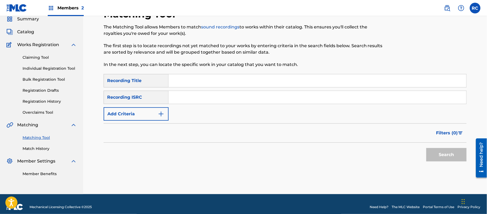
click at [191, 83] on input "Search Form" at bounding box center [318, 80] width 298 height 13
type input "Satish"
click at [143, 115] on button "Add Criteria" at bounding box center [136, 113] width 65 height 13
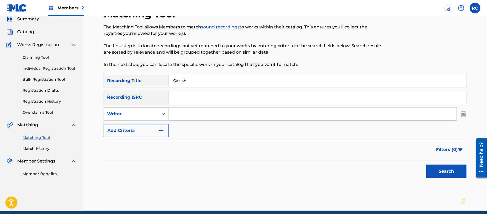
click at [182, 114] on input "Search Form" at bounding box center [313, 114] width 288 height 13
type input "Terry Sanchez Wallace"
click at [444, 167] on button "Search" at bounding box center [446, 171] width 40 height 13
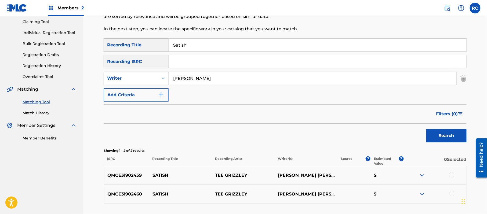
scroll to position [93, 0]
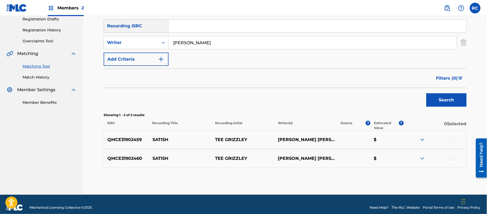
click at [128, 138] on p "QMCE31902459" at bounding box center [126, 140] width 45 height 6
click at [135, 158] on p "QMCE31902460" at bounding box center [126, 158] width 45 height 6
click at [181, 45] on input "Terry Sanchez Wallace" at bounding box center [313, 42] width 288 height 13
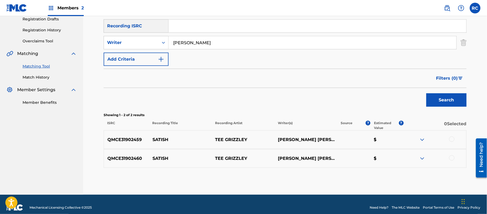
scroll to position [57, 0]
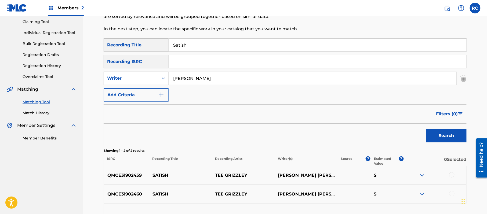
drag, startPoint x: 167, startPoint y: 49, endPoint x: 149, endPoint y: 53, distance: 19.3
click at [149, 53] on div "SearchWithCriteria565e8e9a-7f39-4cfa-bae3-790211254150 Recording Title Satish S…" at bounding box center [285, 69] width 363 height 63
drag, startPoint x: 224, startPoint y: 79, endPoint x: 169, endPoint y: 82, distance: 54.8
click at [169, 82] on input "Terry Sanchez Wallace" at bounding box center [313, 78] width 288 height 13
click at [179, 64] on input "Search Form" at bounding box center [318, 61] width 298 height 13
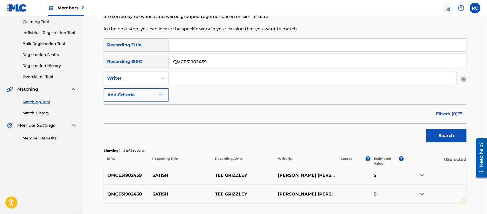
type input "QMCE31902459"
click at [445, 139] on button "Search" at bounding box center [446, 135] width 40 height 13
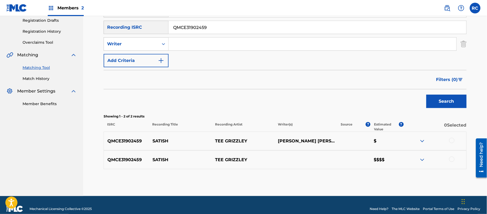
scroll to position [93, 0]
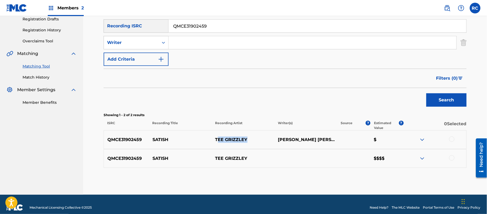
drag, startPoint x: 217, startPoint y: 142, endPoint x: 250, endPoint y: 146, distance: 33.6
click at [250, 146] on div "QMCE31902459 SATISH TEE GRIZZLEY MARTIN RAFAEL MCCURTIS, TERRY SANCHEZ WALLACE $" at bounding box center [285, 139] width 363 height 19
click at [226, 138] on p "TEE GRIZZLEY" at bounding box center [242, 140] width 63 height 6
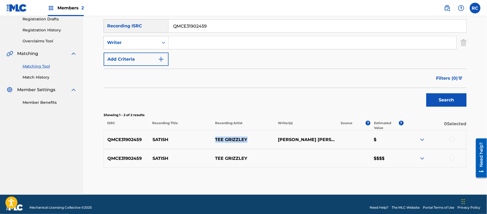
click at [226, 138] on p "TEE GRIZZLEY" at bounding box center [242, 140] width 63 height 6
drag, startPoint x: 451, startPoint y: 140, endPoint x: 451, endPoint y: 149, distance: 9.4
click at [451, 140] on div at bounding box center [451, 139] width 5 height 5
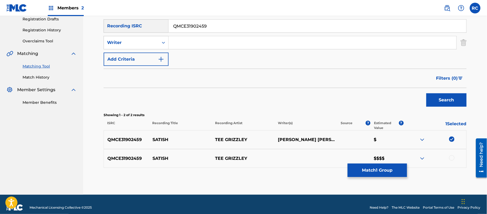
click at [451, 157] on div at bounding box center [451, 157] width 5 height 5
click at [382, 170] on button "Match 2 Groups" at bounding box center [377, 170] width 59 height 13
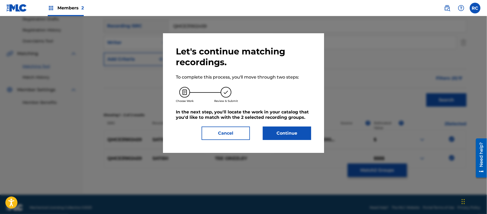
click at [289, 134] on button "Continue" at bounding box center [287, 133] width 48 height 13
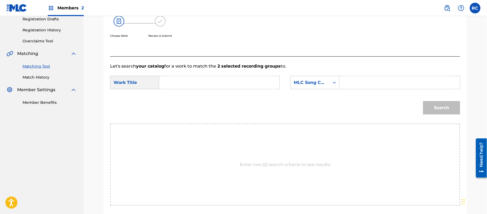
click at [184, 85] on input "Search Form" at bounding box center [219, 82] width 111 height 13
type input "Satish"
drag, startPoint x: 344, startPoint y: 81, endPoint x: 353, endPoint y: 83, distance: 9.1
click at [344, 81] on input "Search Form" at bounding box center [399, 82] width 111 height 13
type input "SD56BA"
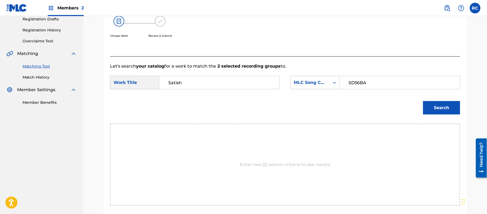
click at [445, 104] on button "Search" at bounding box center [441, 107] width 37 height 13
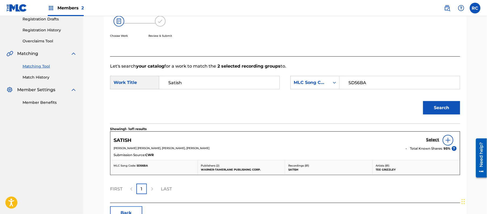
click at [432, 141] on h5 "Select" at bounding box center [432, 139] width 13 height 5
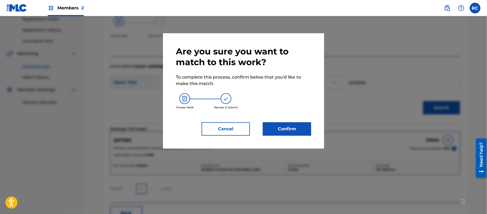
click at [287, 126] on button "Confirm" at bounding box center [287, 128] width 48 height 13
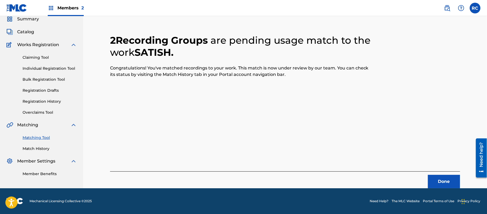
scroll to position [21, 0]
click at [439, 181] on button "Done" at bounding box center [444, 181] width 32 height 13
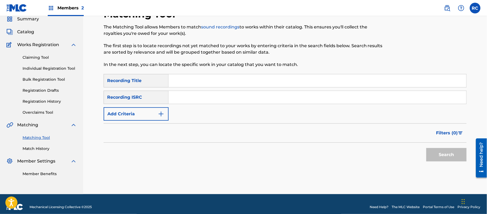
click at [191, 103] on input "Search Form" at bounding box center [318, 97] width 298 height 13
type input "QMCE31902460"
click at [442, 154] on button "Search" at bounding box center [446, 154] width 40 height 13
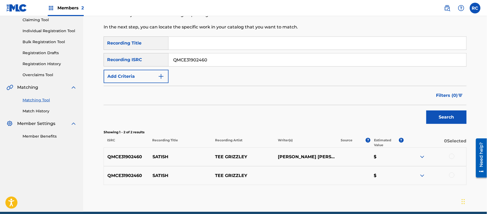
scroll to position [62, 0]
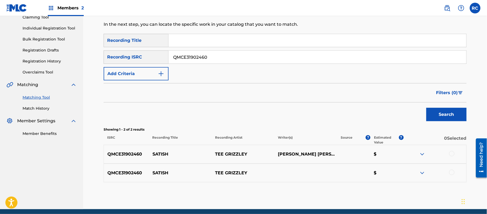
click at [451, 154] on div at bounding box center [451, 153] width 5 height 5
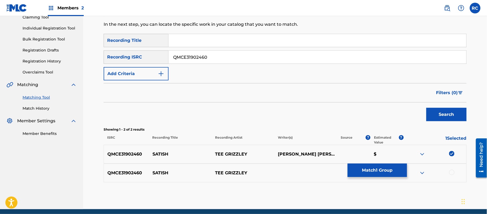
click at [453, 173] on div at bounding box center [451, 172] width 5 height 5
click at [363, 165] on button "Match 2 Groups" at bounding box center [377, 170] width 59 height 13
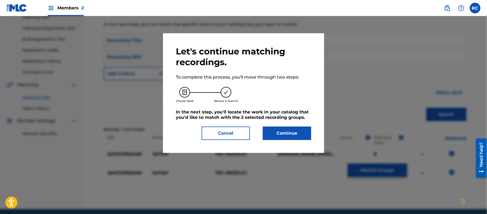
click at [277, 131] on button "Continue" at bounding box center [287, 133] width 48 height 13
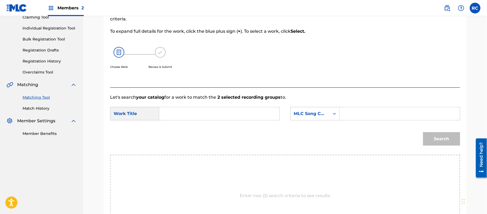
click at [373, 109] on input "Search Form" at bounding box center [399, 113] width 111 height 13
type input "SD56BA"
click at [181, 113] on input "Search Form" at bounding box center [219, 113] width 111 height 13
type input "Satish"
click at [453, 142] on button "Search" at bounding box center [441, 138] width 37 height 13
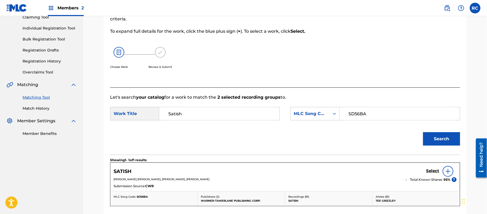
click at [428, 170] on h5 "Select" at bounding box center [432, 171] width 13 height 5
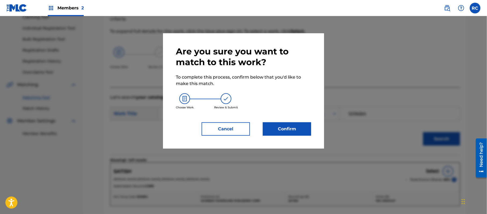
click at [294, 129] on button "Confirm" at bounding box center [287, 128] width 48 height 13
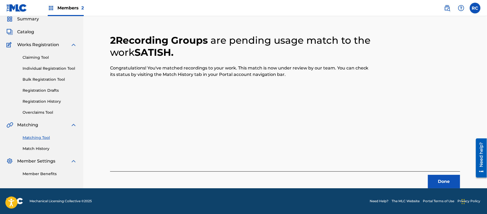
scroll to position [21, 0]
click at [436, 178] on button "Done" at bounding box center [444, 181] width 32 height 13
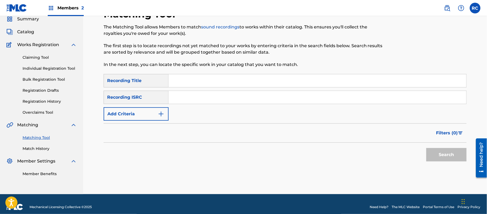
click at [182, 83] on input "Search Form" at bounding box center [318, 80] width 298 height 13
drag, startPoint x: 219, startPoint y: 81, endPoint x: 239, endPoint y: 76, distance: 20.0
click at [239, 76] on input "Young & Ruthless Lil 50" at bounding box center [318, 80] width 298 height 13
type input "Young & Ruthless"
click at [147, 113] on button "Add Criteria" at bounding box center [136, 113] width 65 height 13
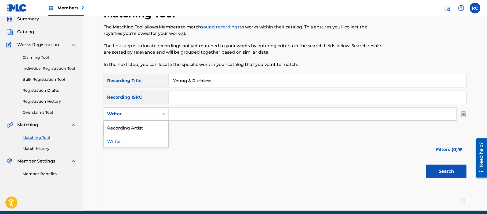
click at [144, 117] on div "Writer" at bounding box center [131, 114] width 55 height 10
click at [141, 132] on div "Recording Artist" at bounding box center [136, 127] width 64 height 13
click at [188, 121] on div "SearchWithCriteria565e8e9a-7f39-4cfa-bae3-790211254150 Recording Title Young & …" at bounding box center [285, 105] width 363 height 63
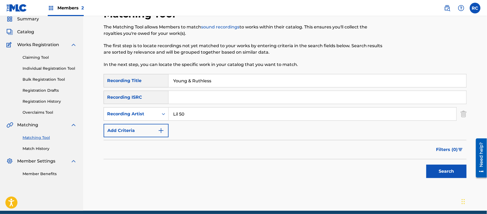
click at [199, 115] on input "Lil 50" at bounding box center [313, 114] width 288 height 13
type input "Lil 50"
click at [440, 173] on button "Search" at bounding box center [446, 171] width 40 height 13
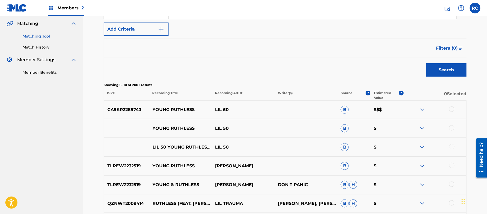
scroll to position [165, 0]
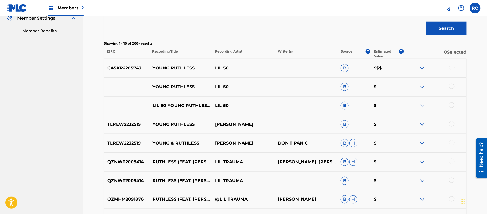
click at [127, 71] on p "CA5KR2285743" at bounding box center [126, 68] width 45 height 6
click at [127, 68] on p "CA5KR2285743" at bounding box center [126, 68] width 45 height 6
click at [121, 122] on p "TLREW2232519" at bounding box center [126, 124] width 45 height 6
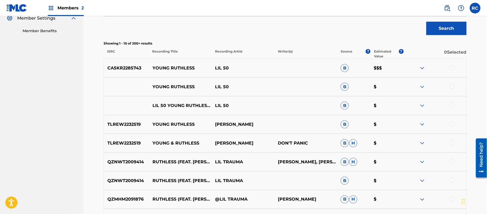
click at [131, 143] on p "TLREW2232519" at bounding box center [126, 143] width 45 height 6
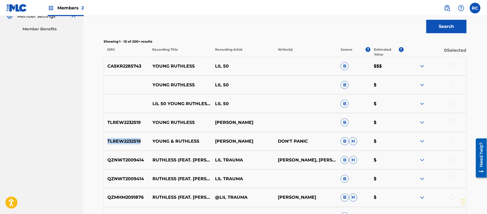
scroll to position [129, 0]
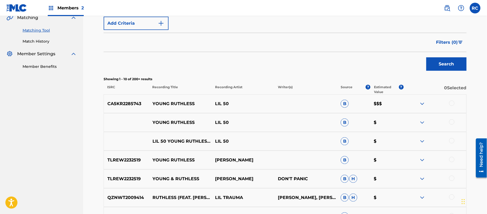
click at [453, 121] on div at bounding box center [451, 121] width 5 height 5
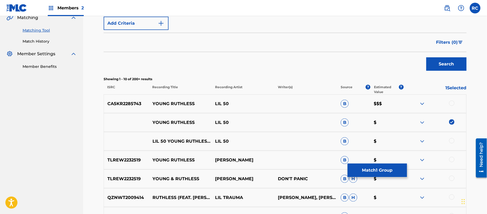
click at [452, 140] on div at bounding box center [451, 140] width 5 height 5
click at [382, 170] on button "Match 2 Groups" at bounding box center [377, 170] width 59 height 13
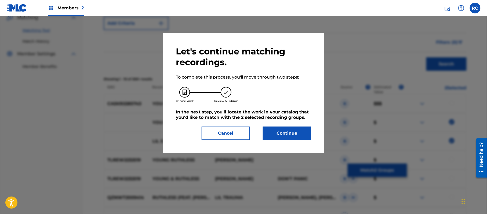
click at [281, 136] on button "Continue" at bounding box center [287, 133] width 48 height 13
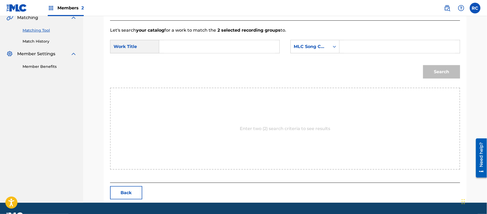
click at [204, 48] on input "Search Form" at bounding box center [219, 46] width 111 height 13
click at [222, 46] on input "Young & Ruthless YP3CVP" at bounding box center [219, 46] width 111 height 13
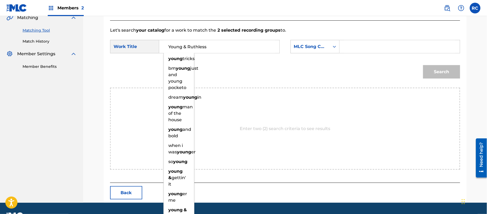
type input "Young & Ruthless"
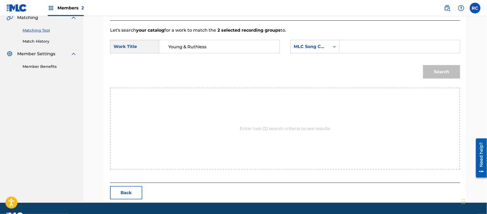
click at [381, 43] on input "Search Form" at bounding box center [399, 46] width 111 height 13
type input "YP3CVP"
click at [434, 72] on button "Search" at bounding box center [441, 71] width 37 height 13
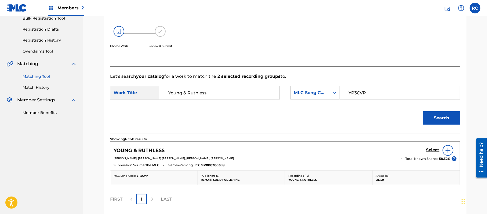
scroll to position [128, 0]
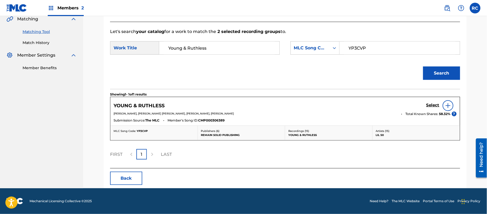
click at [429, 107] on h5 "Select" at bounding box center [432, 105] width 13 height 5
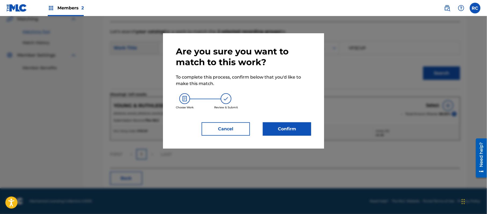
click at [294, 131] on button "Confirm" at bounding box center [287, 128] width 48 height 13
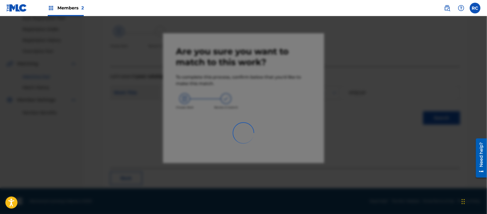
scroll to position [21, 0]
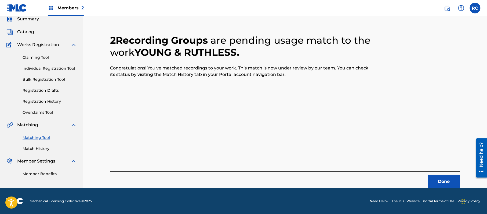
click at [438, 181] on button "Done" at bounding box center [444, 181] width 32 height 13
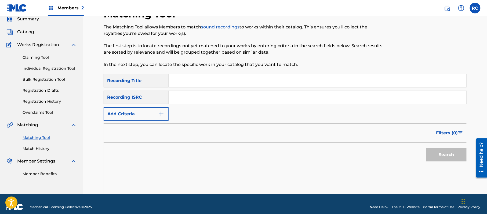
click at [181, 99] on input "Search Form" at bounding box center [318, 97] width 298 height 13
type input "CA5KR2285743"
click at [444, 156] on button "Search" at bounding box center [446, 154] width 40 height 13
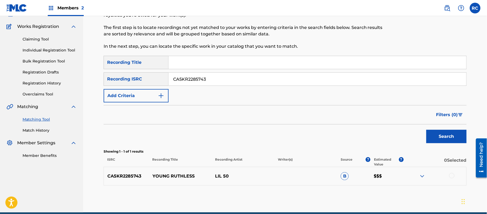
scroll to position [57, 0]
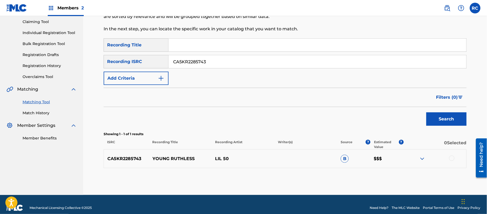
click at [451, 157] on div at bounding box center [451, 158] width 5 height 5
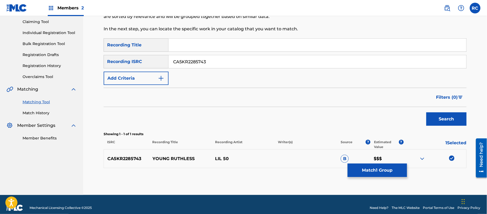
click at [381, 171] on button "Match 1 Group" at bounding box center [377, 170] width 59 height 13
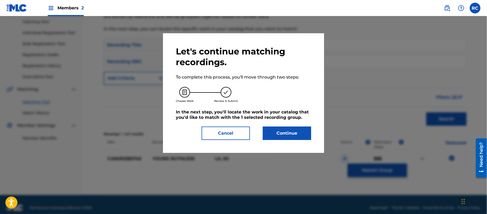
click at [283, 130] on button "Continue" at bounding box center [287, 133] width 48 height 13
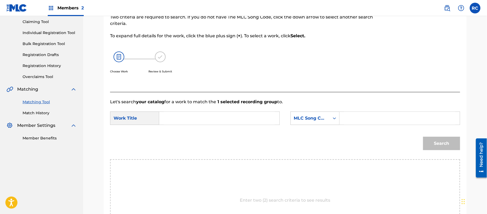
click at [184, 118] on input "Search Form" at bounding box center [219, 118] width 111 height 13
click at [215, 118] on input "Young & Ruthless YP3CVP" at bounding box center [219, 118] width 111 height 13
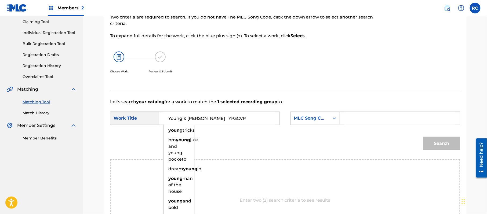
click at [215, 118] on input "Young & Ruthless YP3CVP" at bounding box center [219, 118] width 111 height 13
type input "Young & Ruthless"
click at [332, 118] on icon "Search Form" at bounding box center [334, 118] width 5 height 5
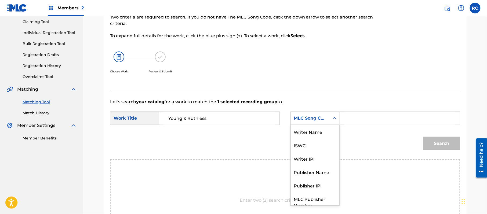
scroll to position [0, 0]
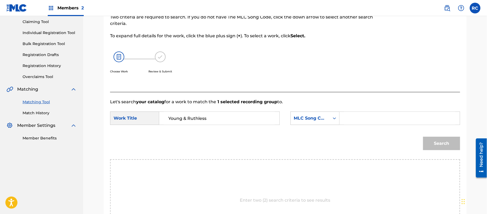
click at [375, 121] on input "Search Form" at bounding box center [399, 118] width 111 height 13
type input "YP3CVP"
click at [424, 143] on button "Search" at bounding box center [441, 143] width 37 height 13
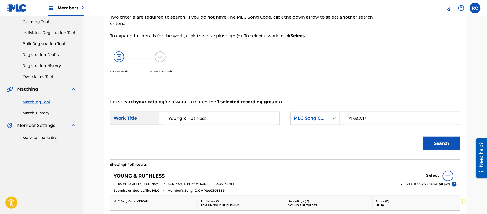
click at [432, 176] on h5 "Select" at bounding box center [432, 175] width 13 height 5
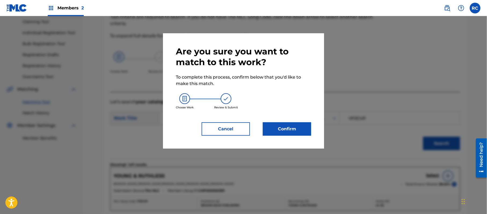
click at [305, 126] on button "Confirm" at bounding box center [287, 128] width 48 height 13
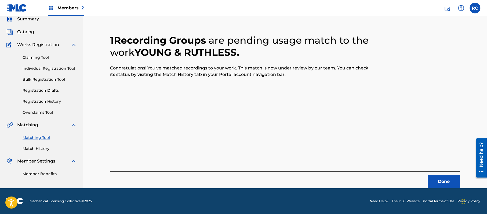
scroll to position [21, 0]
click at [437, 184] on button "Done" at bounding box center [444, 181] width 32 height 13
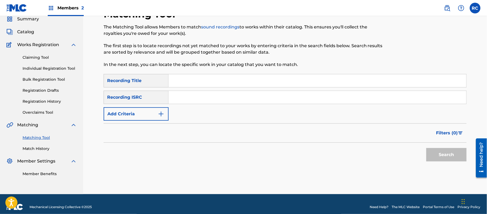
click at [192, 85] on input "Search Form" at bounding box center [318, 80] width 298 height 13
type input "From The D To The A"
click at [441, 155] on button "Search" at bounding box center [446, 154] width 40 height 13
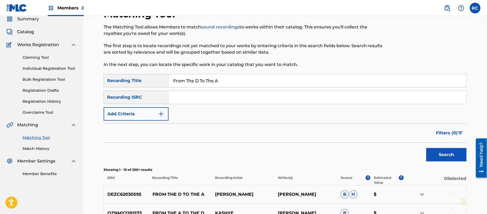
click at [143, 110] on button "Add Criteria" at bounding box center [136, 113] width 65 height 13
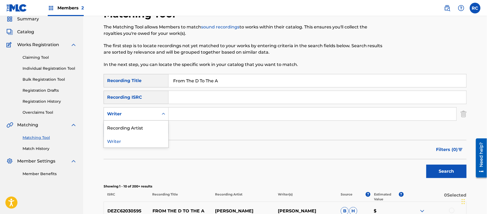
click at [138, 119] on div "Writer" at bounding box center [131, 114] width 55 height 10
drag, startPoint x: 131, startPoint y: 140, endPoint x: 136, endPoint y: 130, distance: 10.6
click at [136, 130] on div "Recording Artist Writer" at bounding box center [136, 134] width 64 height 27
click at [136, 130] on div "Recording Artist" at bounding box center [136, 127] width 64 height 13
click at [177, 114] on input "Search Form" at bounding box center [313, 114] width 288 height 13
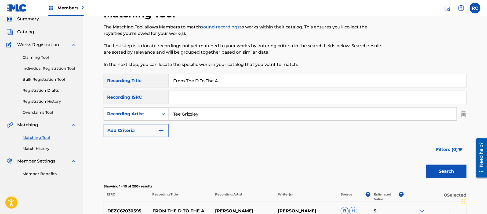
type input "Tee Grizzley"
click at [445, 171] on button "Search" at bounding box center [446, 171] width 40 height 13
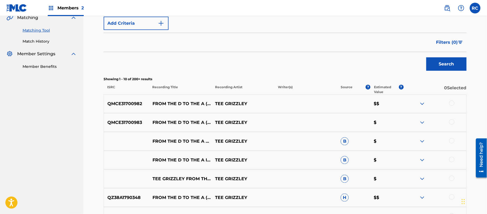
scroll to position [165, 0]
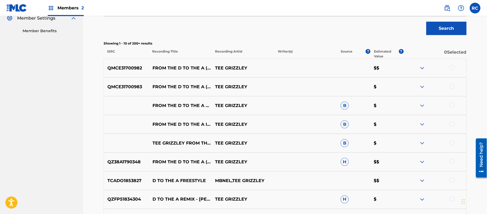
click at [128, 68] on p "QMCE31700982" at bounding box center [126, 68] width 45 height 6
click at [130, 86] on p "QMCE31700983" at bounding box center [126, 87] width 45 height 6
click at [125, 163] on p "QZ38A1790348" at bounding box center [126, 162] width 45 height 6
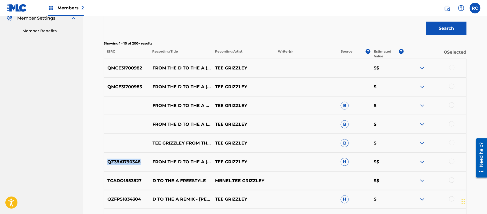
click at [125, 163] on p "QZ38A1790348" at bounding box center [126, 162] width 45 height 6
click at [130, 197] on p "QZFP51834304" at bounding box center [126, 199] width 45 height 6
click at [53, 130] on nav "SHELLY BAY MUSIC Summary Catalog Works Registration Claiming Tool Individual Re…" at bounding box center [41, 69] width 83 height 435
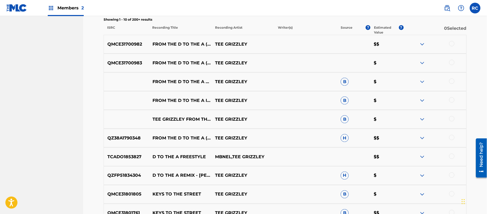
scroll to position [200, 0]
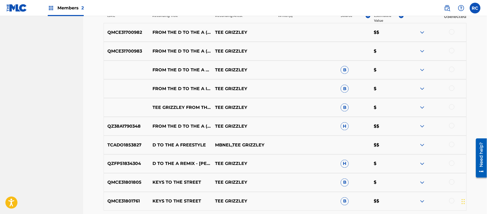
click at [126, 145] on p "TCADO1853827" at bounding box center [126, 145] width 45 height 6
click at [122, 162] on p "QZFP51834304" at bounding box center [126, 164] width 45 height 6
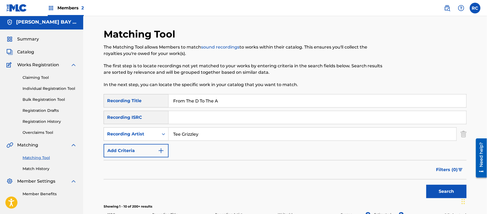
scroll to position [0, 0]
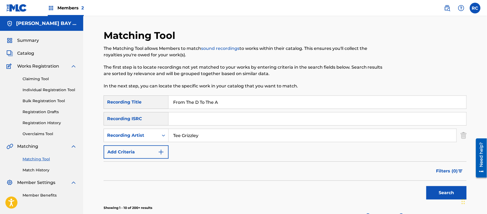
click at [192, 100] on input "From The D To The A" at bounding box center [318, 102] width 298 height 13
click at [194, 136] on input "Tee Grizzley" at bounding box center [313, 135] width 288 height 13
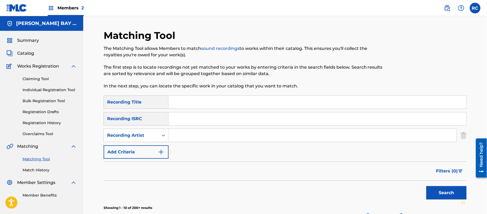
click at [194, 136] on input "Search Form" at bounding box center [313, 135] width 288 height 13
click at [196, 121] on input "Search Form" at bounding box center [318, 118] width 298 height 13
type input "QMCE31700982"
click at [434, 188] on button "Search" at bounding box center [446, 192] width 40 height 13
click at [444, 195] on button "Search" at bounding box center [446, 192] width 40 height 13
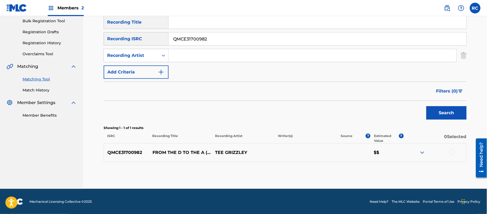
scroll to position [81, 0]
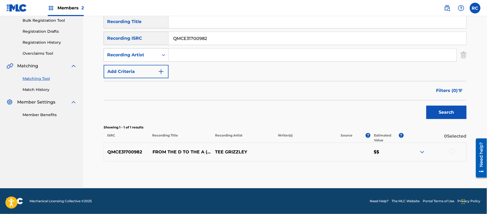
click at [449, 151] on div at bounding box center [451, 151] width 5 height 5
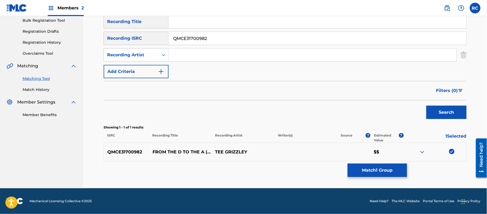
click at [370, 171] on button "Match 1 Group" at bounding box center [377, 170] width 59 height 13
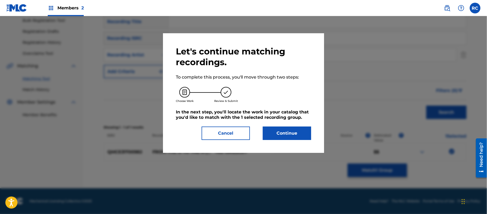
click at [280, 133] on button "Continue" at bounding box center [287, 133] width 48 height 13
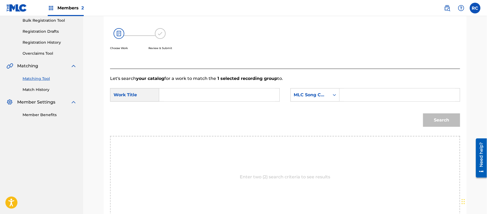
click at [169, 92] on input "Search Form" at bounding box center [219, 95] width 111 height 13
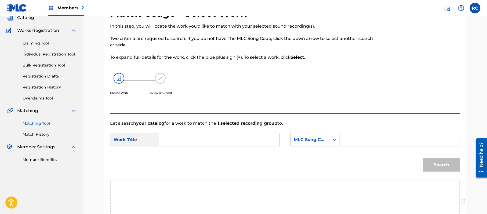
scroll to position [71, 0]
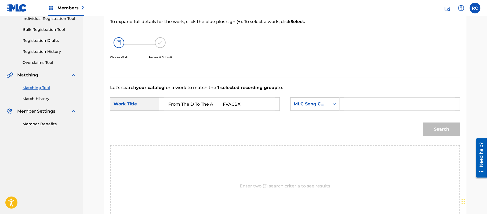
click at [224, 104] on input "From The D To The A FVACBX" at bounding box center [219, 104] width 111 height 13
type input "From The D To The A"
click at [350, 101] on input "Search Form" at bounding box center [399, 104] width 111 height 13
type input "FVACBX"
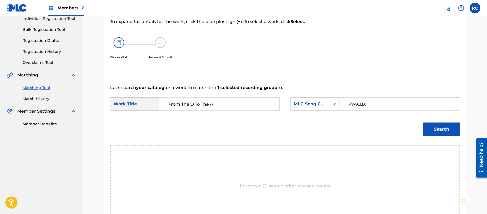
click at [445, 133] on button "Search" at bounding box center [441, 129] width 37 height 13
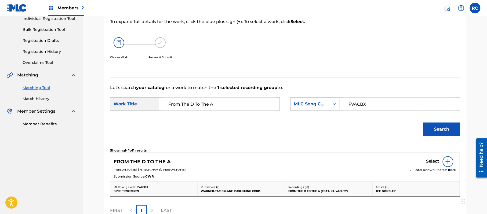
click at [429, 163] on h5 "Select" at bounding box center [432, 161] width 13 height 5
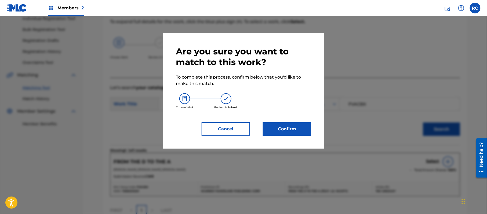
click at [295, 131] on button "Confirm" at bounding box center [287, 128] width 48 height 13
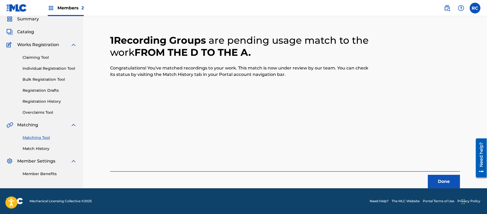
scroll to position [21, 0]
click at [433, 182] on button "Done" at bounding box center [444, 181] width 32 height 13
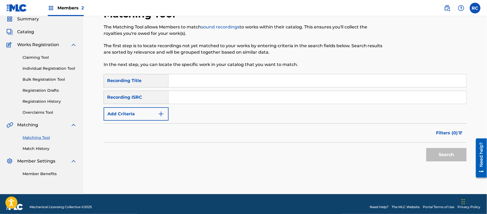
drag, startPoint x: 199, startPoint y: 92, endPoint x: 206, endPoint y: 99, distance: 10.3
click at [199, 92] on input "Search Form" at bounding box center [318, 97] width 298 height 13
type input "QMCE31700982"
click at [458, 156] on button "Search" at bounding box center [446, 154] width 40 height 13
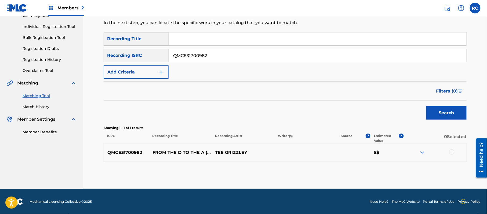
scroll to position [64, 0]
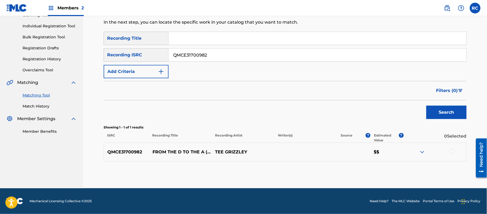
click at [451, 151] on div at bounding box center [451, 151] width 5 height 5
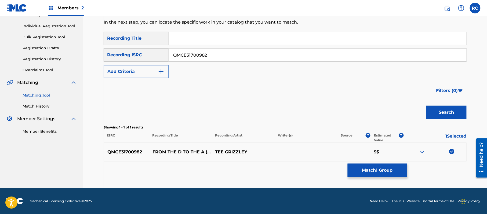
click at [369, 174] on button "Match 1 Group" at bounding box center [377, 170] width 59 height 13
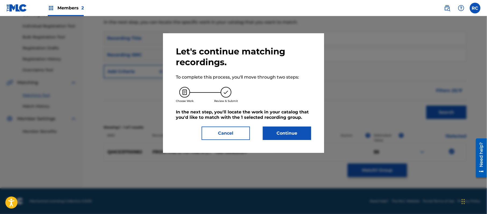
click at [280, 133] on button "Continue" at bounding box center [287, 133] width 48 height 13
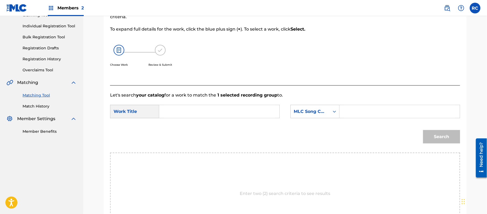
click at [191, 113] on input "Search Form" at bounding box center [219, 111] width 111 height 13
click at [230, 114] on input "From The D To The A FVACBX" at bounding box center [219, 111] width 111 height 13
type input "From The D To The A"
click at [359, 113] on input "Search Form" at bounding box center [399, 111] width 111 height 13
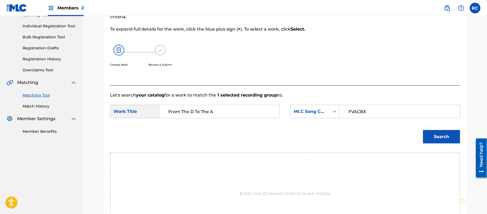
type input "FVACBX"
click at [444, 137] on button "Search" at bounding box center [441, 136] width 37 height 13
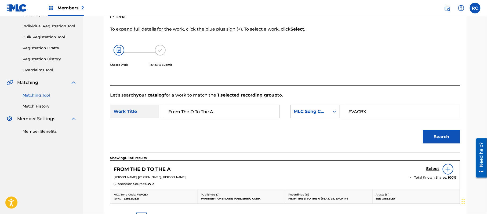
click at [434, 171] on h5 "Select" at bounding box center [432, 168] width 13 height 5
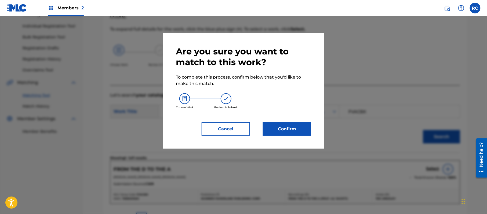
click at [309, 132] on button "Confirm" at bounding box center [287, 128] width 48 height 13
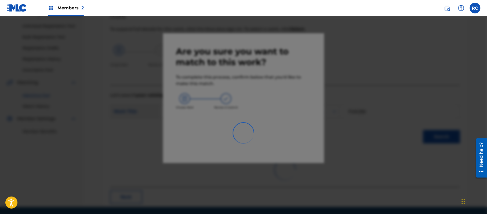
scroll to position [21, 0]
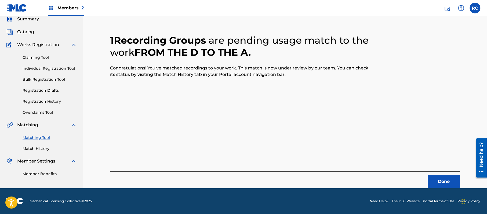
click at [435, 176] on button "Done" at bounding box center [444, 181] width 32 height 13
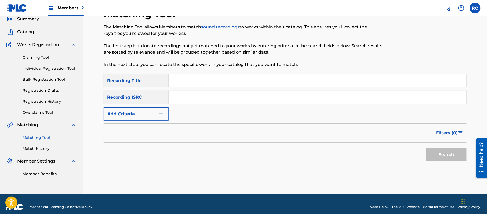
click at [199, 101] on input "Search Form" at bounding box center [318, 97] width 298 height 13
type input "QMCE31700983"
click at [444, 151] on button "Search" at bounding box center [446, 154] width 40 height 13
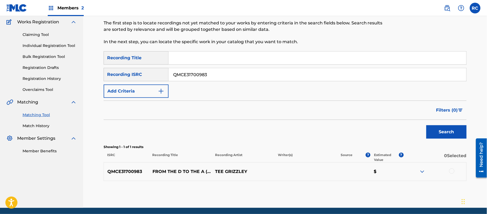
scroll to position [57, 0]
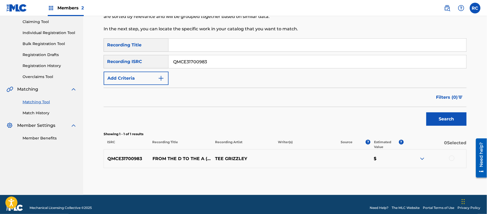
click at [454, 157] on div at bounding box center [434, 159] width 63 height 6
click at [451, 158] on div at bounding box center [451, 158] width 5 height 5
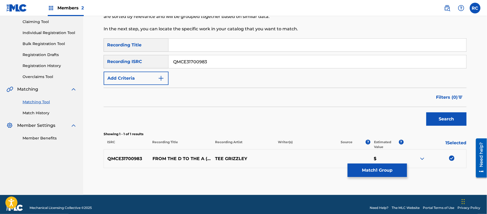
click at [393, 170] on button "Match 1 Group" at bounding box center [377, 170] width 59 height 13
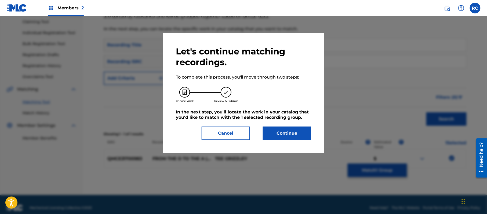
click at [293, 129] on button "Continue" at bounding box center [287, 133] width 48 height 13
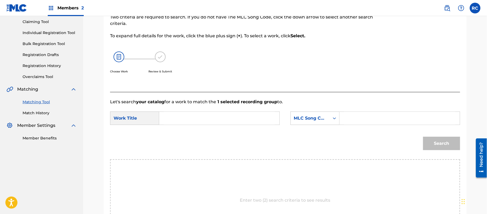
click at [168, 118] on input "Search Form" at bounding box center [219, 118] width 111 height 13
click at [225, 119] on input "From The D To The A FVACBX" at bounding box center [219, 118] width 111 height 13
type input "From The D To The A"
click at [347, 118] on input "Search Form" at bounding box center [399, 118] width 111 height 13
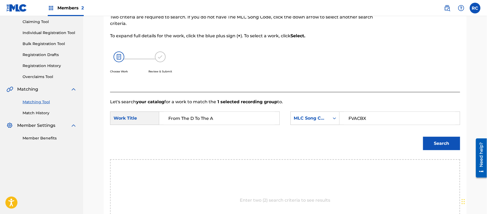
type input "FVACBX"
click at [450, 146] on button "Search" at bounding box center [441, 143] width 37 height 13
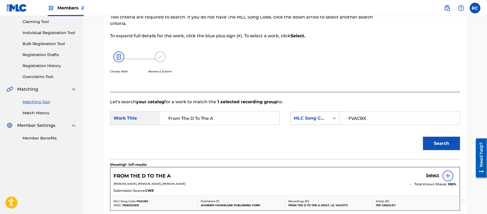
click at [427, 179] on link "Select" at bounding box center [432, 176] width 13 height 6
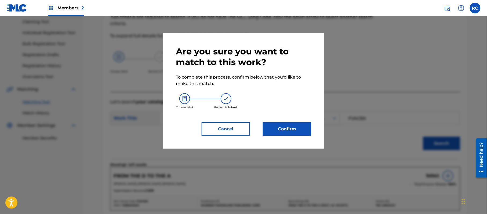
click at [306, 130] on button "Confirm" at bounding box center [287, 128] width 48 height 13
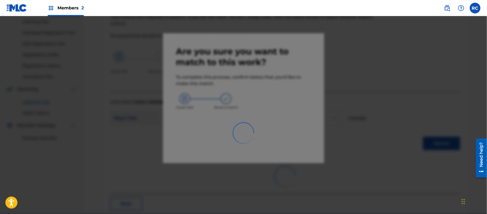
scroll to position [21, 0]
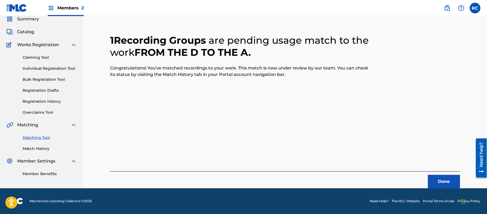
click at [433, 180] on button "Done" at bounding box center [444, 181] width 32 height 13
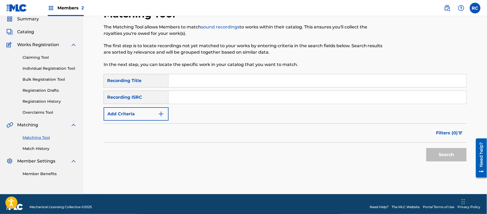
click at [200, 101] on input "Search Form" at bounding box center [318, 97] width 298 height 13
type input "QZ38A1790348"
click at [440, 156] on button "Search" at bounding box center [446, 154] width 40 height 13
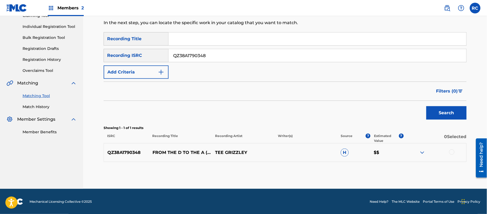
scroll to position [64, 0]
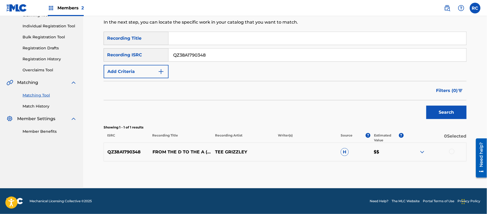
click at [454, 152] on div at bounding box center [451, 151] width 5 height 5
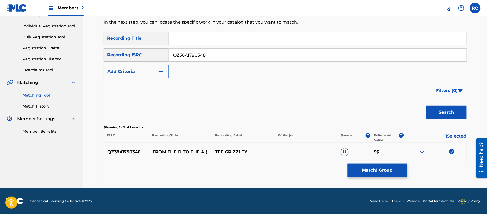
click at [384, 169] on button "Match 1 Group" at bounding box center [377, 170] width 59 height 13
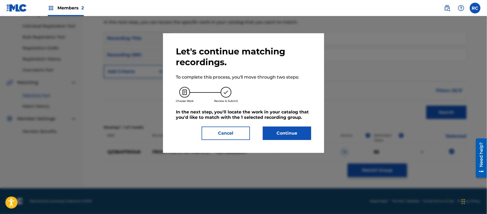
click at [301, 133] on button "Continue" at bounding box center [287, 133] width 48 height 13
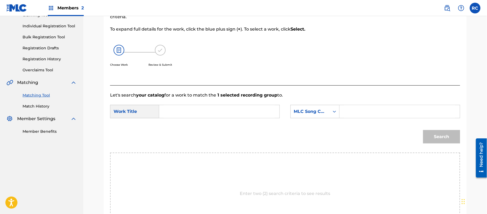
click at [184, 111] on input "Search Form" at bounding box center [219, 111] width 111 height 13
click at [226, 110] on input "From The D To The A FVACBX" at bounding box center [219, 111] width 111 height 13
type input "From The D To The A"
click at [358, 117] on input "Search Form" at bounding box center [399, 111] width 111 height 13
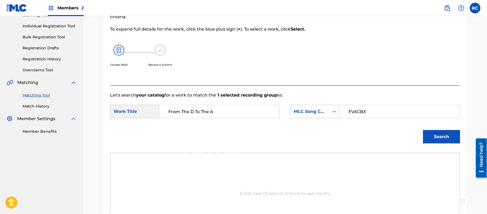
type input "FVACBX"
click at [440, 136] on button "Search" at bounding box center [441, 136] width 37 height 13
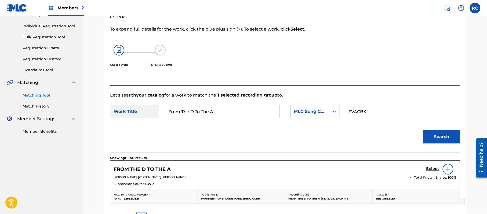
click at [432, 166] on div "Select" at bounding box center [441, 169] width 30 height 11
click at [428, 168] on h5 "Select" at bounding box center [432, 168] width 13 height 5
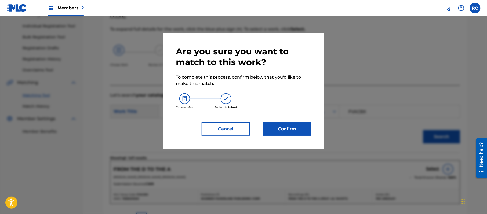
click at [284, 129] on button "Confirm" at bounding box center [287, 128] width 48 height 13
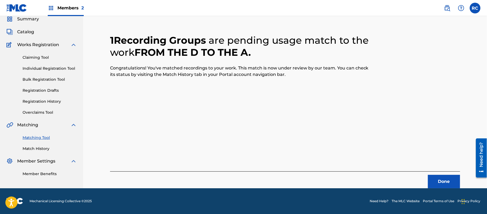
scroll to position [21, 0]
click at [445, 181] on button "Done" at bounding box center [444, 181] width 32 height 13
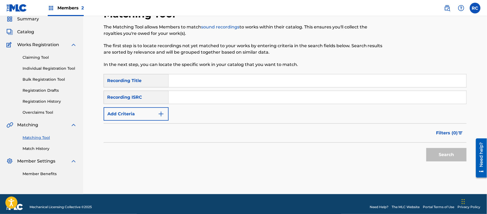
click at [198, 100] on input "Search Form" at bounding box center [318, 97] width 298 height 13
type input "QZFP51834304"
click at [437, 156] on button "Search" at bounding box center [446, 154] width 40 height 13
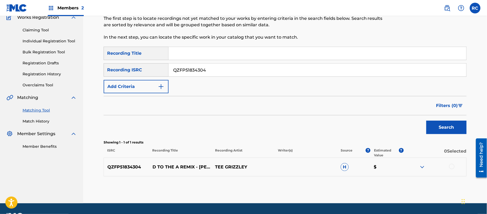
scroll to position [64, 0]
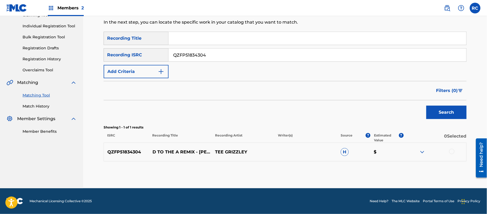
click at [451, 151] on div at bounding box center [451, 151] width 5 height 5
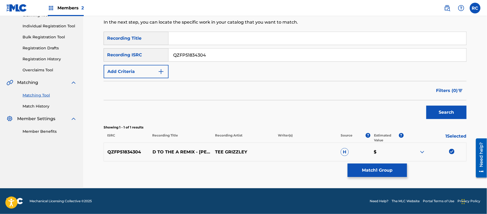
click at [373, 170] on button "Match 1 Group" at bounding box center [377, 170] width 59 height 13
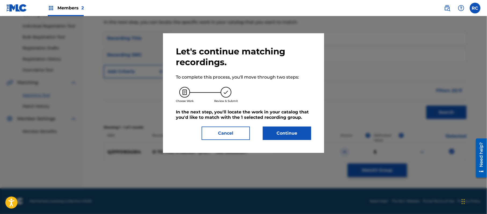
click at [291, 132] on button "Continue" at bounding box center [287, 133] width 48 height 13
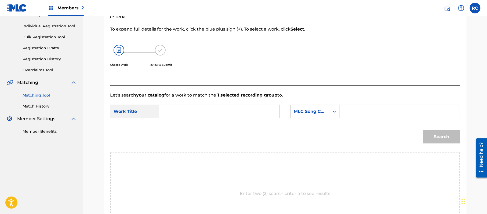
click at [200, 113] on input "Search Form" at bounding box center [219, 111] width 111 height 13
click at [225, 110] on input "From The D To The A FVACBX" at bounding box center [219, 111] width 111 height 13
type input "From The D To The A"
click at [361, 116] on input "Search Form" at bounding box center [399, 111] width 111 height 13
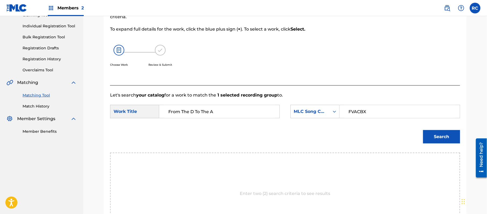
type input "FVACBX"
click at [445, 142] on button "Search" at bounding box center [441, 136] width 37 height 13
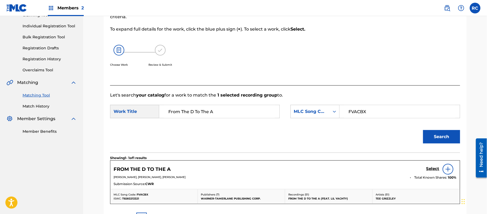
click at [431, 169] on h5 "Select" at bounding box center [432, 168] width 13 height 5
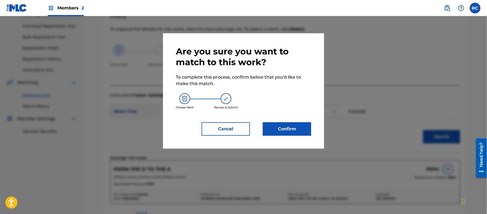
click at [297, 125] on button "Confirm" at bounding box center [287, 128] width 48 height 13
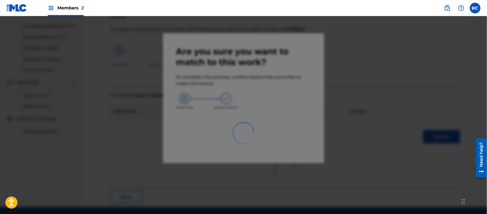
scroll to position [21, 0]
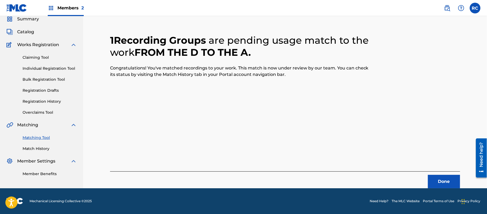
click at [435, 176] on button "Done" at bounding box center [444, 181] width 32 height 13
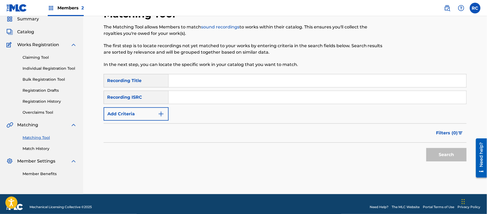
drag, startPoint x: 193, startPoint y: 100, endPoint x: 210, endPoint y: 103, distance: 16.7
click at [193, 100] on input "Search Form" at bounding box center [318, 97] width 298 height 13
type input "TCADO1853827"
click at [440, 152] on button "Search" at bounding box center [446, 154] width 40 height 13
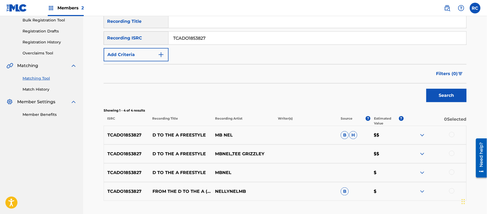
scroll to position [93, 0]
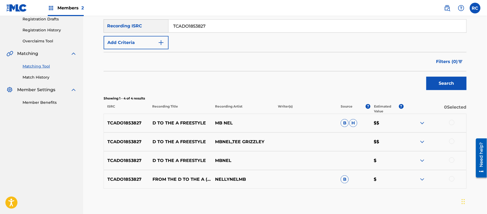
click at [450, 123] on div at bounding box center [451, 122] width 5 height 5
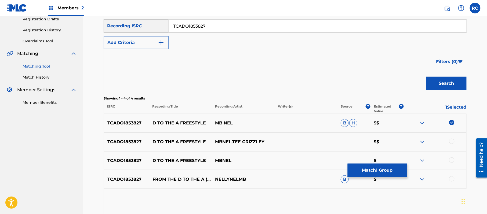
click at [451, 142] on div at bounding box center [451, 141] width 5 height 5
click at [451, 162] on div at bounding box center [451, 160] width 5 height 5
click at [454, 181] on div at bounding box center [451, 178] width 5 height 5
click at [392, 168] on button "Match 4 Groups" at bounding box center [377, 170] width 59 height 13
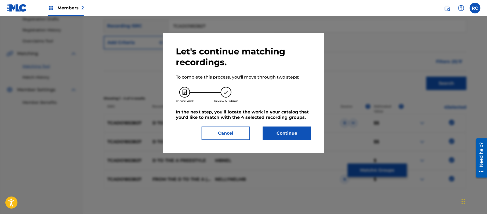
click at [295, 132] on button "Continue" at bounding box center [287, 133] width 48 height 13
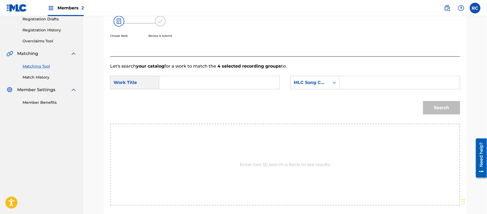
click at [202, 83] on input "Search Form" at bounding box center [219, 82] width 111 height 13
click at [224, 83] on input "From The D To The A FVACBX" at bounding box center [219, 82] width 111 height 13
type input "From The D To The A"
click at [356, 79] on input "Search Form" at bounding box center [399, 82] width 111 height 13
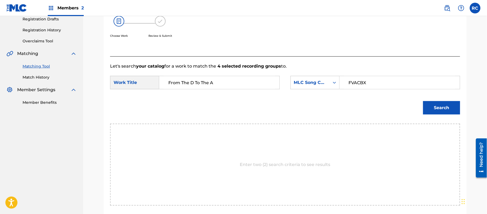
type input "FVACBX"
click at [433, 102] on button "Search" at bounding box center [441, 107] width 37 height 13
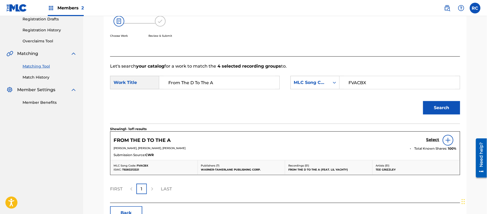
click at [434, 140] on h5 "Select" at bounding box center [432, 139] width 13 height 5
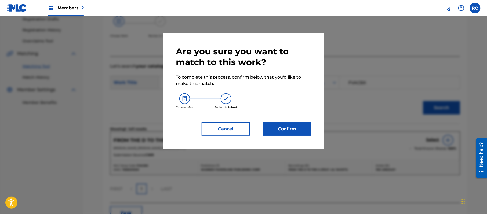
click at [295, 130] on button "Confirm" at bounding box center [287, 128] width 48 height 13
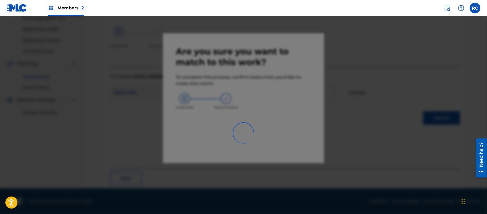
scroll to position [21, 0]
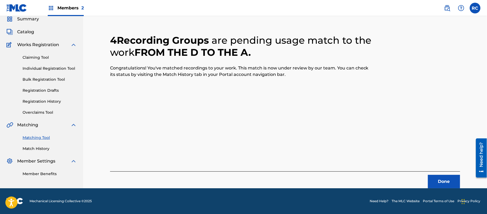
drag, startPoint x: 215, startPoint y: 106, endPoint x: 288, endPoint y: 118, distance: 73.8
click at [216, 106] on div "4 Recording Groups are pending usage match to the work FROM THE D TO THE A . Co…" at bounding box center [285, 104] width 350 height 167
click at [452, 182] on button "Done" at bounding box center [444, 181] width 32 height 13
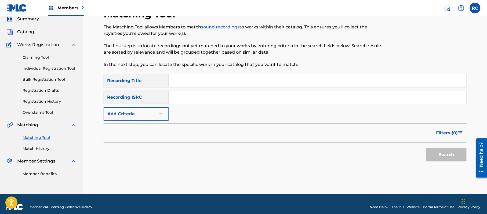
drag, startPoint x: 232, startPoint y: 99, endPoint x: 237, endPoint y: 101, distance: 5.9
click at [232, 99] on input "Search Form" at bounding box center [318, 97] width 298 height 13
type input "QZFP51834304"
click at [438, 151] on button "Search" at bounding box center [446, 154] width 40 height 13
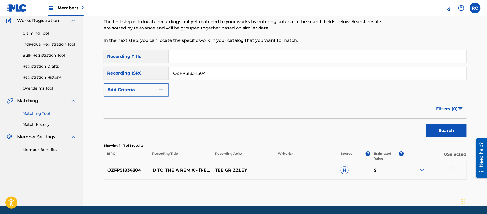
scroll to position [64, 0]
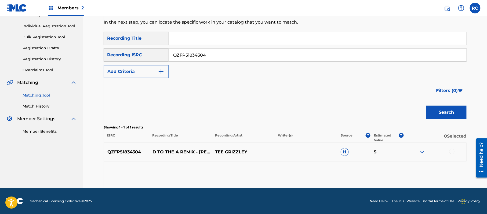
click at [451, 152] on div at bounding box center [451, 151] width 5 height 5
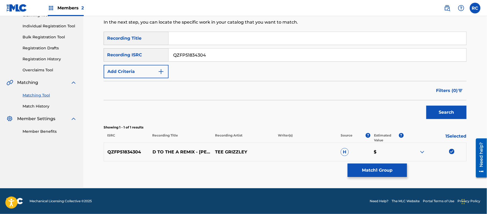
click at [375, 171] on button "Match 1 Group" at bounding box center [377, 170] width 59 height 13
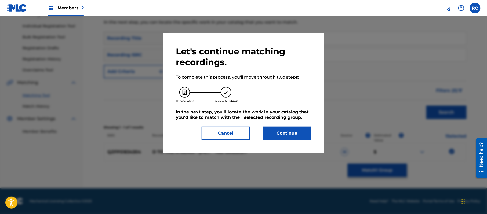
click at [300, 135] on button "Continue" at bounding box center [287, 133] width 48 height 13
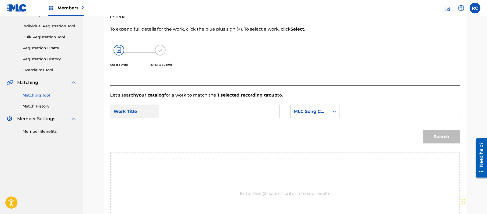
click at [189, 111] on input "Search Form" at bounding box center [219, 111] width 111 height 13
click at [239, 114] on input "From The D To The A FVACBX" at bounding box center [219, 111] width 111 height 13
type input "From The D To The A"
drag, startPoint x: 371, startPoint y: 112, endPoint x: 387, endPoint y: 115, distance: 16.3
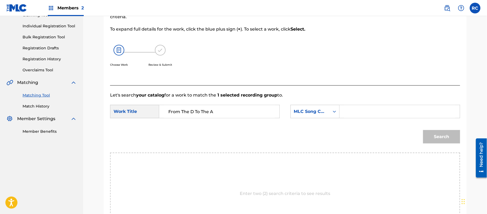
click at [371, 112] on input "Search Form" at bounding box center [399, 111] width 111 height 13
type input "FVACBX"
click at [444, 136] on button "Search" at bounding box center [441, 136] width 37 height 13
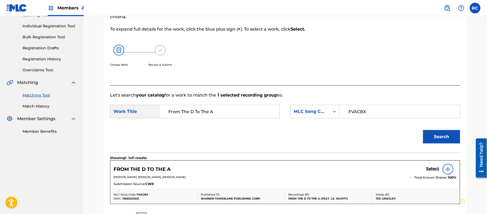
click at [430, 171] on h5 "Select" at bounding box center [432, 168] width 13 height 5
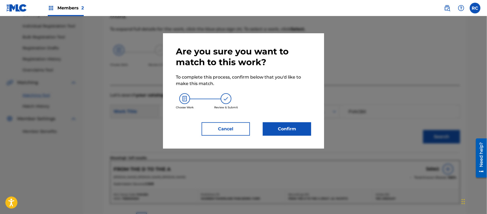
click at [290, 130] on button "Confirm" at bounding box center [287, 128] width 48 height 13
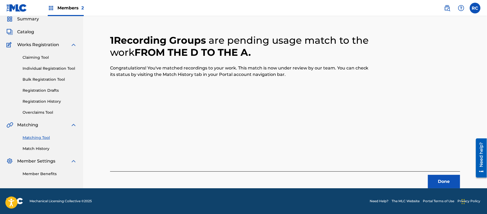
scroll to position [21, 0]
click at [445, 178] on button "Done" at bounding box center [444, 181] width 32 height 13
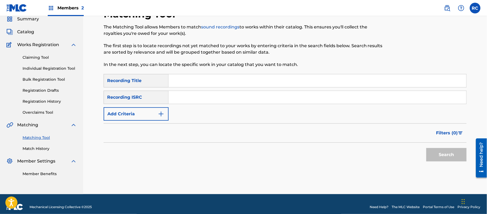
click at [187, 78] on input "Search Form" at bounding box center [318, 80] width 298 height 13
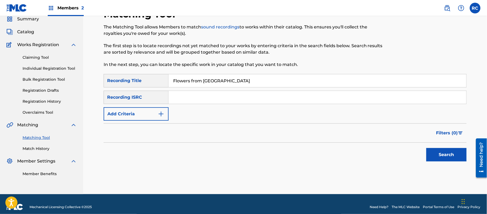
click at [442, 152] on button "Search" at bounding box center [446, 154] width 40 height 13
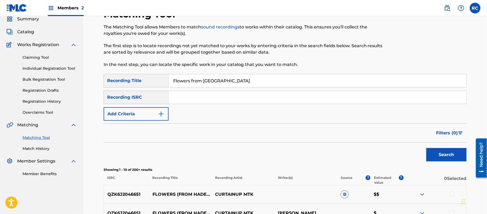
click at [200, 82] on input "Flowers from Hadestown" at bounding box center [318, 80] width 298 height 13
type input "Forever My Moment"
click at [146, 114] on button "Add Criteria" at bounding box center [136, 113] width 65 height 13
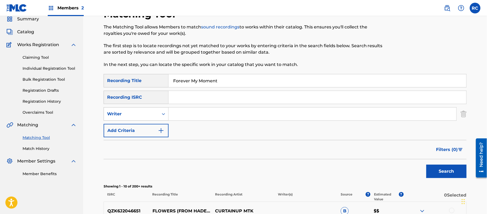
click at [145, 115] on div "Writer" at bounding box center [131, 114] width 48 height 6
drag, startPoint x: 137, startPoint y: 143, endPoint x: 141, endPoint y: 129, distance: 14.0
click at [141, 129] on div "Recording Artist Writer" at bounding box center [136, 134] width 64 height 27
click at [141, 129] on div "Recording Artist" at bounding box center [136, 127] width 64 height 13
click at [180, 114] on input "Search Form" at bounding box center [313, 114] width 288 height 13
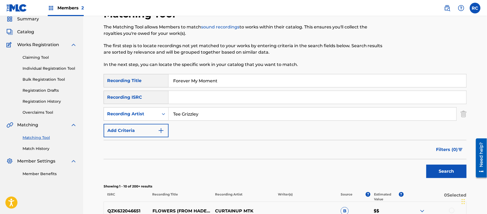
type input "Tee Grizzley"
click at [434, 169] on button "Search" at bounding box center [446, 171] width 40 height 13
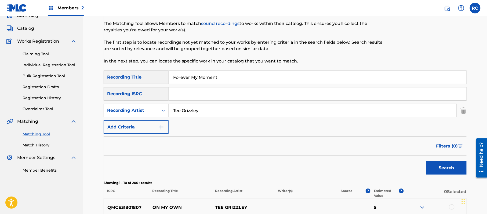
scroll to position [12, 0]
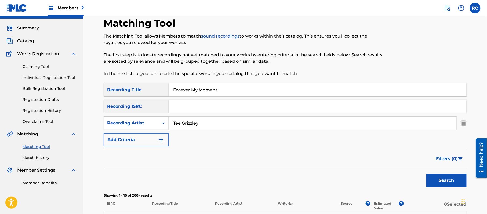
click at [184, 87] on input "Forever My Moment" at bounding box center [318, 89] width 298 height 13
drag, startPoint x: 188, startPoint y: 91, endPoint x: 234, endPoint y: 96, distance: 46.4
click at [234, 96] on input "Toosii - Pain & Problems" at bounding box center [318, 89] width 298 height 13
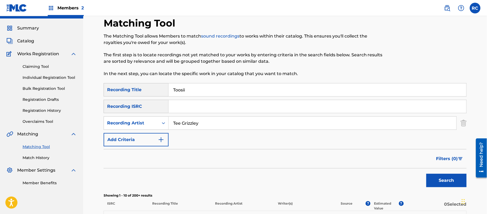
type input "Toosii"
drag, startPoint x: 206, startPoint y: 122, endPoint x: 159, endPoint y: 123, distance: 46.7
click at [159, 123] on div "SearchWithCriteria3a073cb4-0ac9-454e-8da5-be79c25d339b Recording Artist Tee Gri…" at bounding box center [285, 122] width 363 height 13
type input "Pain & Problems"
click at [195, 91] on input "Toosii" at bounding box center [318, 89] width 298 height 13
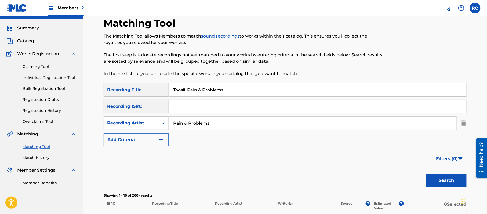
drag, startPoint x: 188, startPoint y: 90, endPoint x: 163, endPoint y: 91, distance: 24.4
click at [163, 91] on div "SearchWithCriteria565e8e9a-7f39-4cfa-bae3-790211254150 Recording Title Toosii P…" at bounding box center [285, 89] width 363 height 13
type input "Pain & Problems"
drag, startPoint x: 219, startPoint y: 125, endPoint x: 161, endPoint y: 128, distance: 58.1
click at [161, 128] on div "SearchWithCriteria3a073cb4-0ac9-454e-8da5-be79c25d339b Recording Artist Pain & …" at bounding box center [285, 122] width 363 height 13
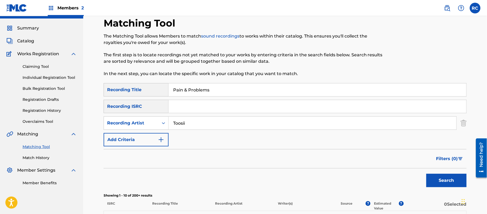
type input "Toosii"
click at [440, 184] on button "Search" at bounding box center [446, 180] width 40 height 13
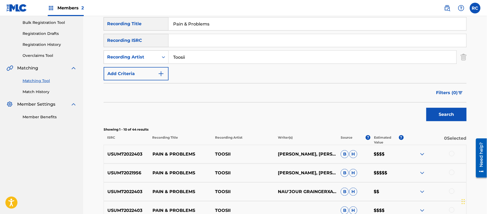
scroll to position [84, 0]
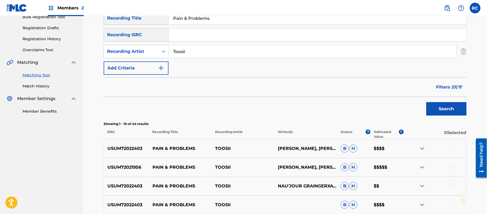
click at [129, 147] on p "USUM72022403" at bounding box center [126, 148] width 45 height 6
click at [129, 167] on p "USUM72021956" at bounding box center [126, 167] width 45 height 6
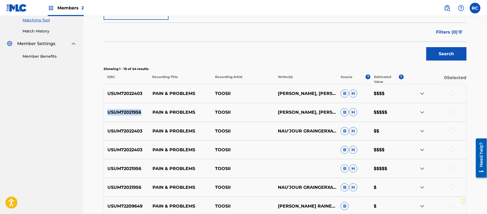
scroll to position [156, 0]
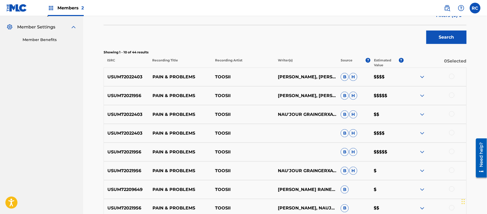
click at [133, 188] on p "USUM72209649" at bounding box center [126, 190] width 45 height 6
click at [127, 172] on p "USUM72021956" at bounding box center [126, 171] width 45 height 6
click at [78, 173] on nav "SHELLY BAY MUSIC Summary Catalog Works Registration Claiming Tool Individual Re…" at bounding box center [41, 77] width 83 height 435
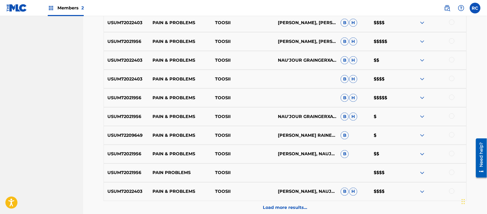
scroll to position [227, 0]
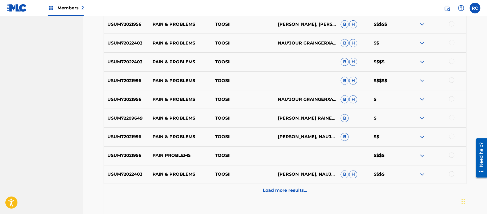
click at [287, 189] on p "Load more results..." at bounding box center [285, 191] width 44 height 6
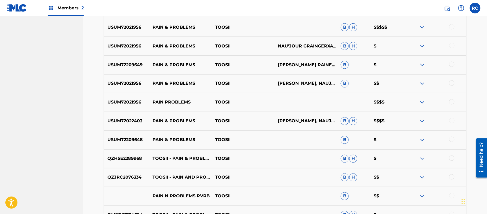
scroll to position [299, 0]
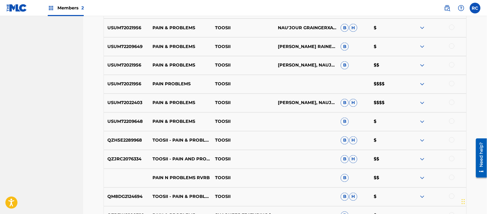
click at [118, 101] on p "USUM72022403" at bounding box center [126, 103] width 45 height 6
click at [127, 123] on p "USUM72209648" at bounding box center [126, 122] width 45 height 6
click at [126, 141] on p "QZH5E2289968" at bounding box center [126, 140] width 45 height 6
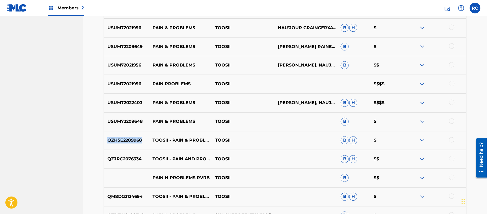
click at [126, 141] on p "QZH5E2289968" at bounding box center [126, 140] width 45 height 6
click at [131, 160] on p "QZJRC2076334" at bounding box center [126, 159] width 45 height 6
click at [131, 196] on p "QM8DG2124694" at bounding box center [126, 197] width 45 height 6
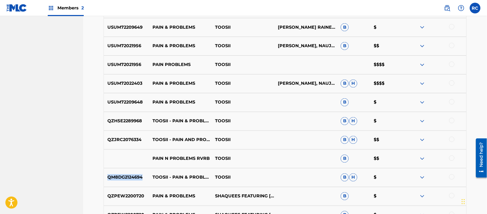
scroll to position [334, 0]
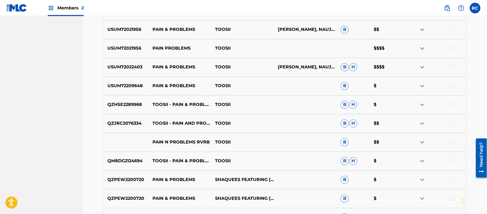
click at [131, 182] on p "QZPEW2200720" at bounding box center [126, 180] width 45 height 6
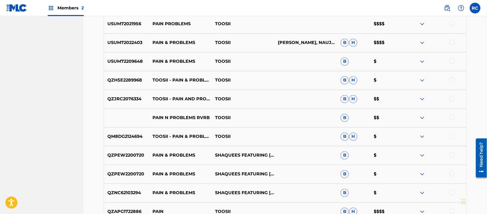
scroll to position [370, 0]
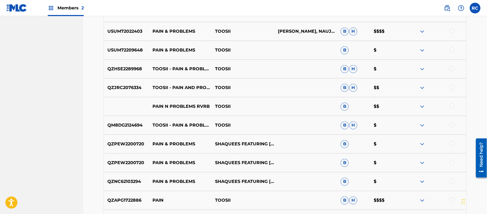
click at [119, 180] on p "QZNC62103294" at bounding box center [126, 181] width 45 height 6
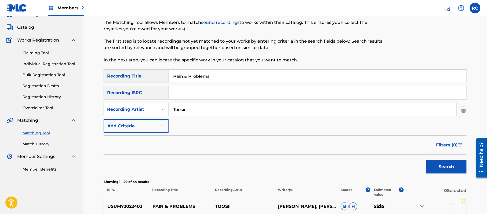
scroll to position [0, 0]
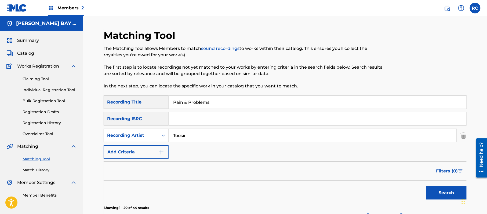
click at [207, 102] on input "Pain & Problems" at bounding box center [318, 102] width 298 height 13
click at [184, 132] on input "Toosii" at bounding box center [313, 135] width 288 height 13
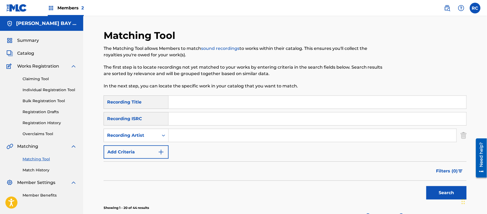
click at [184, 132] on input "Search Form" at bounding box center [313, 135] width 288 height 13
click at [178, 120] on input "Search Form" at bounding box center [318, 118] width 298 height 13
type input "USUM72022403"
click at [453, 195] on button "Search" at bounding box center [446, 192] width 40 height 13
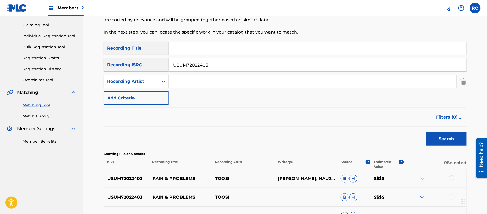
scroll to position [107, 0]
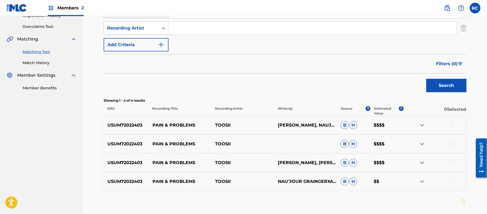
click at [450, 124] on div at bounding box center [451, 124] width 5 height 5
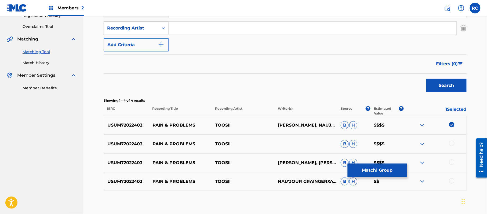
click at [452, 144] on div at bounding box center [451, 143] width 5 height 5
click at [452, 164] on div at bounding box center [451, 162] width 5 height 5
click at [452, 182] on div at bounding box center [451, 180] width 5 height 5
click at [376, 169] on button "Match 4 Groups" at bounding box center [377, 170] width 59 height 13
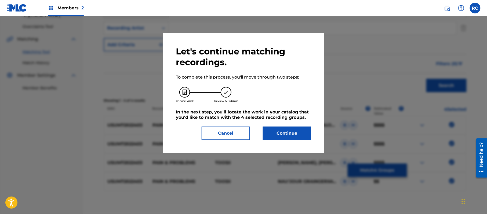
click at [284, 130] on button "Continue" at bounding box center [287, 133] width 48 height 13
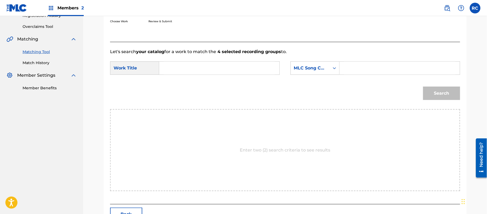
click at [189, 69] on input "Search Form" at bounding box center [219, 68] width 111 height 13
click at [220, 69] on input "Pain & Problems PJ38OR" at bounding box center [219, 68] width 111 height 13
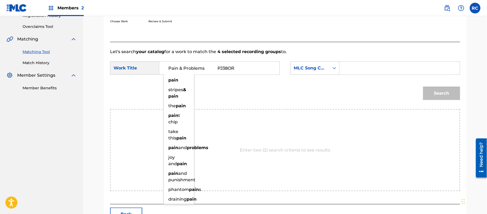
click at [220, 69] on input "Pain & Problems PJ38OR" at bounding box center [219, 68] width 111 height 13
type input "Pain & Problems"
click at [359, 74] on input "Search Form" at bounding box center [399, 68] width 111 height 13
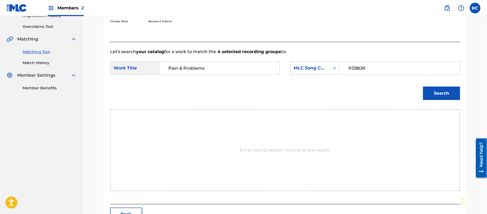
type input "PJ38OR"
click at [428, 93] on button "Search" at bounding box center [441, 93] width 37 height 13
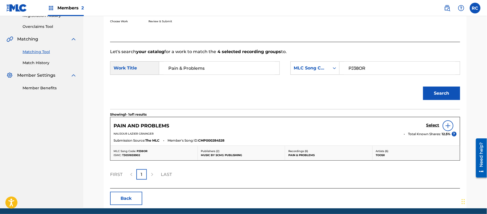
click at [432, 126] on h5 "Select" at bounding box center [432, 125] width 13 height 5
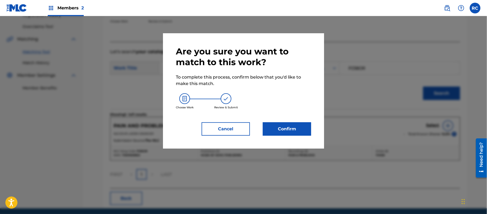
click at [306, 135] on button "Confirm" at bounding box center [287, 128] width 48 height 13
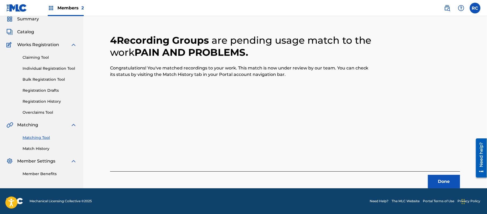
scroll to position [21, 0]
click at [436, 182] on button "Done" at bounding box center [444, 181] width 32 height 13
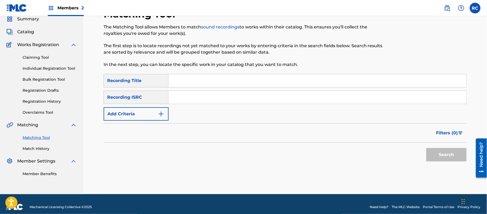
click at [199, 100] on input "Search Form" at bounding box center [318, 97] width 298 height 13
type input "USUM72209649"
click at [464, 156] on button "Search" at bounding box center [446, 154] width 40 height 13
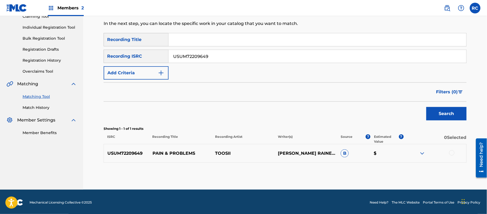
scroll to position [64, 0]
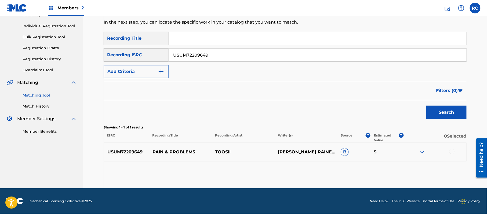
click at [452, 151] on div at bounding box center [451, 151] width 5 height 5
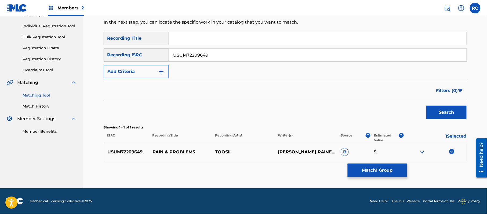
click at [378, 168] on button "Match 1 Group" at bounding box center [377, 170] width 59 height 13
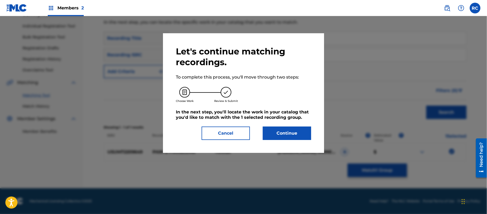
click at [299, 137] on button "Continue" at bounding box center [287, 133] width 48 height 13
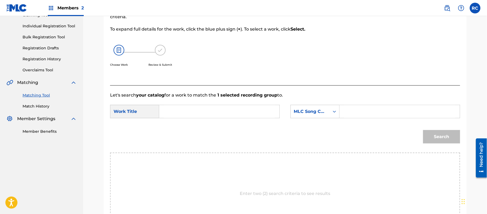
click at [178, 109] on input "Search Form" at bounding box center [219, 111] width 111 height 13
click at [226, 112] on input "Pain & Problems PJ38OR" at bounding box center [219, 111] width 111 height 13
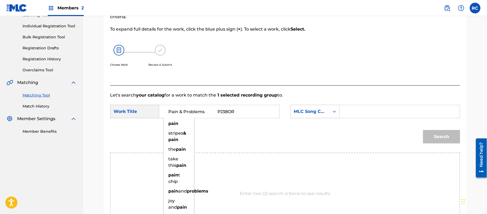
click at [226, 112] on input "Pain & Problems PJ38OR" at bounding box center [219, 111] width 111 height 13
type input "Pain & Problems"
drag, startPoint x: 359, startPoint y: 114, endPoint x: 370, endPoint y: 116, distance: 11.6
click at [359, 114] on input "Search Form" at bounding box center [399, 111] width 111 height 13
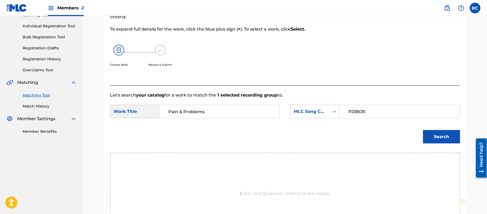
type input "PJ38OR"
click at [444, 136] on button "Search" at bounding box center [441, 136] width 37 height 13
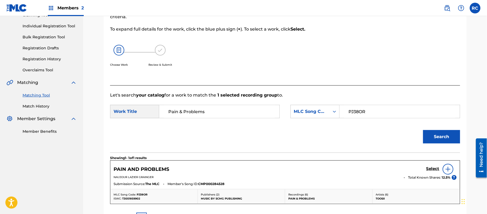
click at [428, 172] on div "Select" at bounding box center [441, 169] width 30 height 11
click at [428, 168] on h5 "Select" at bounding box center [432, 168] width 13 height 5
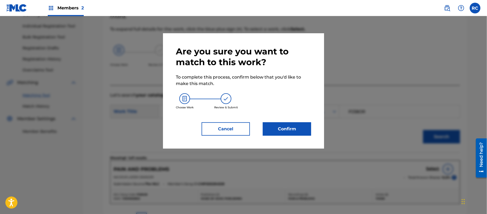
click at [298, 125] on button "Confirm" at bounding box center [287, 128] width 48 height 13
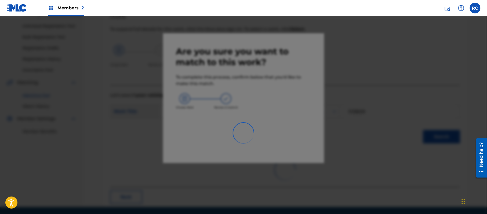
scroll to position [21, 0]
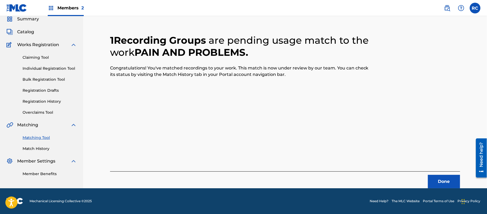
click at [196, 107] on div "1 Recording Groups are pending usage match to the work PAIN AND PROBLEMS . Cong…" at bounding box center [285, 104] width 350 height 167
click at [449, 185] on button "Done" at bounding box center [444, 181] width 32 height 13
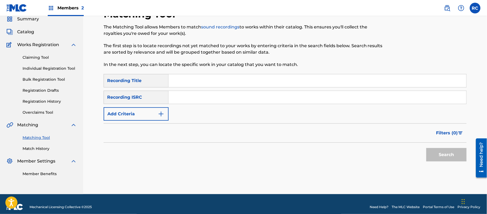
click at [246, 92] on input "Search Form" at bounding box center [318, 97] width 298 height 13
click at [243, 97] on input "Search Form" at bounding box center [318, 97] width 298 height 13
type input "USUM72021956"
click at [431, 158] on button "Search" at bounding box center [446, 154] width 40 height 13
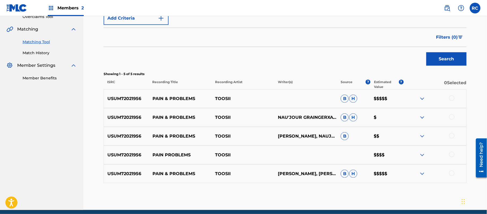
scroll to position [139, 0]
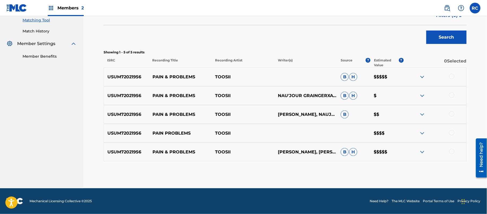
click at [452, 75] on div at bounding box center [451, 76] width 5 height 5
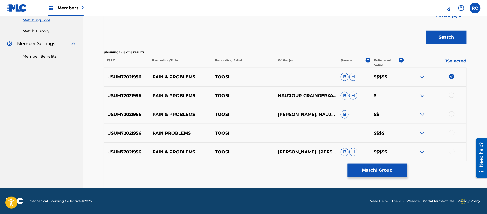
click at [451, 95] on div at bounding box center [451, 95] width 5 height 5
click at [452, 112] on div at bounding box center [451, 113] width 5 height 5
click at [451, 131] on div at bounding box center [451, 132] width 5 height 5
click at [451, 152] on div at bounding box center [451, 151] width 5 height 5
click at [380, 169] on button "Match 5 Groups" at bounding box center [377, 170] width 59 height 13
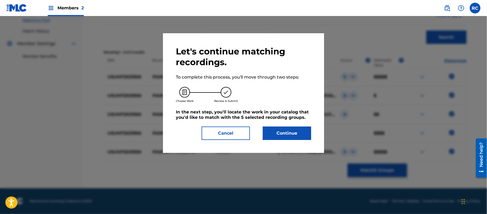
click at [289, 130] on button "Continue" at bounding box center [287, 133] width 48 height 13
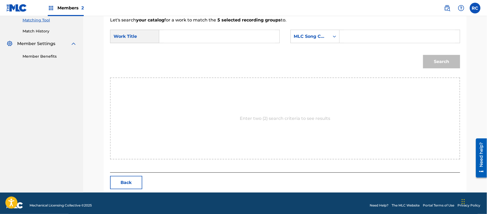
click at [194, 38] on input "Search Form" at bounding box center [219, 36] width 111 height 13
click at [218, 36] on input "Pain & Problems PJ38OR" at bounding box center [219, 36] width 111 height 13
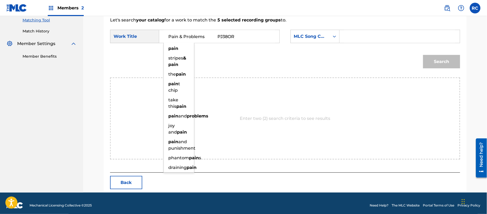
click at [218, 36] on input "Pain & Problems PJ38OR" at bounding box center [219, 36] width 111 height 13
type input "Pain & Problems"
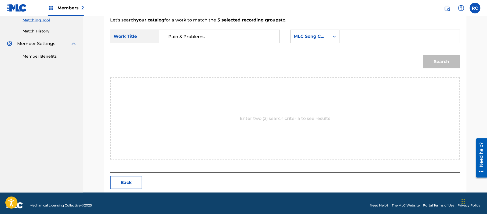
click at [342, 38] on div "Search Form" at bounding box center [399, 36] width 120 height 13
click at [355, 38] on input "Search Form" at bounding box center [399, 36] width 111 height 13
type input "PJ38OR"
click at [434, 61] on button "Search" at bounding box center [441, 61] width 37 height 13
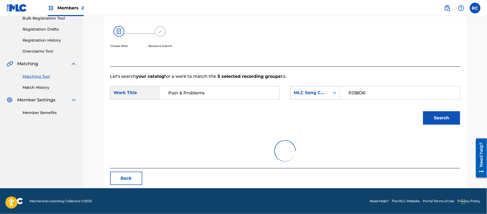
scroll to position [128, 0]
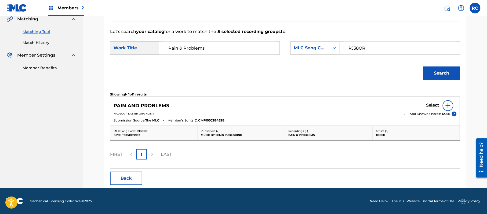
click at [430, 105] on h5 "Select" at bounding box center [432, 105] width 13 height 5
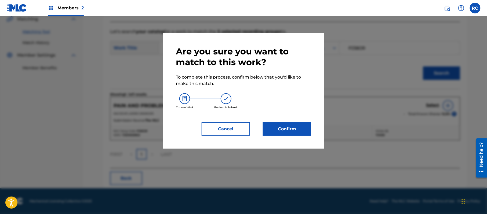
click at [292, 129] on button "Confirm" at bounding box center [287, 128] width 48 height 13
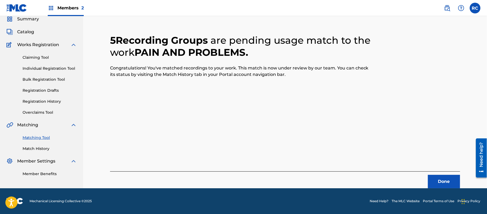
scroll to position [21, 0]
click at [438, 181] on button "Done" at bounding box center [444, 181] width 32 height 13
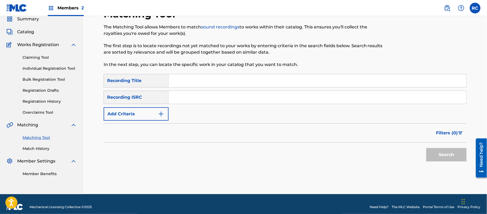
click at [191, 101] on input "Search Form" at bounding box center [318, 97] width 298 height 13
type input "USUM72209648"
click at [461, 158] on button "Search" at bounding box center [446, 154] width 40 height 13
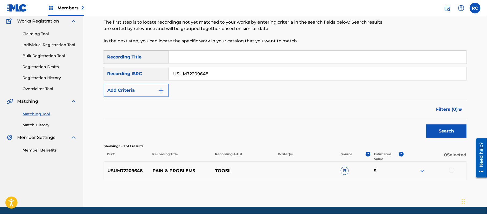
scroll to position [64, 0]
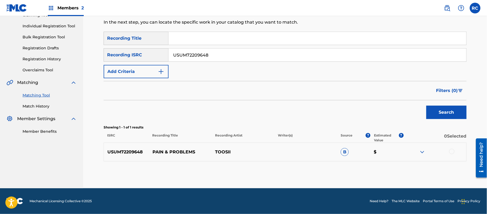
click at [451, 153] on div at bounding box center [451, 151] width 5 height 5
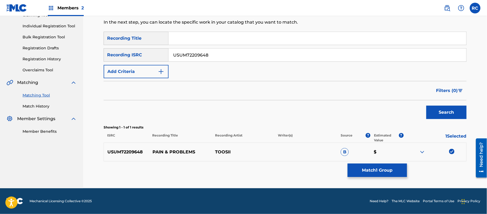
click at [371, 172] on button "Match 1 Group" at bounding box center [377, 170] width 59 height 13
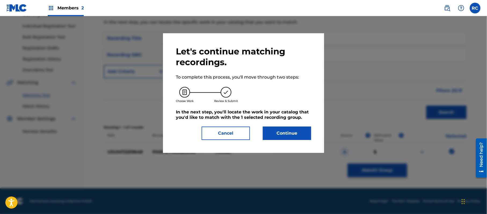
click at [293, 134] on button "Continue" at bounding box center [287, 133] width 48 height 13
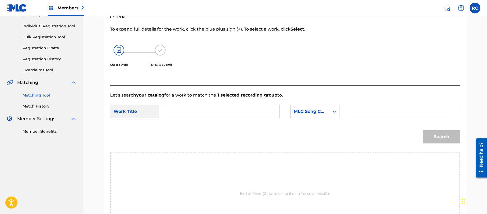
click at [183, 112] on input "Search Form" at bounding box center [219, 111] width 111 height 13
click at [220, 112] on input "Pain & Problems PJ38OR" at bounding box center [219, 111] width 111 height 13
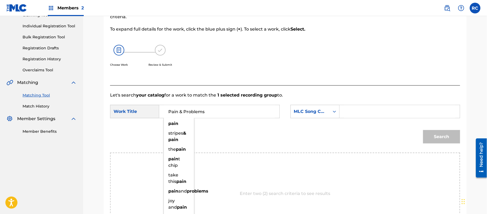
type input "Pain & Problems"
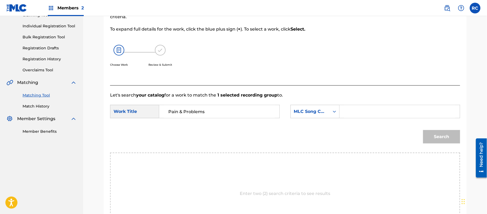
drag, startPoint x: 371, startPoint y: 115, endPoint x: 380, endPoint y: 117, distance: 9.5
click at [371, 115] on input "Search Form" at bounding box center [399, 111] width 111 height 13
type input "PJ38OR"
click at [443, 138] on button "Search" at bounding box center [441, 136] width 37 height 13
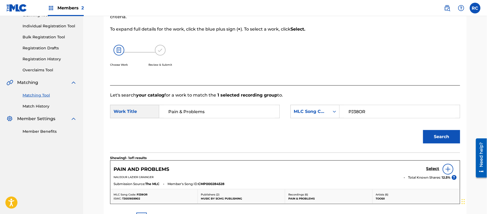
click at [429, 169] on h5 "Select" at bounding box center [432, 168] width 13 height 5
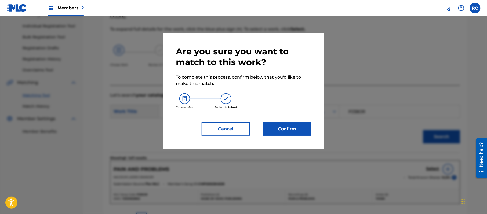
click at [289, 127] on button "Confirm" at bounding box center [287, 128] width 48 height 13
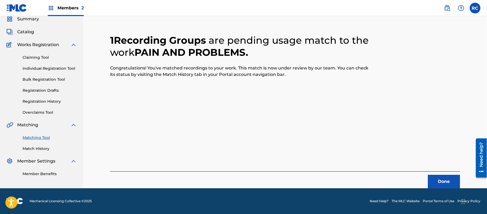
scroll to position [21, 0]
click at [441, 180] on button "Done" at bounding box center [444, 181] width 32 height 13
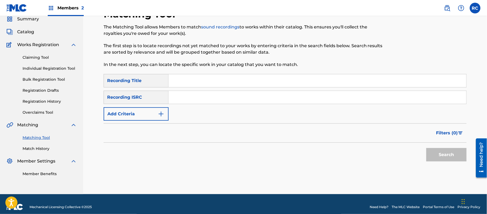
click at [200, 102] on input "Search Form" at bounding box center [318, 97] width 298 height 13
type input "QZH5E2289968"
drag, startPoint x: 447, startPoint y: 156, endPoint x: 246, endPoint y: 74, distance: 216.5
click at [446, 156] on button "Search" at bounding box center [446, 154] width 40 height 13
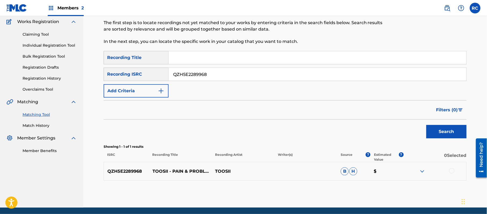
scroll to position [57, 0]
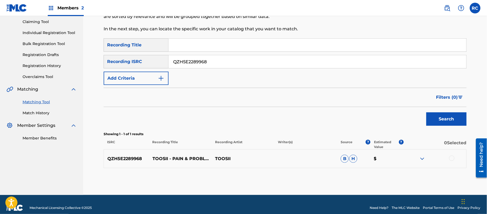
click at [451, 157] on div at bounding box center [451, 158] width 5 height 5
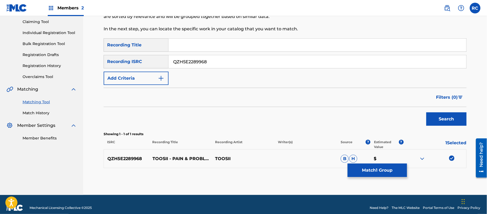
click at [376, 173] on button "Match 1 Group" at bounding box center [377, 170] width 59 height 13
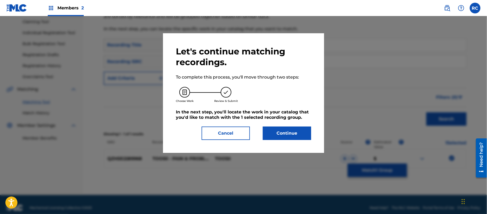
click at [299, 136] on button "Continue" at bounding box center [287, 133] width 48 height 13
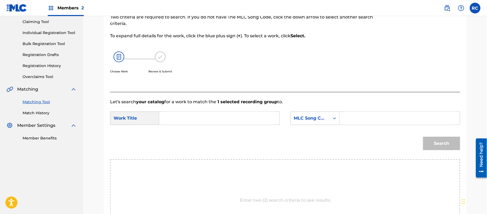
click at [196, 116] on input "Search Form" at bounding box center [219, 118] width 111 height 13
click at [221, 118] on input "Pain & Problems PJ38OR" at bounding box center [219, 118] width 111 height 13
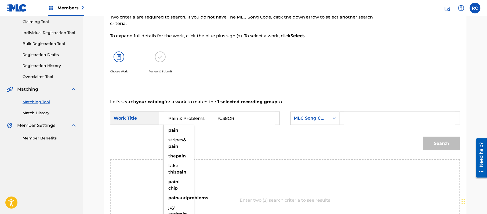
click at [221, 118] on input "Pain & Problems PJ38OR" at bounding box center [219, 118] width 111 height 13
type input "Pain & Problems"
click at [359, 121] on input "Search Form" at bounding box center [399, 118] width 111 height 13
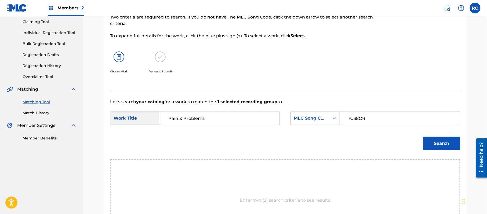
type input "PJ38OR"
click at [440, 141] on button "Search" at bounding box center [441, 143] width 37 height 13
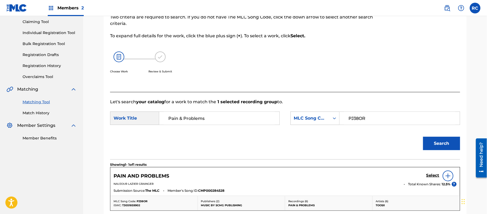
click at [427, 174] on h5 "Select" at bounding box center [432, 175] width 13 height 5
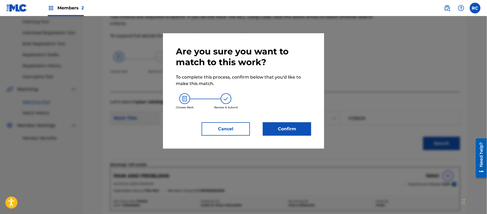
click at [295, 127] on button "Confirm" at bounding box center [287, 128] width 48 height 13
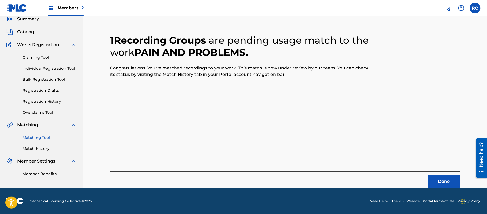
scroll to position [21, 0]
drag, startPoint x: 196, startPoint y: 105, endPoint x: 208, endPoint y: 107, distance: 12.0
click at [196, 105] on div "1 Recording Groups are pending usage match to the work PAIN AND PROBLEMS . Cong…" at bounding box center [285, 104] width 350 height 167
click at [436, 179] on button "Done" at bounding box center [444, 181] width 32 height 13
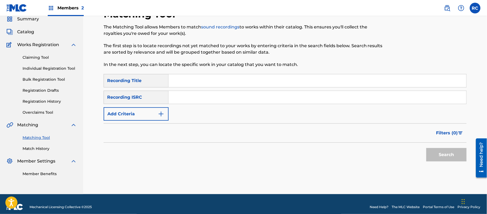
click at [232, 96] on input "Search Form" at bounding box center [318, 97] width 298 height 13
type input "QZJRC2076334"
drag, startPoint x: 433, startPoint y: 147, endPoint x: 434, endPoint y: 150, distance: 3.3
click at [434, 149] on div "Search" at bounding box center [444, 153] width 43 height 21
drag, startPoint x: 434, startPoint y: 154, endPoint x: 423, endPoint y: 156, distance: 10.8
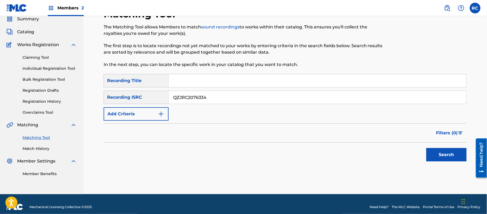
click at [433, 156] on button "Search" at bounding box center [446, 154] width 40 height 13
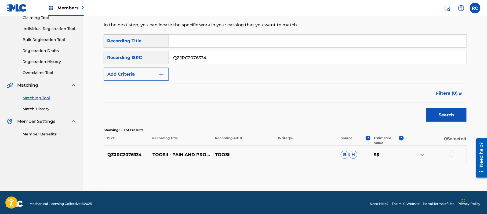
scroll to position [64, 0]
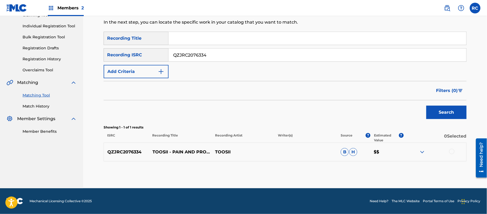
click at [451, 151] on div at bounding box center [451, 151] width 5 height 5
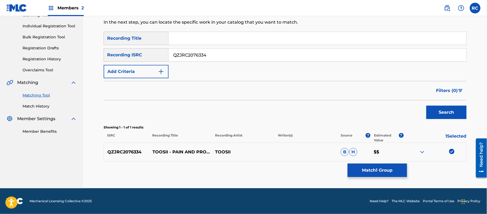
click at [382, 174] on button "Match 1 Group" at bounding box center [377, 170] width 59 height 13
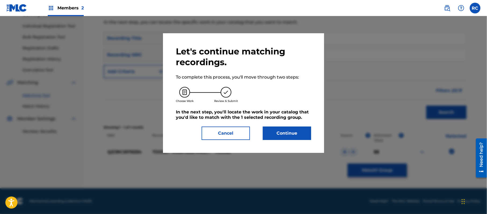
click at [296, 132] on button "Continue" at bounding box center [287, 133] width 48 height 13
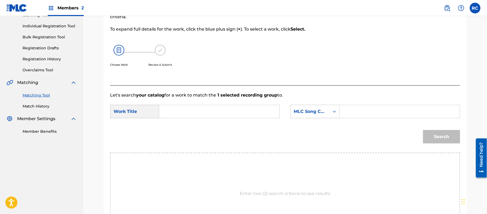
click at [203, 109] on input "Search Form" at bounding box center [219, 111] width 111 height 13
click at [220, 109] on input "Pain & Problems PJ38OR" at bounding box center [219, 111] width 111 height 13
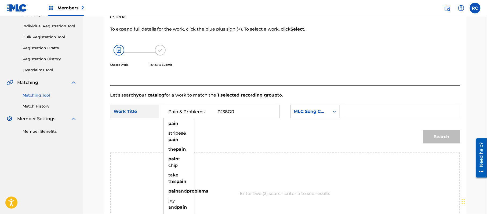
click at [220, 109] on input "Pain & Problems PJ38OR" at bounding box center [219, 111] width 111 height 13
type input "Pain & Problems"
click at [359, 112] on input "Search Form" at bounding box center [399, 111] width 111 height 13
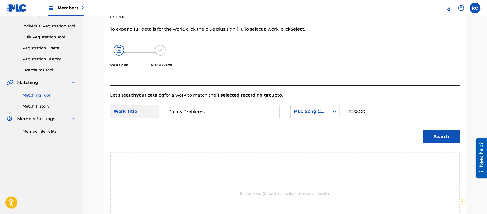
type input "PJ38OR"
click at [443, 143] on div "Search" at bounding box center [440, 135] width 40 height 21
click at [442, 135] on button "Search" at bounding box center [441, 136] width 37 height 13
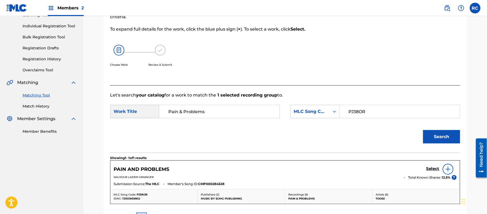
click at [427, 168] on h5 "Select" at bounding box center [432, 168] width 13 height 5
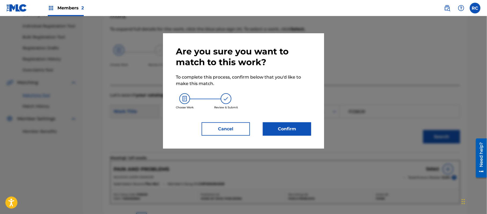
click at [286, 126] on button "Confirm" at bounding box center [287, 128] width 48 height 13
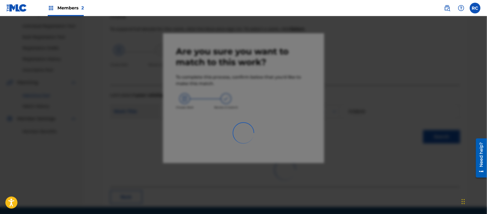
scroll to position [21, 0]
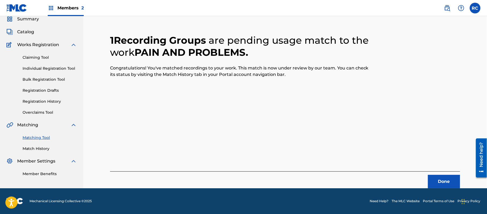
drag, startPoint x: 447, startPoint y: 183, endPoint x: 379, endPoint y: 195, distance: 68.4
click at [445, 183] on button "Done" at bounding box center [444, 181] width 32 height 13
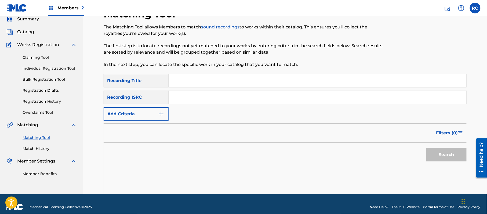
click at [192, 97] on input "Search Form" at bounding box center [318, 97] width 298 height 13
type input "QM8DG2124694"
drag, startPoint x: 438, startPoint y: 158, endPoint x: 340, endPoint y: 152, distance: 98.2
click at [437, 158] on button "Search" at bounding box center [446, 154] width 40 height 13
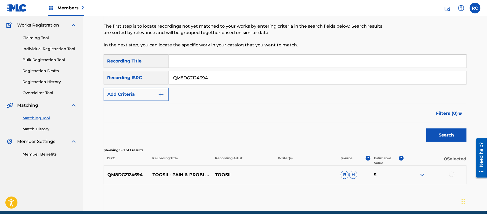
scroll to position [36, 0]
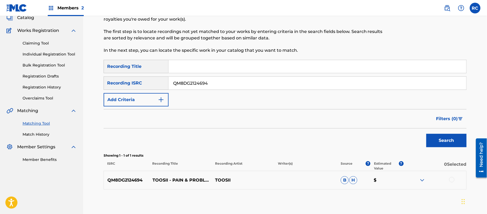
click at [451, 180] on div at bounding box center [451, 179] width 5 height 5
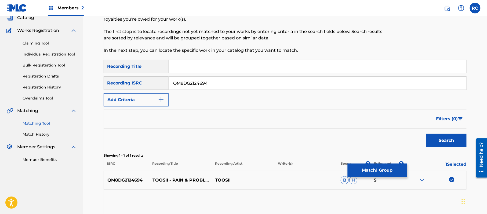
click at [370, 173] on button "Match 1 Group" at bounding box center [377, 170] width 59 height 13
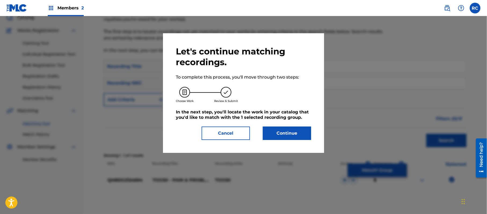
click at [294, 135] on button "Continue" at bounding box center [287, 133] width 48 height 13
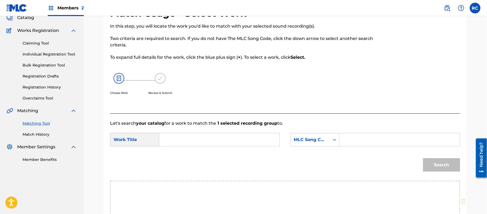
click at [191, 138] on input "Search Form" at bounding box center [219, 139] width 111 height 13
click at [224, 143] on input "Pain & Problems PJ38OR" at bounding box center [219, 139] width 111 height 13
type input "Pain & Problems"
click at [362, 142] on input "Search Form" at bounding box center [399, 139] width 111 height 13
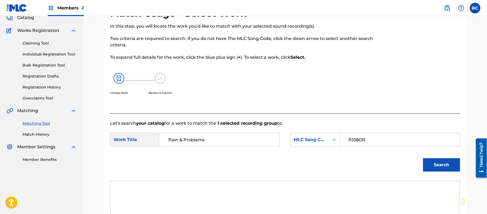
type input "PJ38OR"
click at [448, 165] on button "Search" at bounding box center [441, 164] width 37 height 13
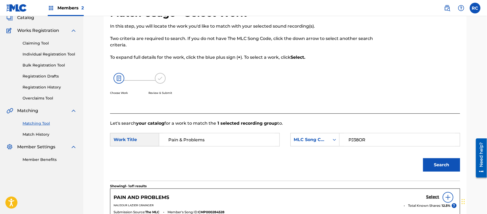
click at [431, 198] on h5 "Select" at bounding box center [432, 197] width 13 height 5
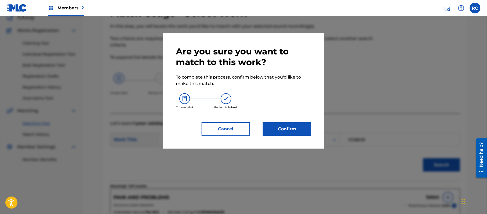
click at [293, 128] on button "Confirm" at bounding box center [287, 128] width 48 height 13
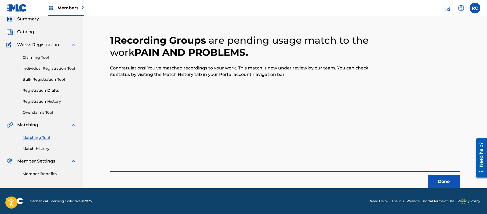
scroll to position [21, 0]
click at [442, 176] on button "Done" at bounding box center [444, 181] width 32 height 13
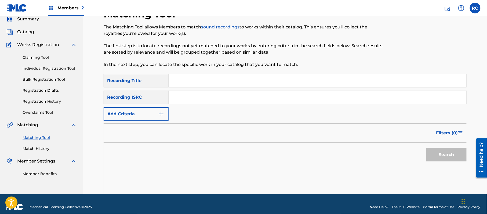
click at [187, 102] on input "Search Form" at bounding box center [318, 97] width 298 height 13
type input "QZPEW2200720"
click at [441, 157] on button "Search" at bounding box center [446, 154] width 40 height 13
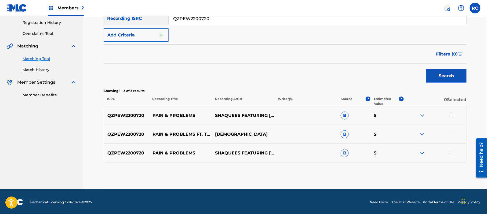
scroll to position [101, 0]
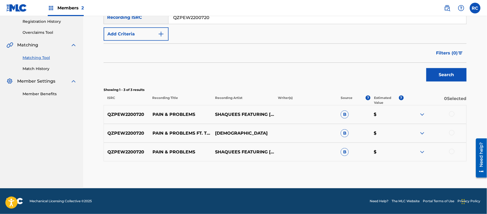
drag, startPoint x: 232, startPoint y: 152, endPoint x: 235, endPoint y: 155, distance: 3.8
click at [235, 155] on p "SHAQUEES FEATURING TOOSII AND MURDA BEATZ" at bounding box center [242, 152] width 63 height 6
click at [452, 114] on div at bounding box center [451, 113] width 5 height 5
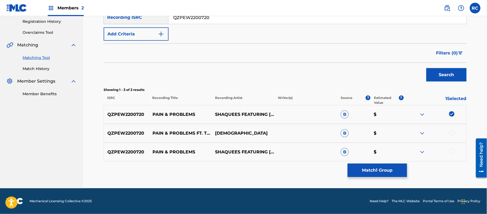
click at [452, 132] on div at bounding box center [451, 132] width 5 height 5
click at [452, 152] on div at bounding box center [451, 151] width 5 height 5
click at [373, 172] on button "Match 3 Groups" at bounding box center [377, 170] width 59 height 13
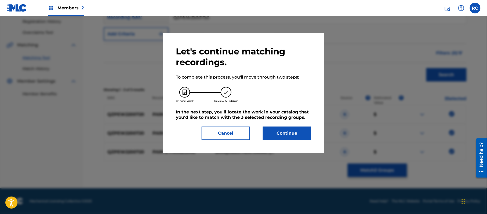
click at [293, 130] on button "Continue" at bounding box center [287, 133] width 48 height 13
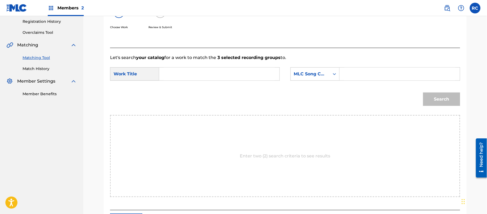
click at [183, 75] on input "Search Form" at bounding box center [219, 74] width 111 height 13
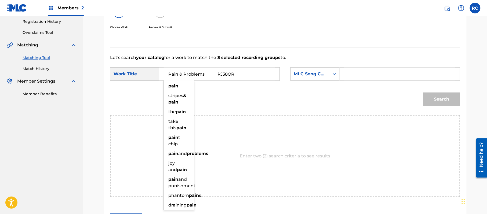
click at [222, 73] on input "Pain & Problems PJ38OR" at bounding box center [219, 74] width 111 height 13
type input "Pain & Problems"
click at [344, 72] on div "Search Form" at bounding box center [399, 73] width 120 height 13
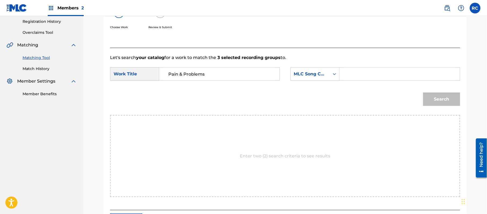
click at [359, 75] on input "Search Form" at bounding box center [399, 74] width 111 height 13
type input "PJ38OR"
click at [432, 101] on button "Search" at bounding box center [441, 99] width 37 height 13
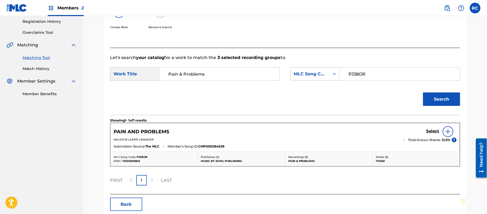
click at [434, 129] on h5 "Select" at bounding box center [432, 131] width 13 height 5
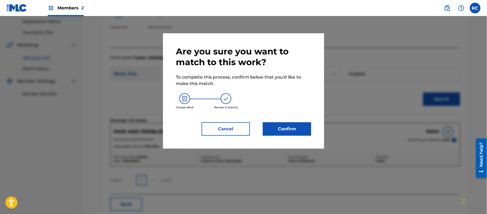
click at [291, 129] on button "Confirm" at bounding box center [287, 128] width 48 height 13
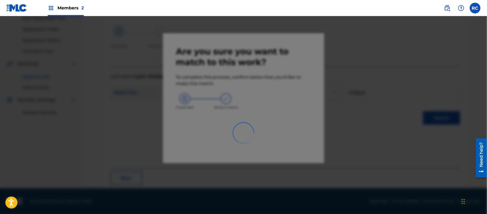
scroll to position [21, 0]
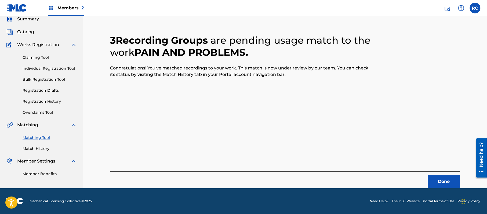
drag, startPoint x: 221, startPoint y: 100, endPoint x: 226, endPoint y: 101, distance: 5.2
click at [221, 100] on div "3 Recording Groups are pending usage match to the work PAIN AND PROBLEMS . Cong…" at bounding box center [285, 104] width 350 height 167
click at [440, 179] on button "Done" at bounding box center [444, 181] width 32 height 13
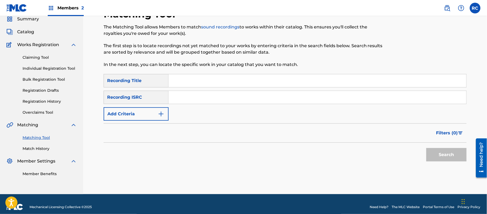
click at [239, 95] on input "Search Form" at bounding box center [318, 97] width 298 height 13
type input "QZNC62103294"
click at [437, 157] on button "Search" at bounding box center [446, 154] width 40 height 13
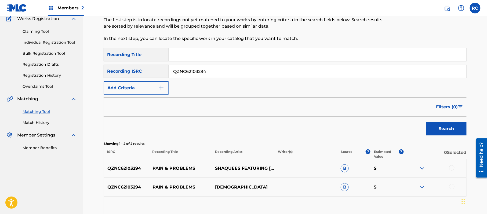
scroll to position [83, 0]
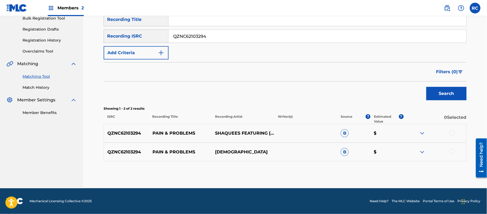
click at [453, 132] on div at bounding box center [451, 132] width 5 height 5
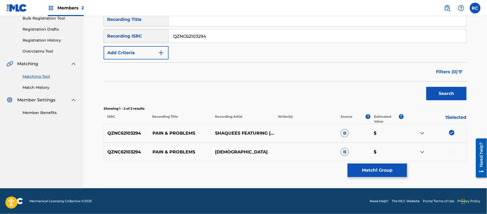
click at [452, 153] on div at bounding box center [451, 151] width 5 height 5
click at [364, 170] on button "Match 2 Groups" at bounding box center [377, 170] width 59 height 13
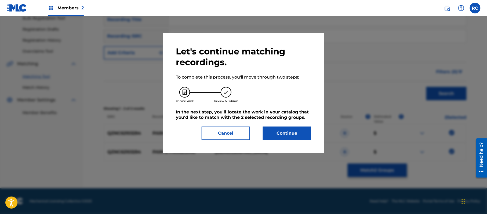
click at [290, 132] on button "Continue" at bounding box center [287, 133] width 48 height 13
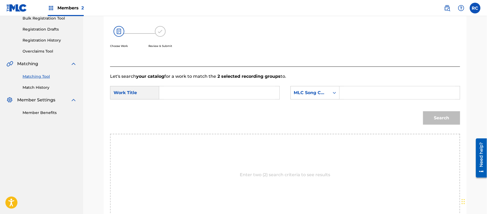
click at [191, 94] on input "Search Form" at bounding box center [219, 92] width 111 height 13
click at [226, 93] on input "Pain & Problems PJ38OR" at bounding box center [219, 92] width 111 height 13
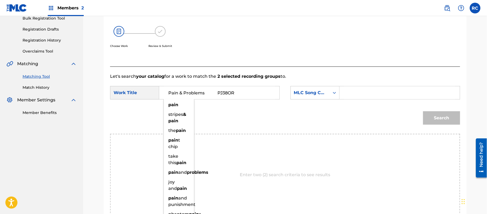
click at [226, 93] on input "Pain & Problems PJ38OR" at bounding box center [219, 92] width 111 height 13
type input "Pain & Problems"
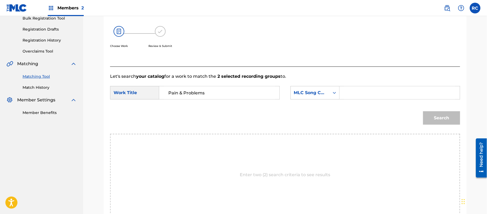
click at [347, 90] on input "Search Form" at bounding box center [399, 92] width 111 height 13
type input "PJ38OR"
click at [445, 126] on div "Search" at bounding box center [440, 116] width 40 height 21
click at [445, 120] on button "Search" at bounding box center [441, 117] width 37 height 13
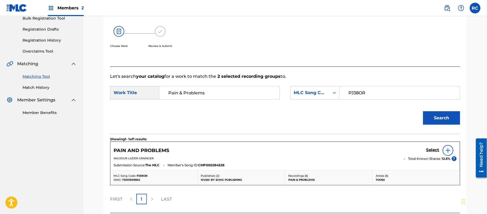
click at [426, 151] on h5 "Select" at bounding box center [432, 150] width 13 height 5
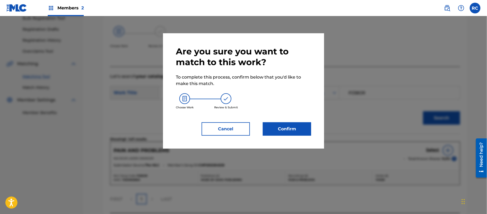
click at [279, 124] on button "Confirm" at bounding box center [287, 128] width 48 height 13
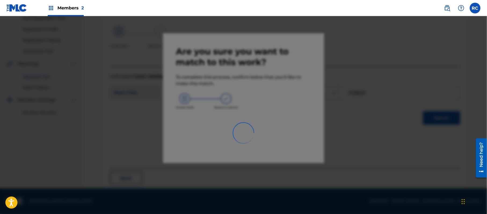
scroll to position [21, 0]
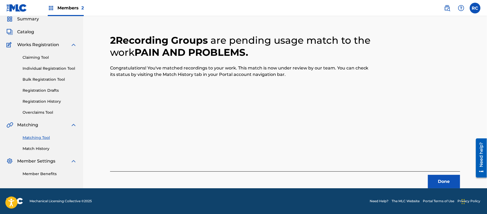
click at [441, 179] on button "Done" at bounding box center [444, 181] width 32 height 13
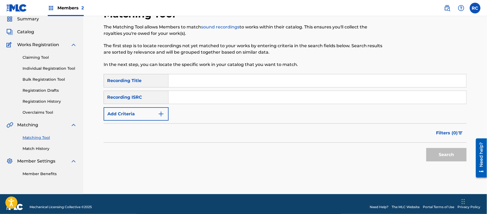
click at [196, 84] on input "Search Form" at bounding box center [318, 80] width 298 height 13
type input "2Tymes"
click at [152, 108] on button "Add Criteria" at bounding box center [136, 113] width 65 height 13
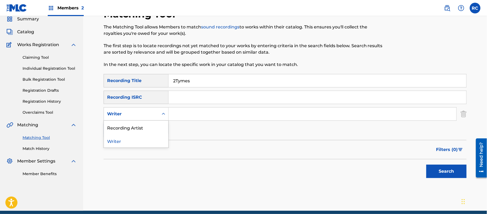
click at [149, 113] on div "Writer" at bounding box center [131, 114] width 48 height 6
click at [148, 126] on div "Recording Artist" at bounding box center [136, 127] width 64 height 13
click at [186, 113] on input "Search Form" at bounding box center [313, 114] width 288 height 13
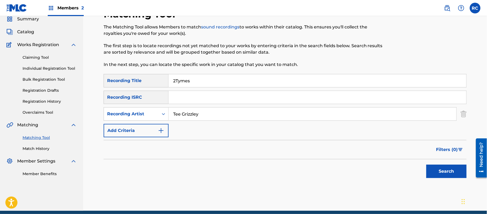
type input "Tee Grizzley"
click at [439, 173] on button "Search" at bounding box center [446, 171] width 40 height 13
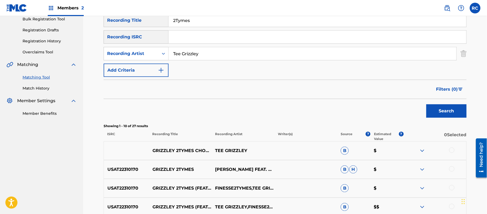
scroll to position [93, 0]
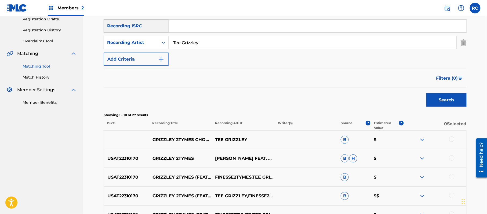
click at [127, 159] on p "USAT22310170" at bounding box center [126, 158] width 45 height 6
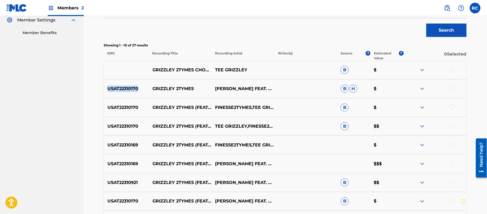
scroll to position [165, 0]
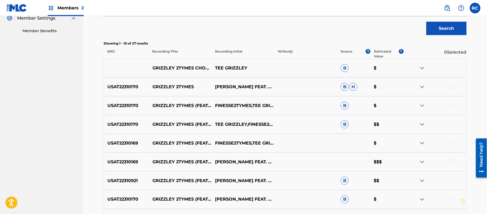
click at [123, 145] on p "USAT22310169" at bounding box center [126, 143] width 45 height 6
click at [129, 179] on p "USAT22310921" at bounding box center [126, 181] width 45 height 6
click at [125, 193] on div "USAT22310170 GRIZZLEY 2TYMES (FEAT. FINESSE2TYMES) TEE GRIZZLEY FEAT. FINESSE2T…" at bounding box center [285, 199] width 363 height 19
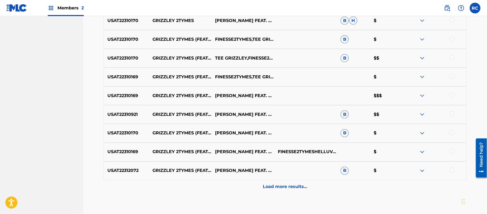
scroll to position [236, 0]
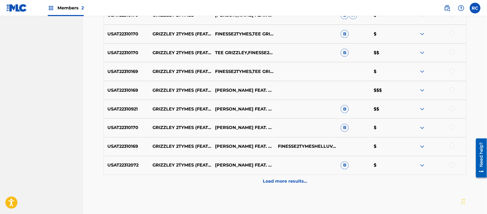
click at [127, 146] on p "USAT22310169" at bounding box center [126, 147] width 45 height 6
click at [126, 166] on p "USAT22312072" at bounding box center [126, 165] width 45 height 6
click at [293, 181] on p "Load more results..." at bounding box center [285, 181] width 44 height 6
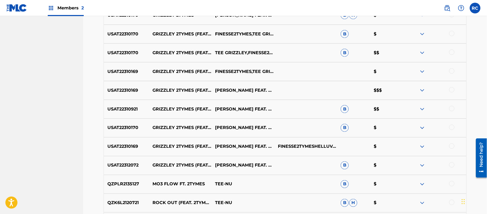
click at [46, 124] on nav "SHELLY BAY MUSIC Summary Catalog Works Registration Claiming Tool Individual Re…" at bounding box center [41, 91] width 83 height 623
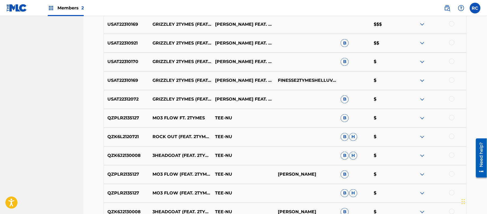
scroll to position [308, 0]
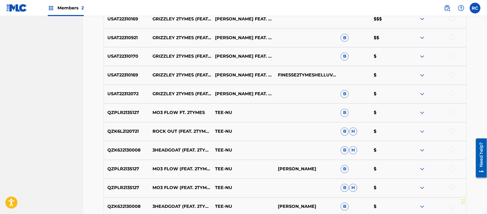
click at [123, 112] on p "QZPLR2135127" at bounding box center [126, 113] width 45 height 6
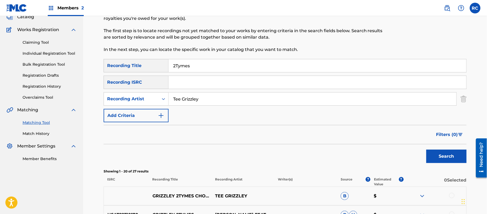
scroll to position [21, 0]
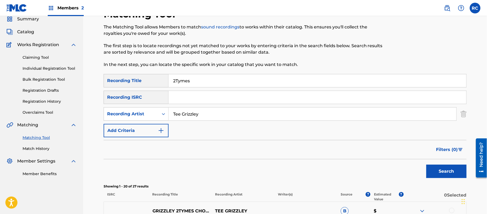
click at [192, 81] on input "2Tymes" at bounding box center [318, 80] width 298 height 13
click at [200, 114] on input "Tee Grizzley" at bounding box center [313, 114] width 288 height 13
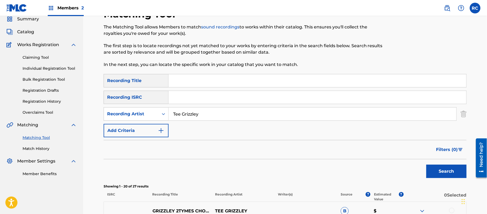
click at [200, 114] on input "Tee Grizzley" at bounding box center [313, 114] width 288 height 13
click at [194, 98] on input "Search Form" at bounding box center [318, 97] width 298 height 13
type input "USAT22310170"
click at [444, 172] on button "Search" at bounding box center [446, 171] width 40 height 13
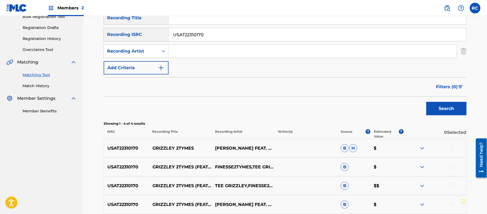
scroll to position [93, 0]
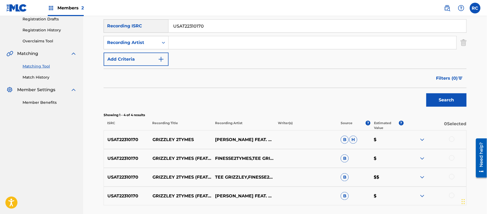
click at [452, 139] on div at bounding box center [451, 139] width 5 height 5
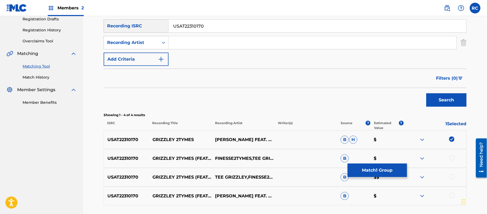
click at [450, 156] on div at bounding box center [451, 157] width 5 height 5
drag, startPoint x: 454, startPoint y: 175, endPoint x: 452, endPoint y: 180, distance: 5.5
click at [453, 175] on div at bounding box center [451, 176] width 5 height 5
drag, startPoint x: 453, startPoint y: 197, endPoint x: 411, endPoint y: 187, distance: 43.4
click at [453, 197] on div at bounding box center [451, 195] width 5 height 5
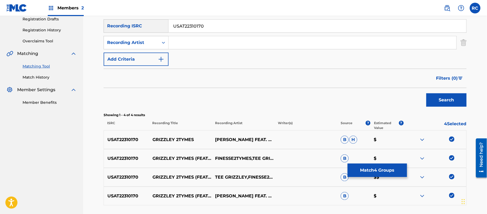
click at [387, 171] on button "Match 4 Groups" at bounding box center [377, 170] width 59 height 13
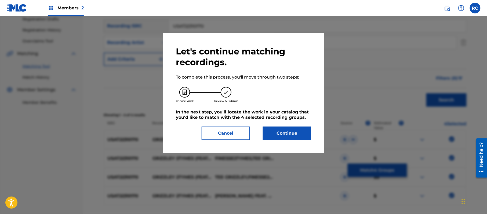
click at [295, 131] on button "Continue" at bounding box center [287, 133] width 48 height 13
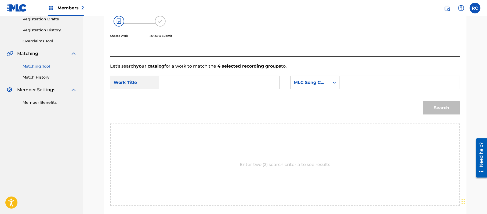
click at [200, 83] on input "Search Form" at bounding box center [219, 82] width 111 height 13
click at [222, 83] on input "Grizzley 2Tymes GD7KRQ" at bounding box center [219, 82] width 111 height 13
type input "Grizzley 2Tymes"
click at [394, 83] on input "Search Form" at bounding box center [399, 82] width 111 height 13
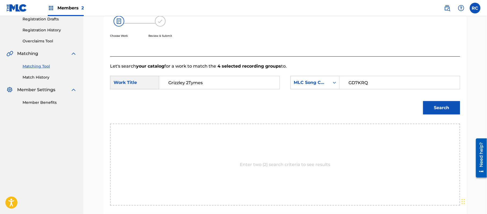
type input "GD7KRQ"
click at [452, 109] on button "Search" at bounding box center [441, 107] width 37 height 13
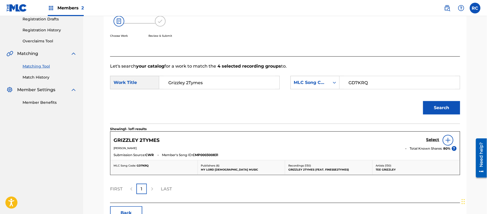
click at [429, 139] on h5 "Select" at bounding box center [432, 139] width 13 height 5
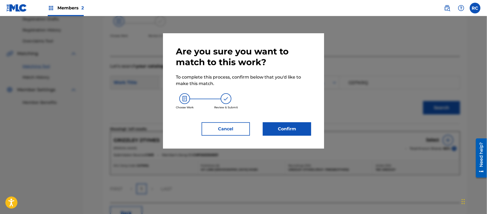
click at [290, 128] on button "Confirm" at bounding box center [287, 128] width 48 height 13
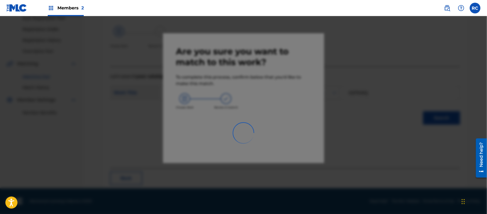
scroll to position [21, 0]
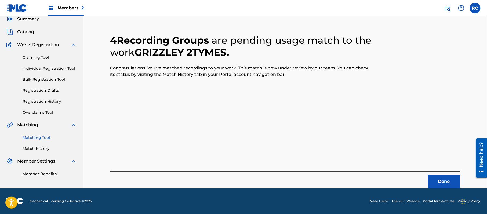
click at [438, 180] on button "Done" at bounding box center [444, 181] width 32 height 13
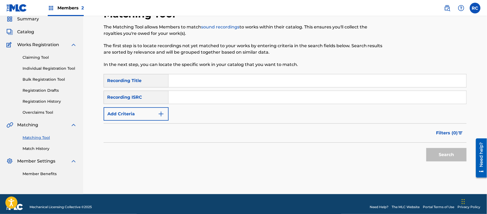
drag, startPoint x: 207, startPoint y: 104, endPoint x: 208, endPoint y: 99, distance: 4.3
click at [207, 104] on div "Search Form" at bounding box center [318, 97] width 298 height 13
click at [209, 98] on input "Search Form" at bounding box center [318, 97] width 298 height 13
type input "USAT22310169"
click at [432, 152] on button "Search" at bounding box center [446, 154] width 40 height 13
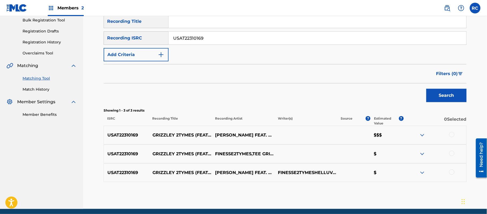
scroll to position [93, 0]
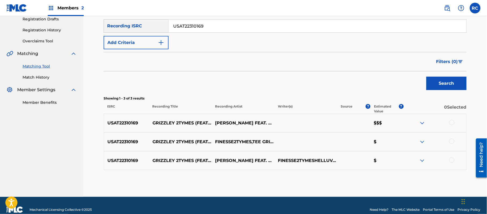
click at [453, 123] on div at bounding box center [451, 122] width 5 height 5
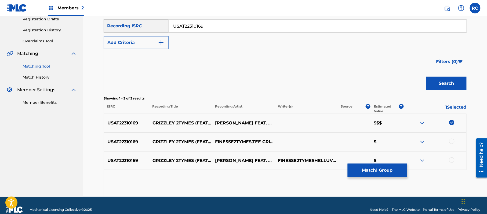
click at [452, 142] on div at bounding box center [451, 141] width 5 height 5
click at [450, 160] on div at bounding box center [451, 160] width 5 height 5
click at [380, 173] on button "Match 3 Groups" at bounding box center [377, 170] width 59 height 13
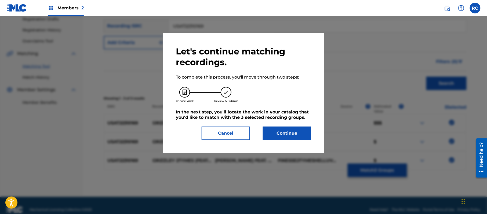
click at [295, 126] on div "Let's continue matching recordings. To complete this process, you'll move throu…" at bounding box center [243, 93] width 135 height 94
click at [295, 133] on button "Continue" at bounding box center [287, 133] width 48 height 13
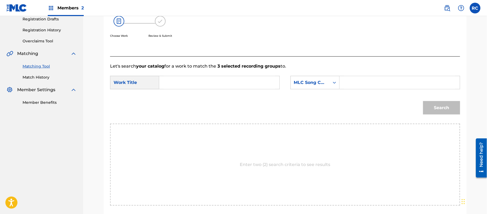
click at [191, 86] on input "Search Form" at bounding box center [219, 82] width 111 height 13
click at [221, 79] on input "Grizzley 2Tymes GD7KRQ" at bounding box center [219, 82] width 111 height 13
type input "Grizzley 2Tymes"
click at [347, 79] on input "Search Form" at bounding box center [399, 82] width 111 height 13
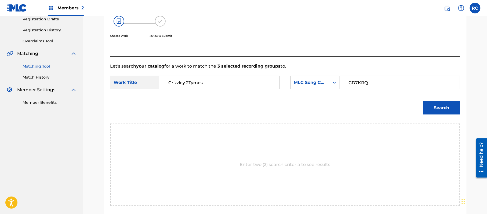
type input "GD7KRQ"
click at [429, 111] on button "Search" at bounding box center [441, 107] width 37 height 13
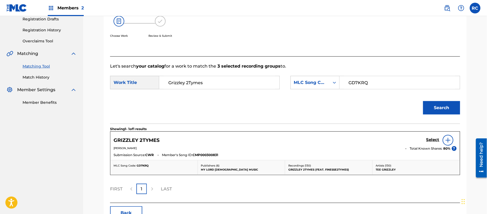
click at [432, 140] on h5 "Select" at bounding box center [432, 139] width 13 height 5
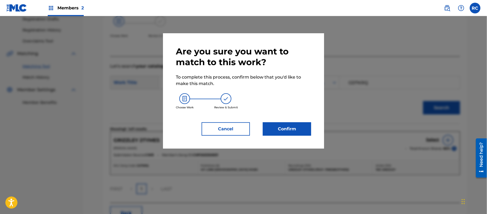
click at [300, 127] on button "Confirm" at bounding box center [287, 128] width 48 height 13
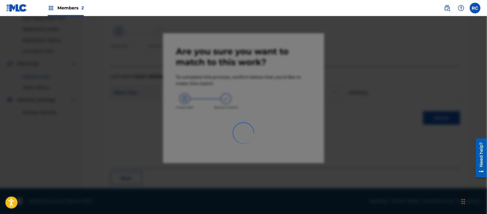
scroll to position [21, 0]
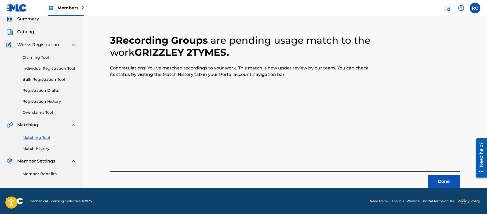
click at [434, 174] on div "Done" at bounding box center [285, 179] width 350 height 17
click at [441, 184] on button "Done" at bounding box center [444, 181] width 32 height 13
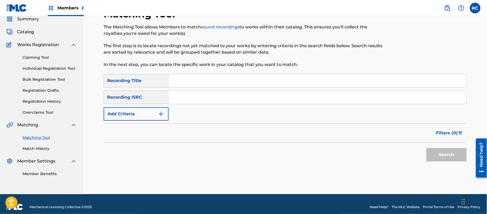
drag, startPoint x: 207, startPoint y: 98, endPoint x: 218, endPoint y: 98, distance: 11.8
click at [207, 98] on input "Search Form" at bounding box center [318, 97] width 298 height 13
type input "USAT22310921"
click at [444, 151] on button "Search" at bounding box center [446, 154] width 40 height 13
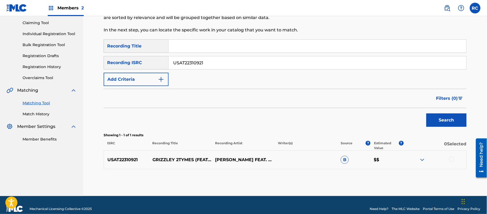
scroll to position [64, 0]
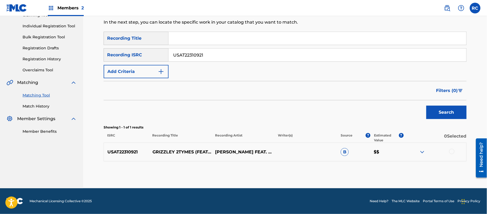
drag, startPoint x: 452, startPoint y: 153, endPoint x: 433, endPoint y: 153, distance: 19.6
click at [452, 153] on div at bounding box center [451, 151] width 5 height 5
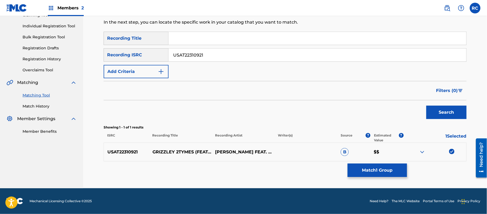
click at [372, 171] on button "Match 1 Group" at bounding box center [377, 170] width 59 height 13
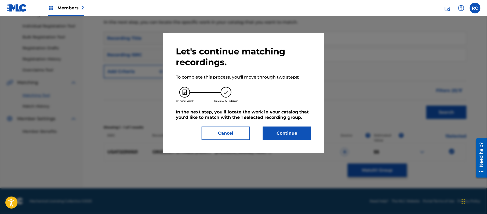
click at [302, 134] on button "Continue" at bounding box center [287, 133] width 48 height 13
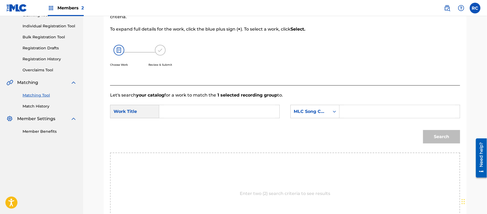
click at [209, 112] on input "Search Form" at bounding box center [219, 111] width 111 height 13
click at [216, 110] on input "Grizzley 2Tymes GD7KRQ" at bounding box center [219, 111] width 111 height 13
type input "Grizzley 2Tymes"
click at [369, 108] on input "Search Form" at bounding box center [399, 111] width 111 height 13
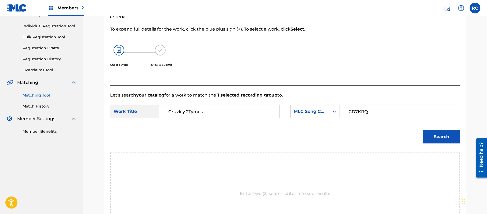
type input "GD7KRQ"
click at [447, 140] on button "Search" at bounding box center [441, 136] width 37 height 13
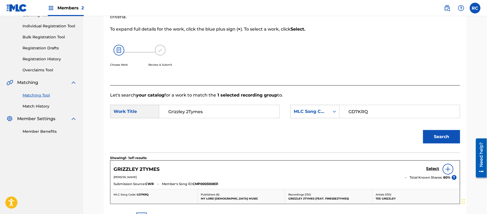
click at [429, 169] on h5 "Select" at bounding box center [432, 168] width 13 height 5
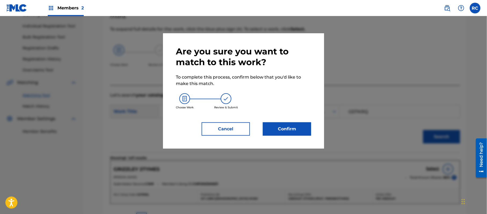
click at [294, 130] on button "Confirm" at bounding box center [287, 128] width 48 height 13
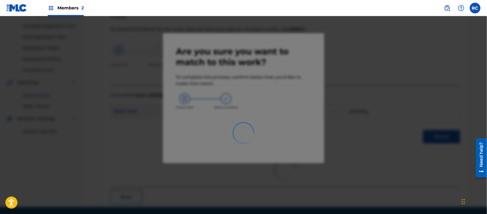
scroll to position [21, 0]
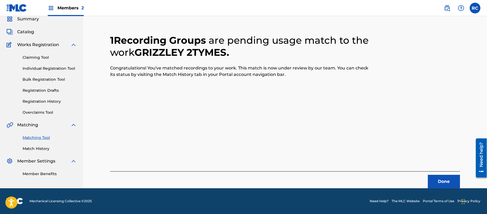
drag, startPoint x: 229, startPoint y: 95, endPoint x: 235, endPoint y: 96, distance: 6.0
click at [229, 95] on div "1 Recording Groups are pending usage match to the work GRIZZLEY 2TYMES . Congra…" at bounding box center [285, 104] width 350 height 167
click at [440, 180] on button "Done" at bounding box center [444, 181] width 32 height 13
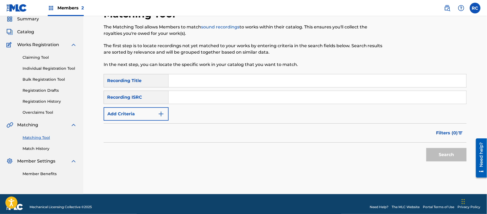
drag, startPoint x: 248, startPoint y: 99, endPoint x: 272, endPoint y: 103, distance: 23.7
click at [248, 99] on input "Search Form" at bounding box center [318, 97] width 298 height 13
type input "USAT22312072"
drag, startPoint x: 444, startPoint y: 158, endPoint x: 340, endPoint y: 155, distance: 103.4
click at [444, 159] on button "Search" at bounding box center [446, 154] width 40 height 13
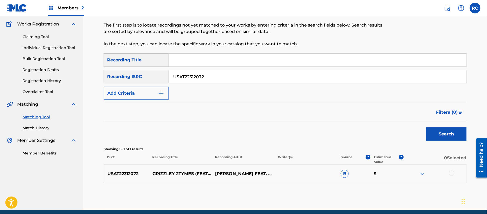
scroll to position [64, 0]
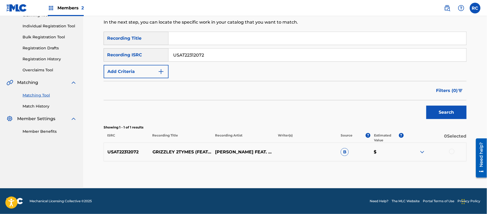
click at [452, 153] on div at bounding box center [451, 151] width 5 height 5
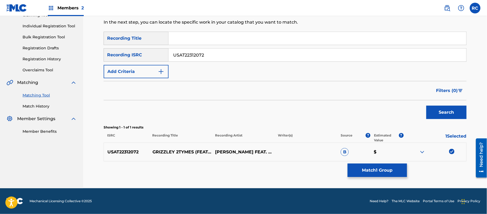
click at [386, 171] on button "Match 1 Group" at bounding box center [377, 170] width 59 height 13
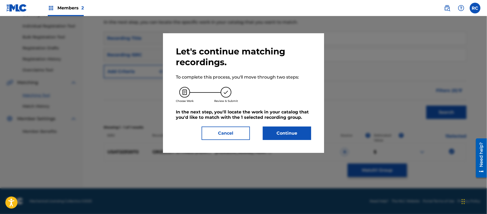
click at [297, 131] on button "Continue" at bounding box center [287, 133] width 48 height 13
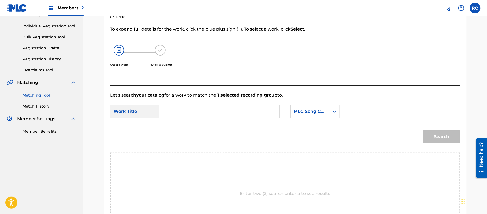
click at [215, 108] on input "Search Form" at bounding box center [219, 111] width 111 height 13
click at [217, 111] on input "Grizzley 2Tymes GD7KRQ" at bounding box center [219, 111] width 111 height 13
type input "Grizzley 2Tymes"
click at [360, 109] on input "Search Form" at bounding box center [399, 111] width 111 height 13
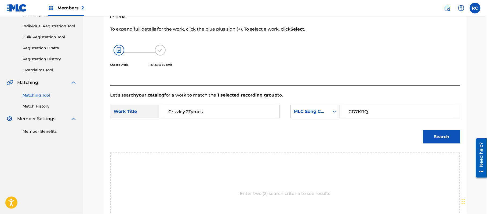
click at [432, 135] on button "Search" at bounding box center [441, 136] width 37 height 13
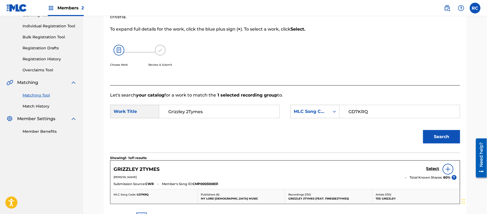
click at [429, 169] on h5 "Select" at bounding box center [432, 168] width 13 height 5
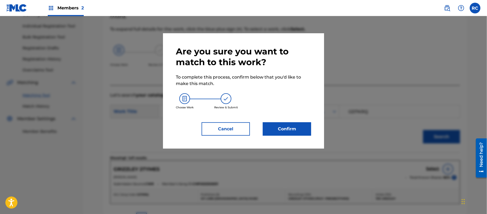
click at [290, 132] on button "Confirm" at bounding box center [287, 128] width 48 height 13
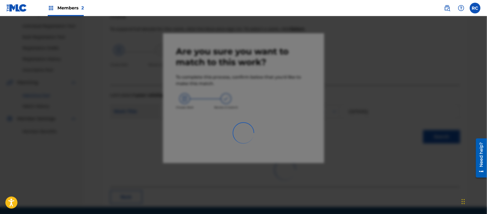
scroll to position [21, 0]
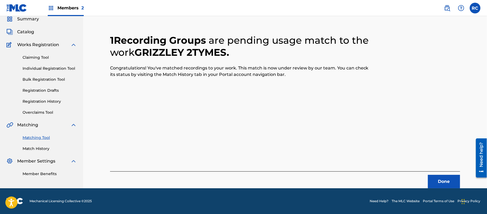
click at [437, 180] on button "Done" at bounding box center [444, 181] width 32 height 13
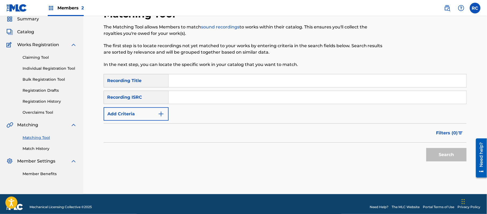
click at [180, 84] on input "Search Form" at bounding box center [318, 80] width 298 height 13
click at [141, 112] on button "Add Criteria" at bounding box center [136, 113] width 65 height 13
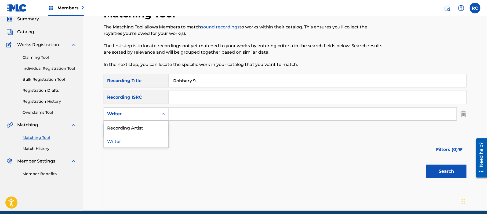
click at [137, 115] on div "Writer" at bounding box center [131, 114] width 48 height 6
click at [134, 128] on div "Recording Artist" at bounding box center [136, 127] width 64 height 13
click at [198, 115] on input "Search Form" at bounding box center [313, 114] width 288 height 13
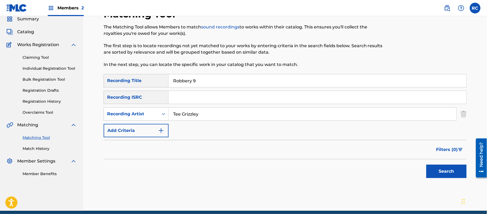
click at [437, 172] on button "Search" at bounding box center [446, 171] width 40 height 13
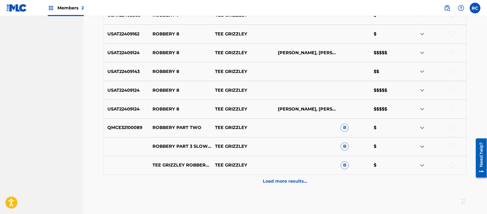
scroll to position [200, 0]
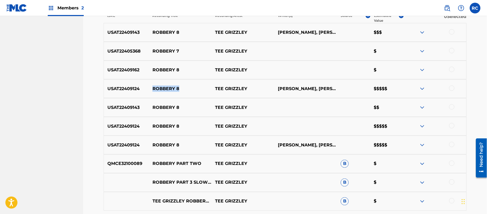
drag, startPoint x: 152, startPoint y: 89, endPoint x: 184, endPoint y: 90, distance: 32.3
click at [184, 90] on p "ROBBERY 8" at bounding box center [180, 89] width 63 height 6
click at [125, 90] on p "USAT22409124" at bounding box center [126, 89] width 45 height 6
click at [124, 33] on p "USAT22409143" at bounding box center [126, 32] width 45 height 6
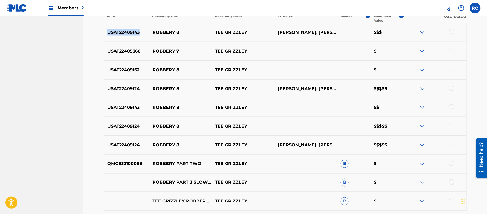
click at [124, 33] on p "USAT22409143" at bounding box center [126, 32] width 45 height 6
click at [66, 99] on nav "SHELLY BAY MUSIC Summary Catalog Works Registration Claiming Tool Individual Re…" at bounding box center [41, 33] width 83 height 435
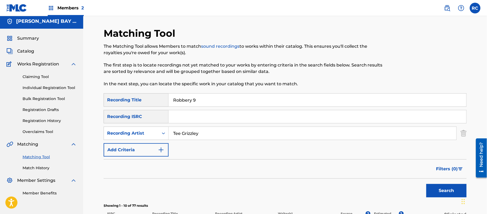
scroll to position [0, 0]
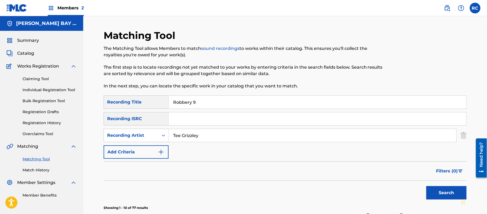
drag, startPoint x: 210, startPoint y: 105, endPoint x: 145, endPoint y: 106, distance: 64.1
click at [145, 106] on div "SearchWithCriteria565e8e9a-7f39-4cfa-bae3-790211254150 Recording Title Robbery 9" at bounding box center [285, 102] width 363 height 13
drag, startPoint x: 200, startPoint y: 137, endPoint x: 151, endPoint y: 137, distance: 49.6
click at [151, 137] on div "SearchWithCriteriacab352d3-05e6-451c-8477-54fd6161ddb7 Recording Artist" at bounding box center [285, 135] width 363 height 13
click at [193, 118] on input "Search Form" at bounding box center [318, 118] width 298 height 13
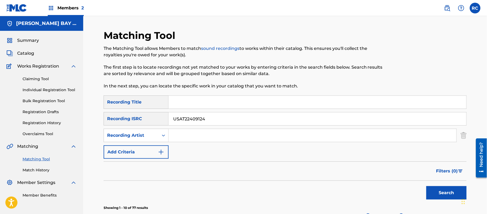
drag, startPoint x: 432, startPoint y: 193, endPoint x: 403, endPoint y: 185, distance: 29.8
click at [430, 193] on button "Search" at bounding box center [446, 192] width 40 height 13
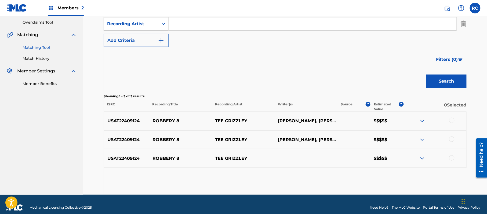
scroll to position [118, 0]
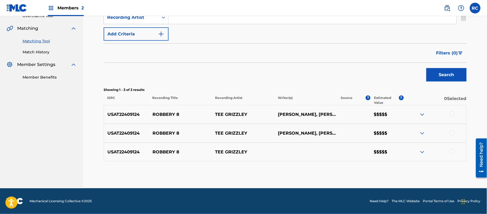
click at [451, 115] on div at bounding box center [451, 113] width 5 height 5
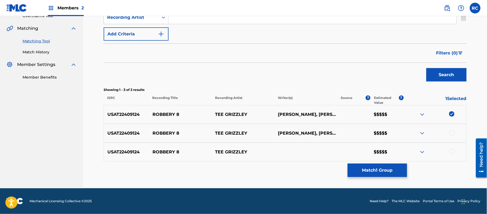
click at [451, 133] on div at bounding box center [451, 132] width 5 height 5
click at [452, 153] on div at bounding box center [451, 151] width 5 height 5
click at [377, 172] on button "Match 3 Groups" at bounding box center [377, 170] width 59 height 13
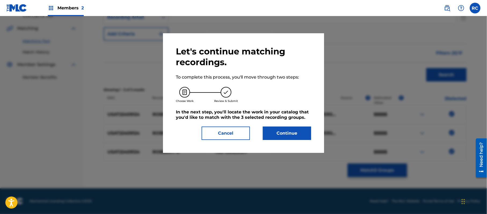
click at [295, 132] on button "Continue" at bounding box center [287, 133] width 48 height 13
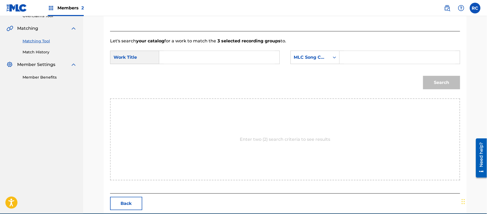
click at [195, 57] on input "Search Form" at bounding box center [219, 57] width 111 height 13
click at [210, 57] on input "Robbery 8 RO5L43" at bounding box center [219, 57] width 111 height 13
click at [356, 55] on input "Search Form" at bounding box center [399, 57] width 111 height 13
click at [438, 86] on button "Search" at bounding box center [441, 82] width 37 height 13
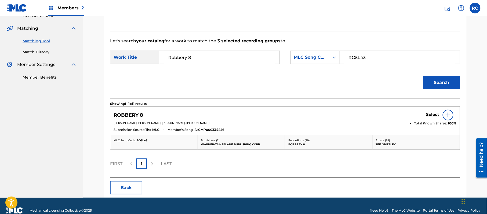
click at [432, 116] on h5 "Select" at bounding box center [432, 114] width 13 height 5
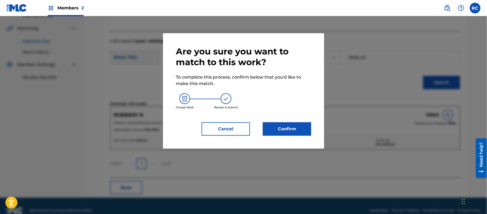
click at [300, 128] on button "Confirm" at bounding box center [287, 128] width 48 height 13
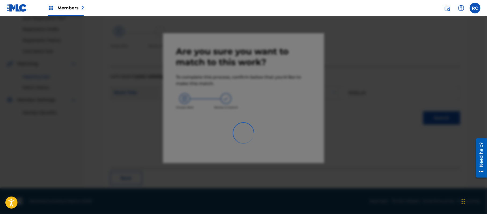
scroll to position [21, 0]
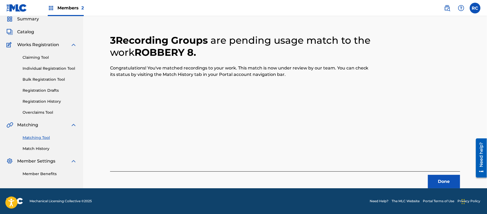
drag, startPoint x: 202, startPoint y: 103, endPoint x: 231, endPoint y: 108, distance: 29.7
click at [202, 103] on div "3 Recording Groups are pending usage match to the work ROBBERY 8 . Congratulati…" at bounding box center [285, 104] width 350 height 167
click at [438, 179] on button "Done" at bounding box center [444, 181] width 32 height 13
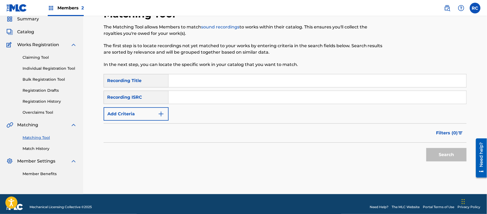
drag, startPoint x: 230, startPoint y: 96, endPoint x: 239, endPoint y: 99, distance: 9.3
click at [230, 96] on input "Search Form" at bounding box center [318, 97] width 298 height 13
click at [445, 158] on button "Search" at bounding box center [446, 154] width 40 height 13
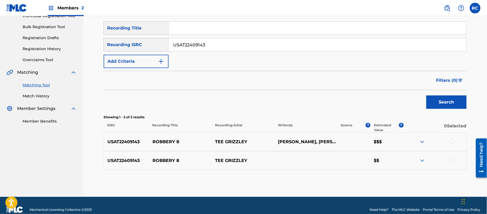
scroll to position [83, 0]
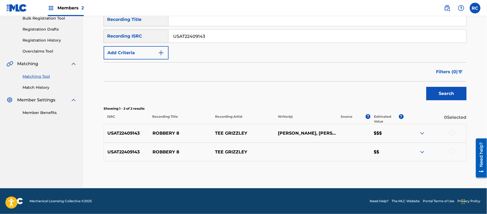
click at [452, 131] on div at bounding box center [451, 132] width 5 height 5
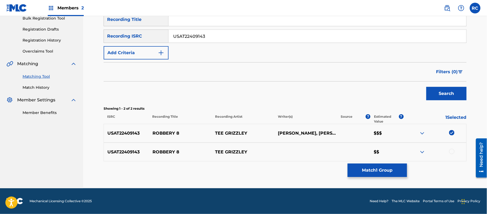
click at [453, 155] on div at bounding box center [434, 152] width 63 height 6
click at [452, 152] on div at bounding box center [451, 151] width 5 height 5
click at [384, 174] on button "Match 2 Groups" at bounding box center [377, 170] width 59 height 13
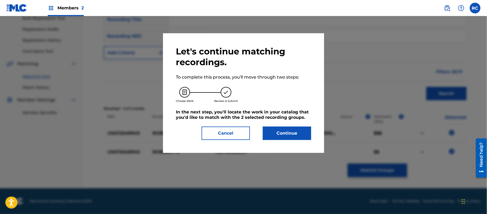
click at [294, 133] on button "Continue" at bounding box center [287, 133] width 48 height 13
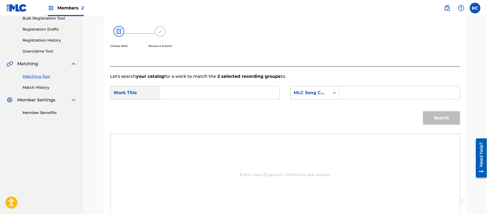
click at [167, 93] on input "Search Form" at bounding box center [219, 92] width 111 height 13
click at [204, 90] on input "Robbery 8 RO5L43" at bounding box center [219, 92] width 111 height 13
click at [358, 95] on input "Search Form" at bounding box center [399, 92] width 111 height 13
click at [436, 120] on button "Search" at bounding box center [441, 117] width 37 height 13
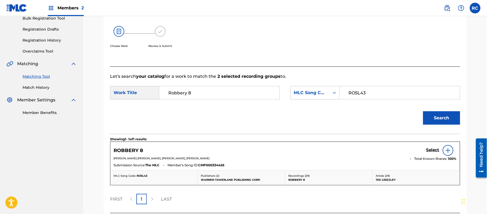
click at [427, 149] on h5 "Select" at bounding box center [432, 150] width 13 height 5
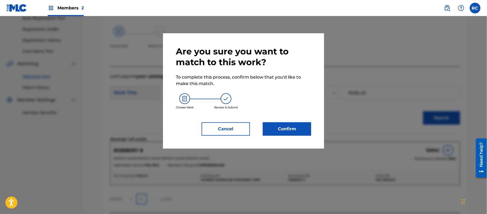
click at [289, 128] on button "Confirm" at bounding box center [287, 128] width 48 height 13
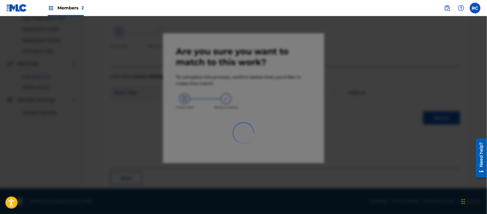
scroll to position [21, 0]
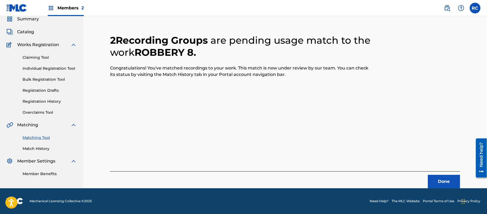
click at [449, 180] on button "Done" at bounding box center [444, 181] width 32 height 13
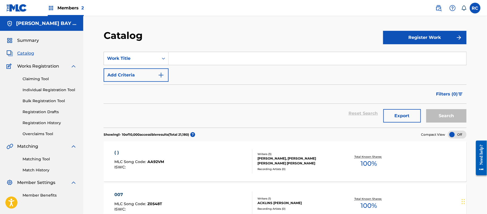
click at [191, 57] on input "Search Form" at bounding box center [318, 58] width 298 height 13
paste input "Favorite Song"
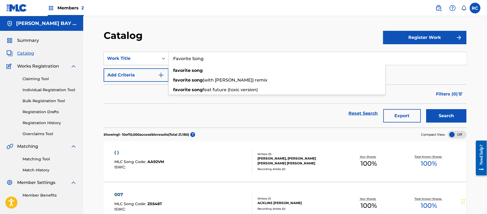
type input "Favorite Song"
click at [436, 115] on button "Search" at bounding box center [446, 115] width 40 height 13
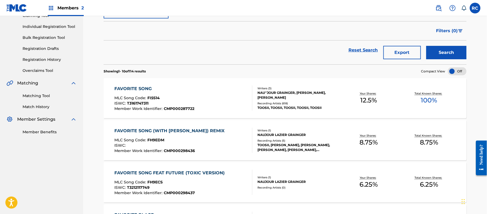
scroll to position [71, 0]
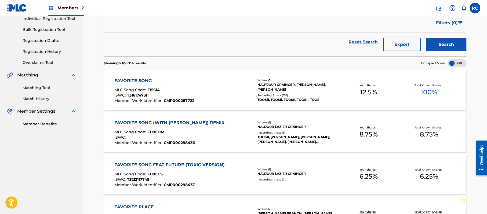
click at [144, 79] on div "FAVORITE SONG" at bounding box center [155, 81] width 80 height 6
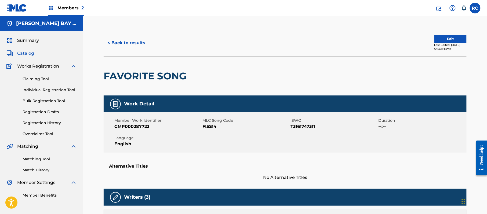
click at [207, 126] on span "FI5S14" at bounding box center [245, 126] width 87 height 6
copy span "FI5S14"
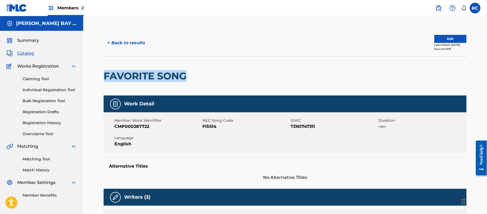
drag, startPoint x: 105, startPoint y: 75, endPoint x: 188, endPoint y: 74, distance: 82.9
click at [188, 74] on h2 "FAVORITE SONG" at bounding box center [147, 76] width 86 height 12
copy h2 "FAVORITE SONG"
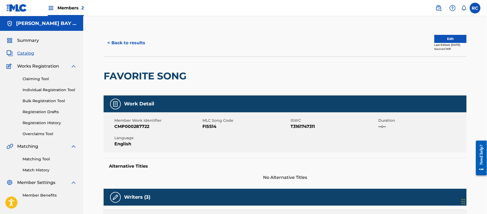
click at [208, 128] on span "FI5S14" at bounding box center [245, 126] width 87 height 6
copy span "FI5S14"
click at [28, 50] on span "Catalog" at bounding box center [25, 53] width 17 height 6
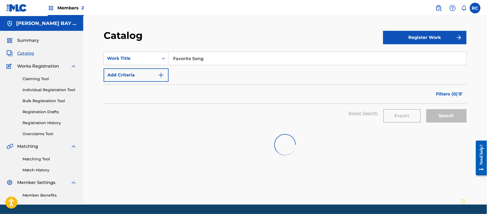
click at [189, 60] on input "Favorite Song" at bounding box center [318, 58] width 298 height 13
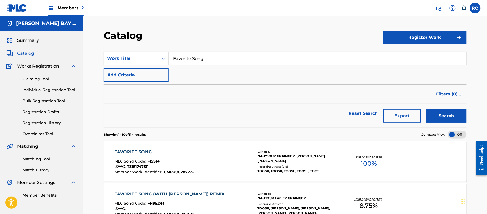
click at [189, 60] on input "Favorite Song" at bounding box center [318, 58] width 298 height 13
paste input "(With Khalid) Remix"
type input "Favorite Song (With Khalid) Remix"
click at [436, 113] on button "Search" at bounding box center [446, 115] width 40 height 13
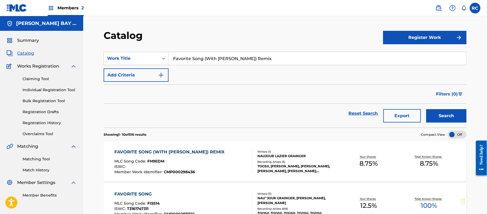
click at [164, 148] on div "FAVORITE SONG (WITH KHALID) REMIX MLC Song Code : FH9EDM ISWC : Member Work Ide…" at bounding box center [285, 161] width 363 height 40
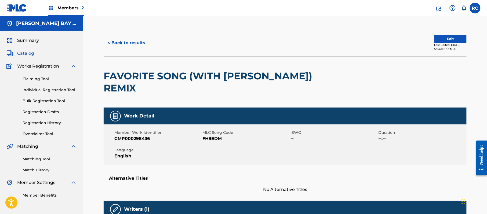
click at [213, 136] on span "FH9EDM" at bounding box center [245, 139] width 87 height 6
copy span "FH9EDM"
click at [125, 43] on button "< Back to results" at bounding box center [126, 42] width 45 height 13
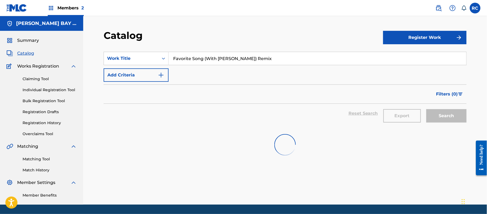
click at [191, 62] on input "Favorite Song (With Khalid) Remix" at bounding box center [318, 58] width 298 height 13
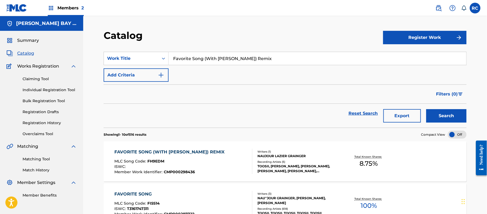
click at [191, 62] on input "Favorite Song (With Khalid) Remix" at bounding box center [318, 58] width 298 height 13
paste input "Feat Future (Toxic Version)"
type input "Favorite Song Feat Future (Toxic Version)"
click at [433, 114] on button "Search" at bounding box center [446, 115] width 40 height 13
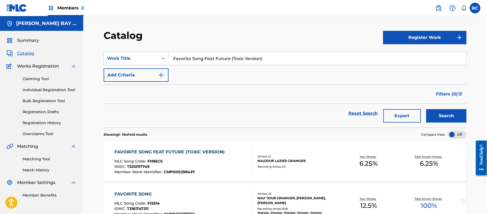
click at [206, 152] on div "FAVORITE SONG FEAT FUTURE (TOXIC VERSION)" at bounding box center [171, 152] width 113 height 6
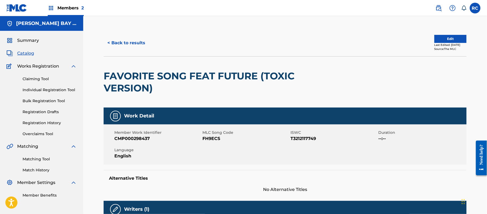
click at [205, 137] on span "FH9ECS" at bounding box center [245, 139] width 87 height 6
copy span "FH9ECS"
click at [111, 44] on button "< Back to results" at bounding box center [126, 42] width 45 height 13
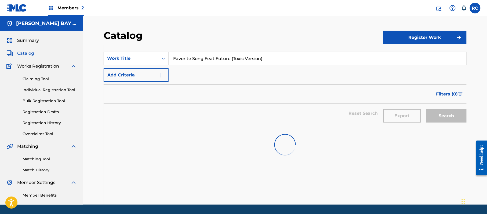
click at [201, 61] on input "Favorite Song Feat Future (Toxic Version)" at bounding box center [318, 58] width 298 height 13
paste input "rom The D To The A"
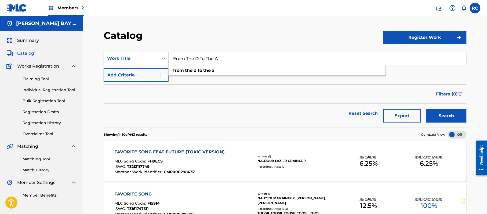
type input "From The D To The A"
click at [440, 112] on button "Search" at bounding box center [446, 115] width 40 height 13
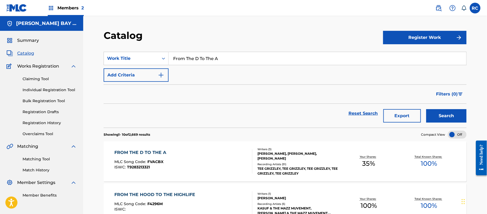
click at [144, 149] on div "FROM THE D TO THE A" at bounding box center [142, 152] width 54 height 6
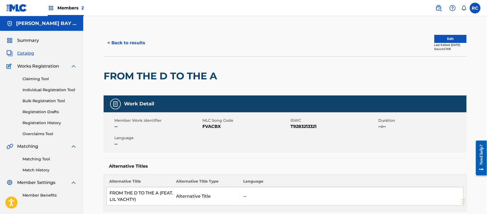
click at [211, 127] on span "FVACBX" at bounding box center [245, 126] width 87 height 6
copy span "FVACBX"
click at [116, 38] on button "< Back to results" at bounding box center [126, 42] width 45 height 13
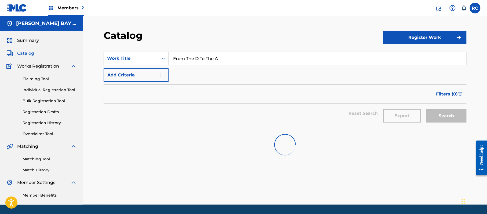
click at [193, 60] on input "From The D To The A" at bounding box center [318, 58] width 298 height 13
paste input "Pain & Problems"
click at [193, 60] on input "Pain & Problems" at bounding box center [318, 58] width 298 height 13
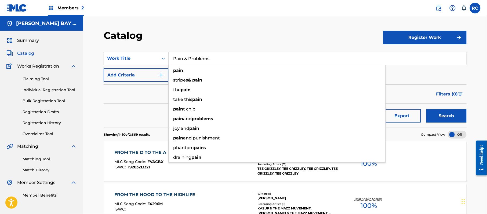
type input "Pain & Problems"
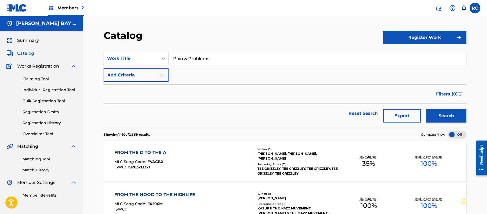
click at [443, 113] on button "Search" at bounding box center [446, 115] width 40 height 13
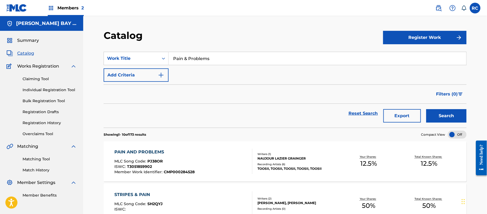
click at [144, 149] on div "PAIN AND PROBLEMS" at bounding box center [155, 152] width 80 height 6
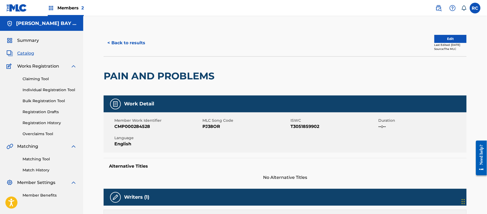
click at [206, 128] on span "PJ38OR" at bounding box center [245, 126] width 87 height 6
copy span "PJ38OR"
click at [126, 44] on button "< Back to results" at bounding box center [126, 42] width 45 height 13
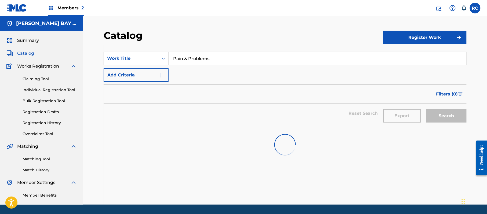
click at [188, 59] on input "Pain & Problems" at bounding box center [318, 58] width 298 height 13
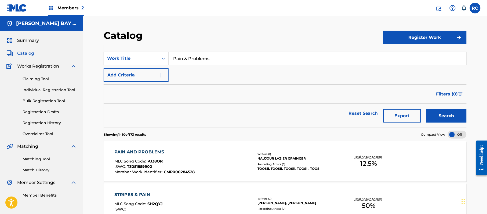
click at [188, 59] on input "Pain & Problems" at bounding box center [318, 58] width 298 height 13
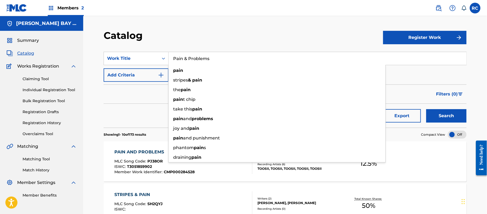
click at [188, 59] on input "Pain & Problems" at bounding box center [318, 58] width 298 height 13
paste input "2Tymes"
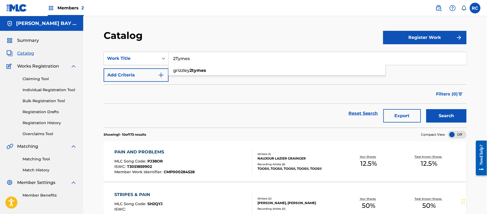
type input "2Tymes"
click at [449, 116] on button "Search" at bounding box center [446, 115] width 40 height 13
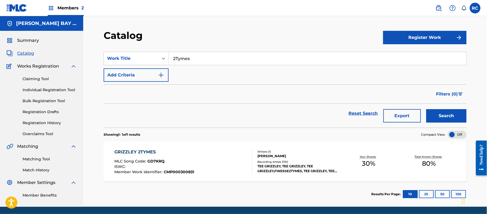
click at [133, 149] on div "GRIZZLEY 2TYMES" at bounding box center [155, 152] width 80 height 6
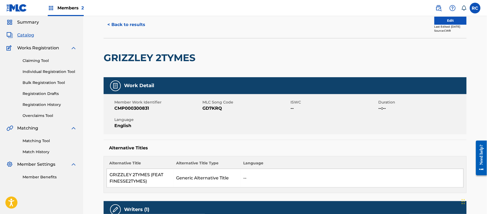
scroll to position [36, 0]
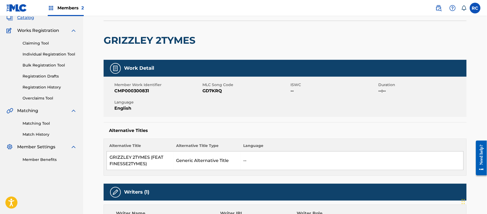
click at [144, 36] on h2 "GRIZZLEY 2TYMES" at bounding box center [151, 40] width 94 height 12
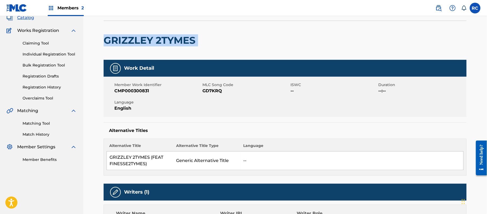
click at [144, 36] on h2 "GRIZZLEY 2TYMES" at bounding box center [151, 40] width 94 height 12
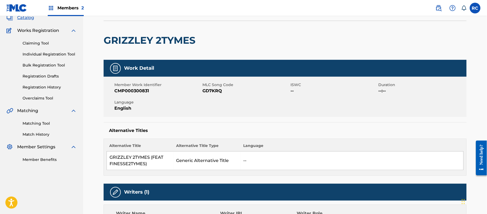
click at [211, 88] on span "GD7KRQ" at bounding box center [245, 91] width 87 height 6
copy span "GD7KRQ"
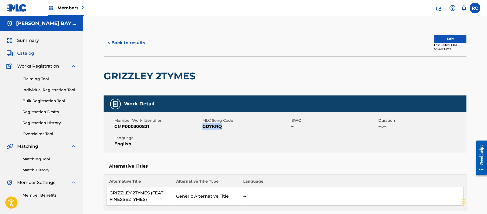
click at [127, 40] on button "< Back to results" at bounding box center [126, 42] width 45 height 13
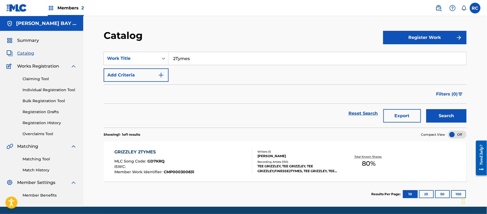
click at [200, 61] on input "2Tymes" at bounding box center [318, 58] width 298 height 13
paste input "ROBBERY 8"
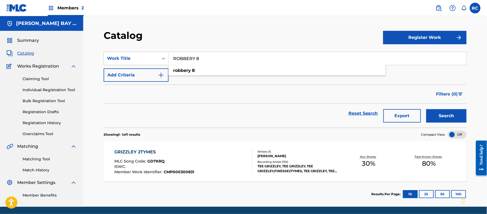
type input "ROBBERY 8"
click at [443, 113] on button "Search" at bounding box center [446, 115] width 40 height 13
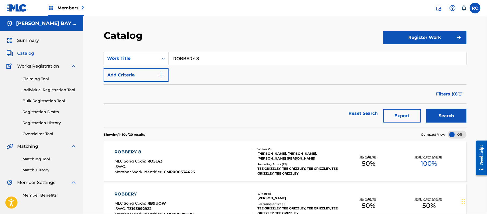
click at [130, 150] on div "ROBBERY 8" at bounding box center [155, 152] width 81 height 6
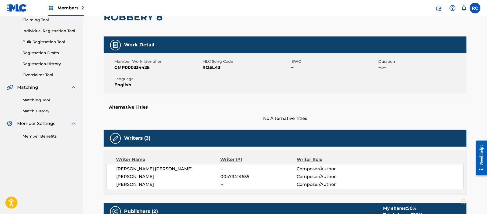
scroll to position [71, 0]
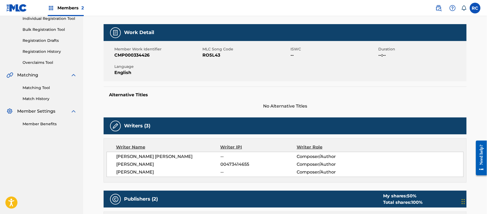
click at [210, 54] on span "RO5L43" at bounding box center [245, 55] width 87 height 6
copy span "RO5L43"
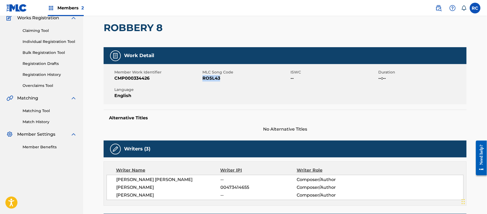
scroll to position [36, 0]
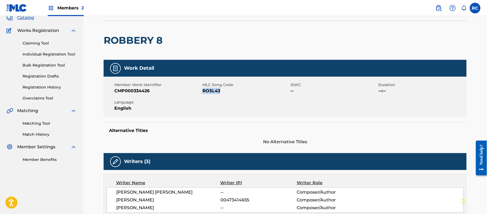
click at [203, 92] on span "RO5L43" at bounding box center [245, 91] width 87 height 6
